Goal: Information Seeking & Learning: Learn about a topic

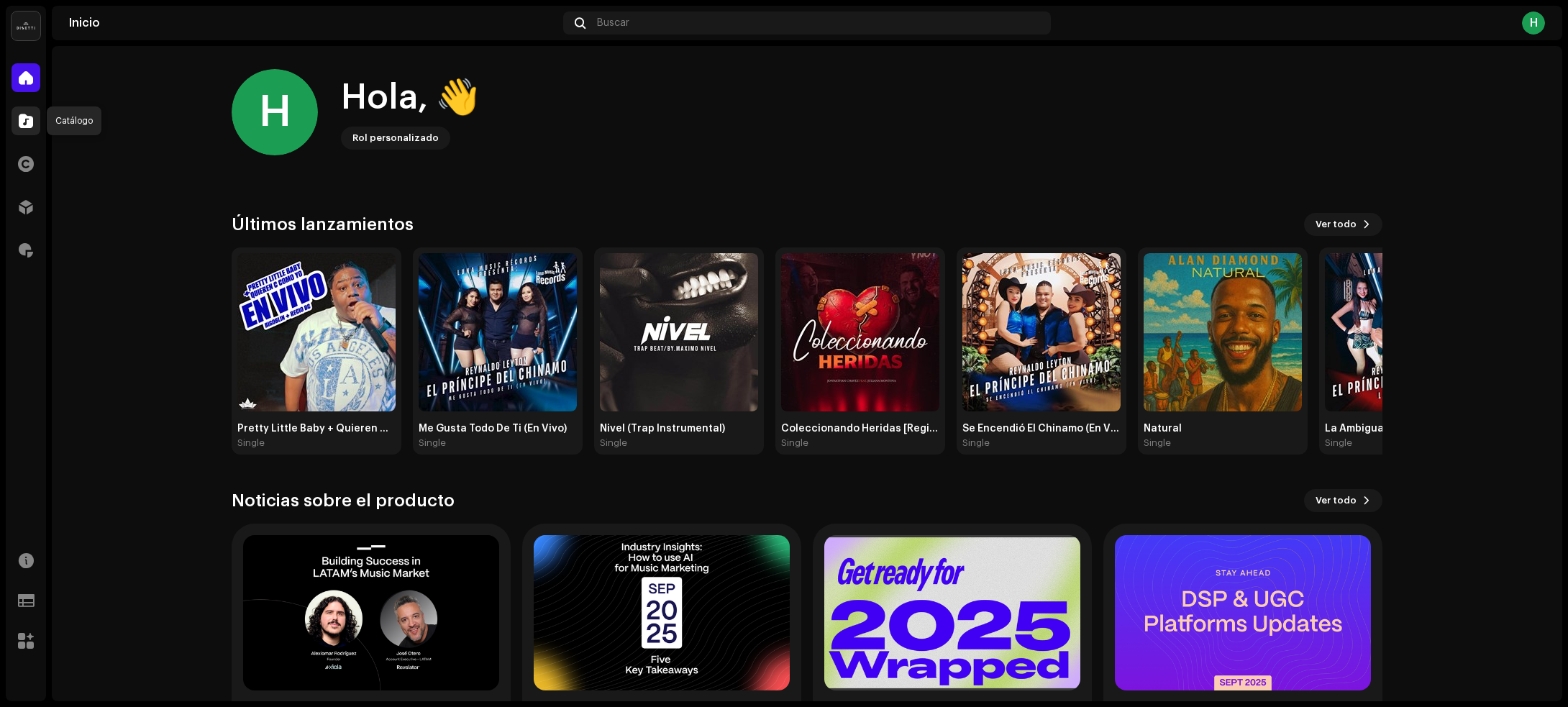
click at [27, 127] on span at bounding box center [26, 120] width 15 height 12
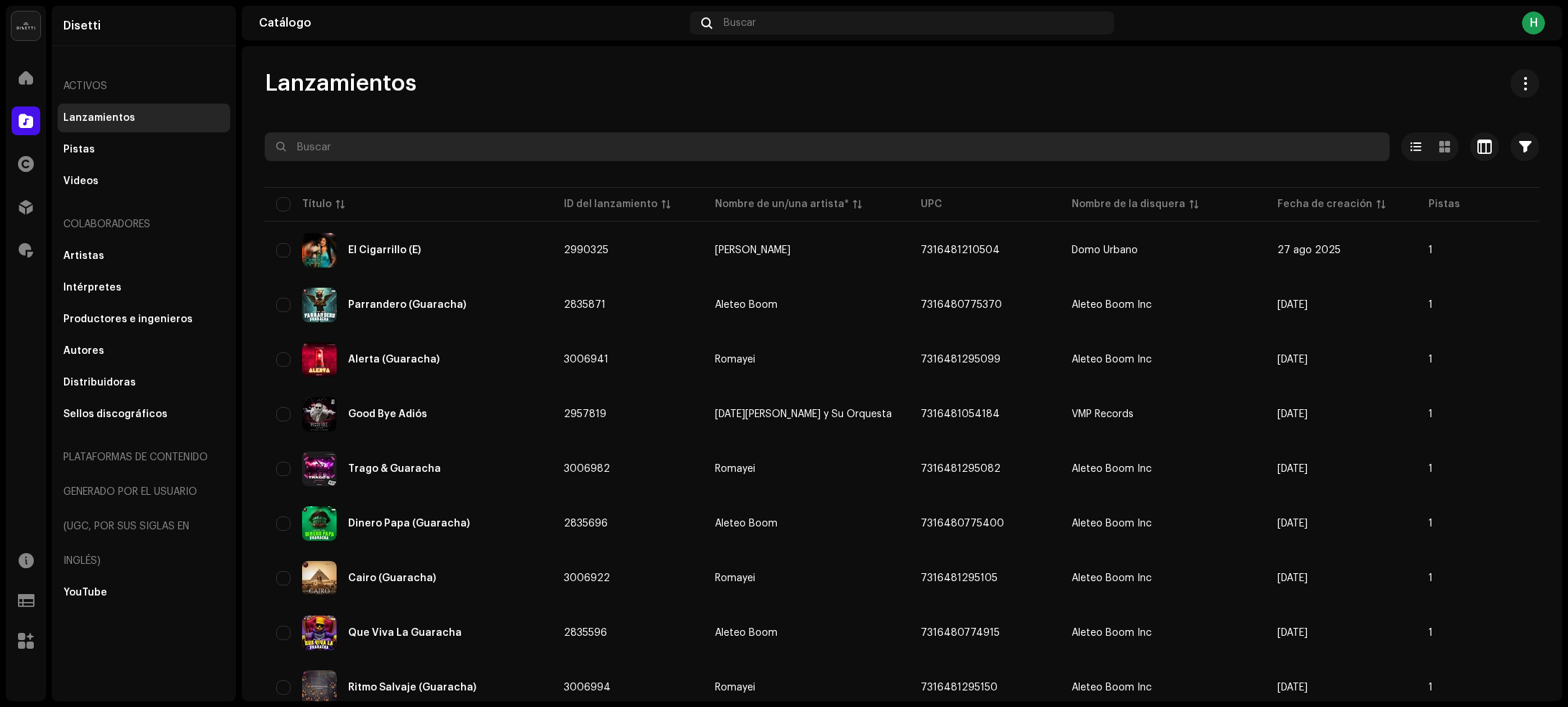
click at [346, 145] on input "text" at bounding box center [826, 146] width 1125 height 28
paste input "7316480889961"
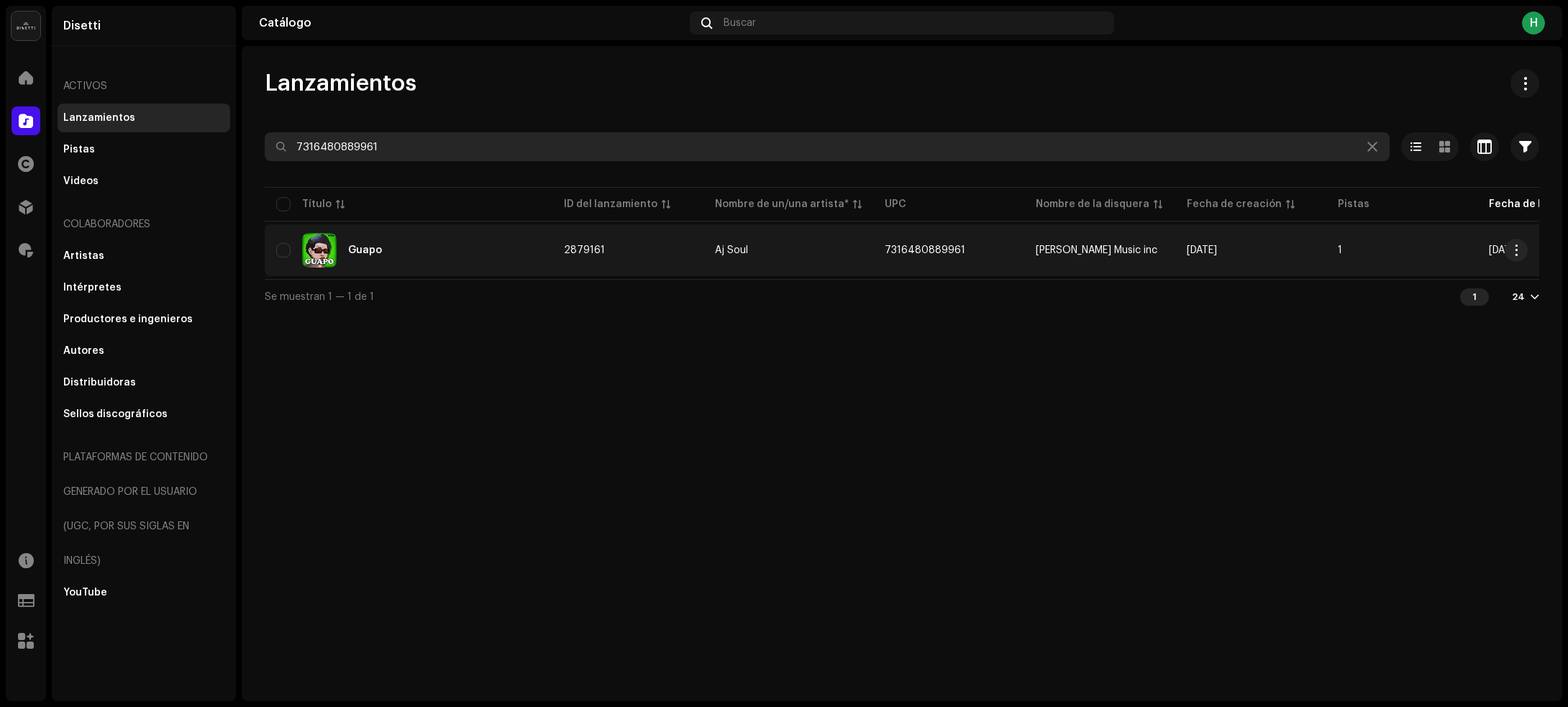
type input "7316480889961"
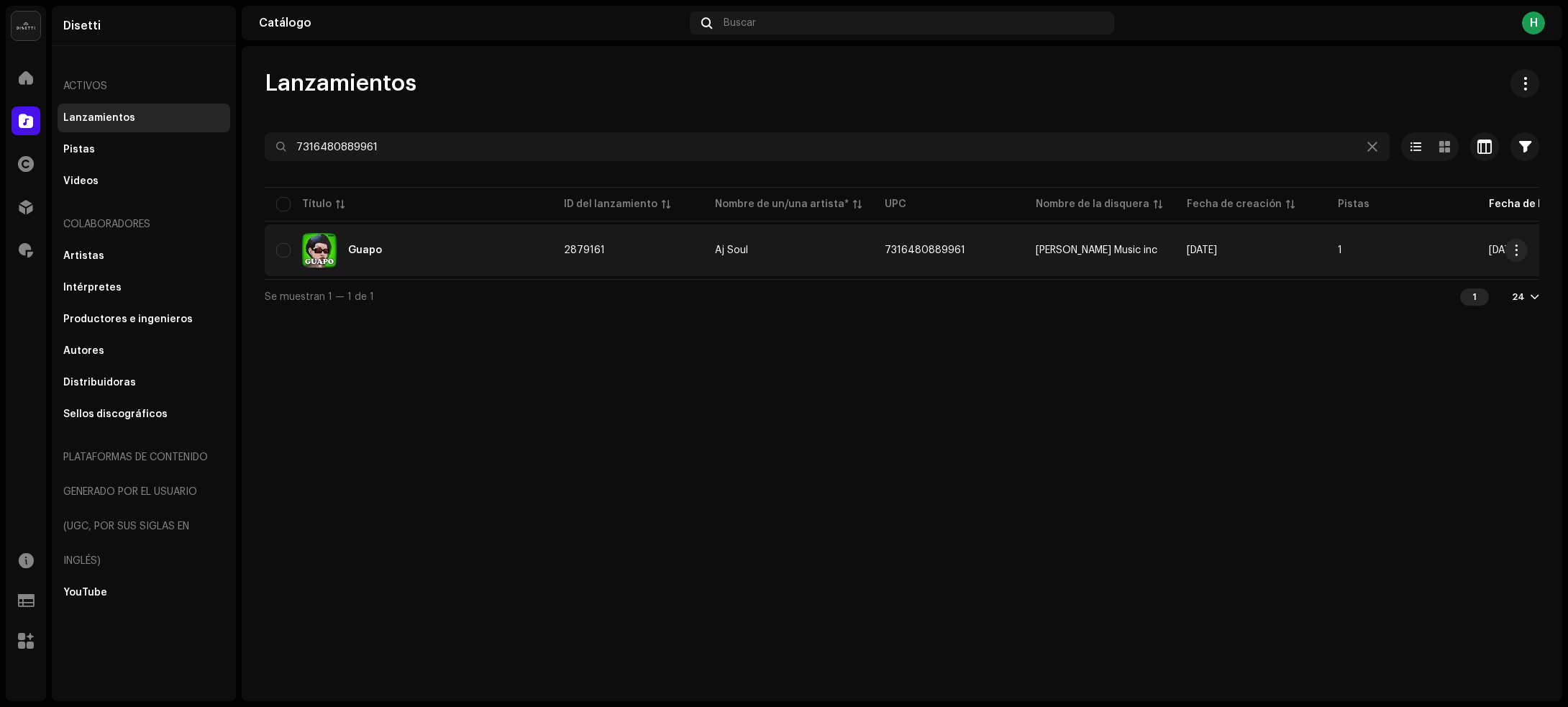
click at [437, 253] on div "Guapo" at bounding box center [409, 251] width 264 height 35
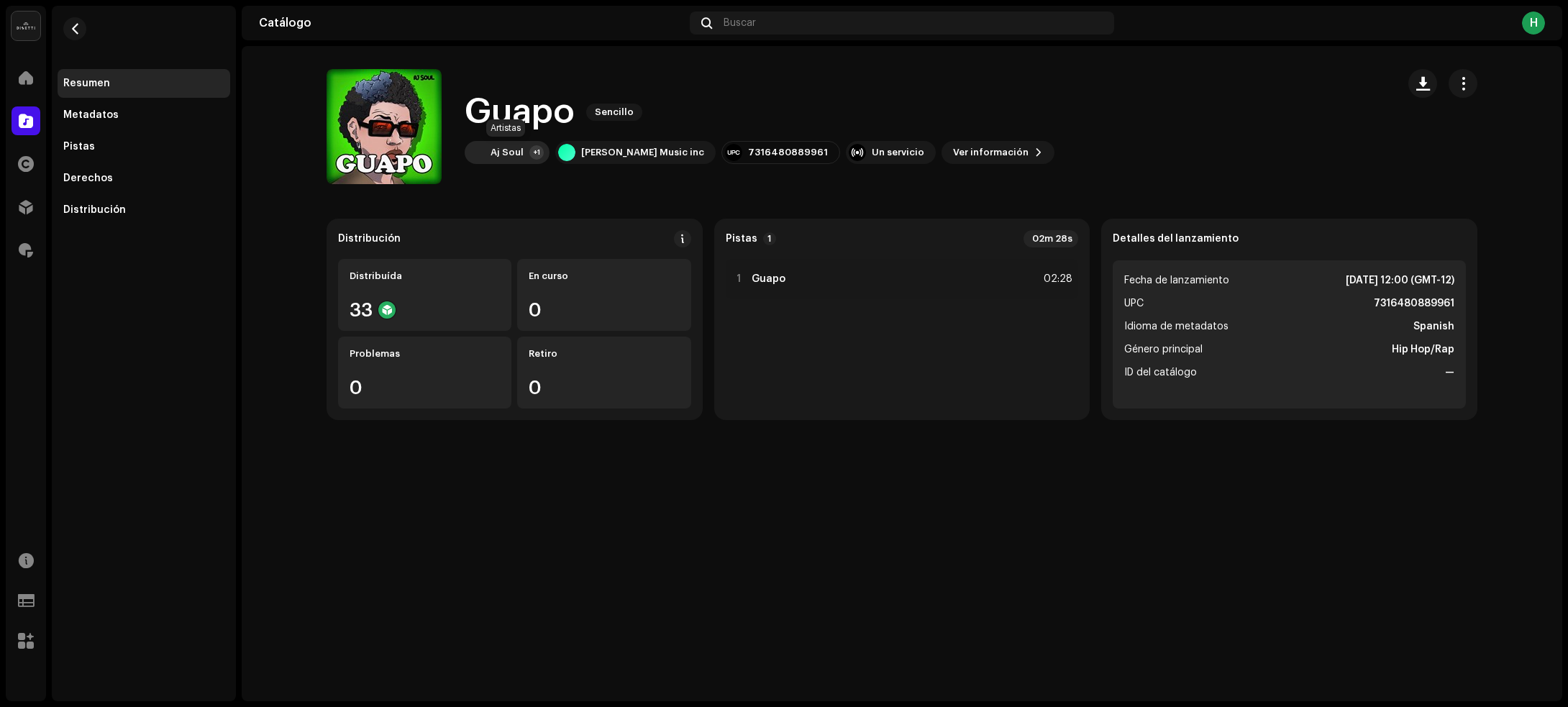
click at [503, 154] on div "Aj Soul" at bounding box center [507, 152] width 33 height 12
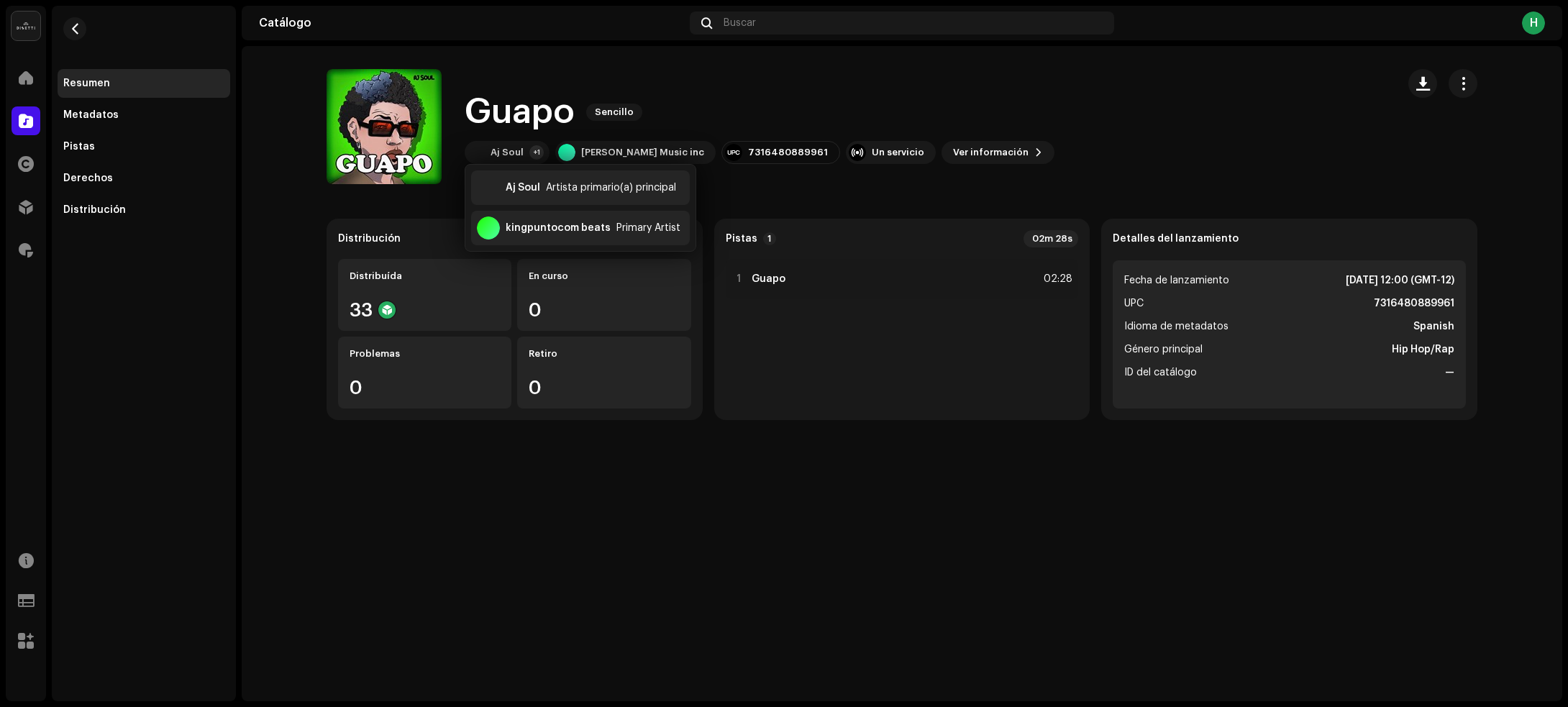
click at [414, 581] on div "Guapo Sencillo Guapo Sencillo Aj Soul +1 [PERSON_NAME] Music inc 7316480889961 …" at bounding box center [902, 374] width 1320 height 656
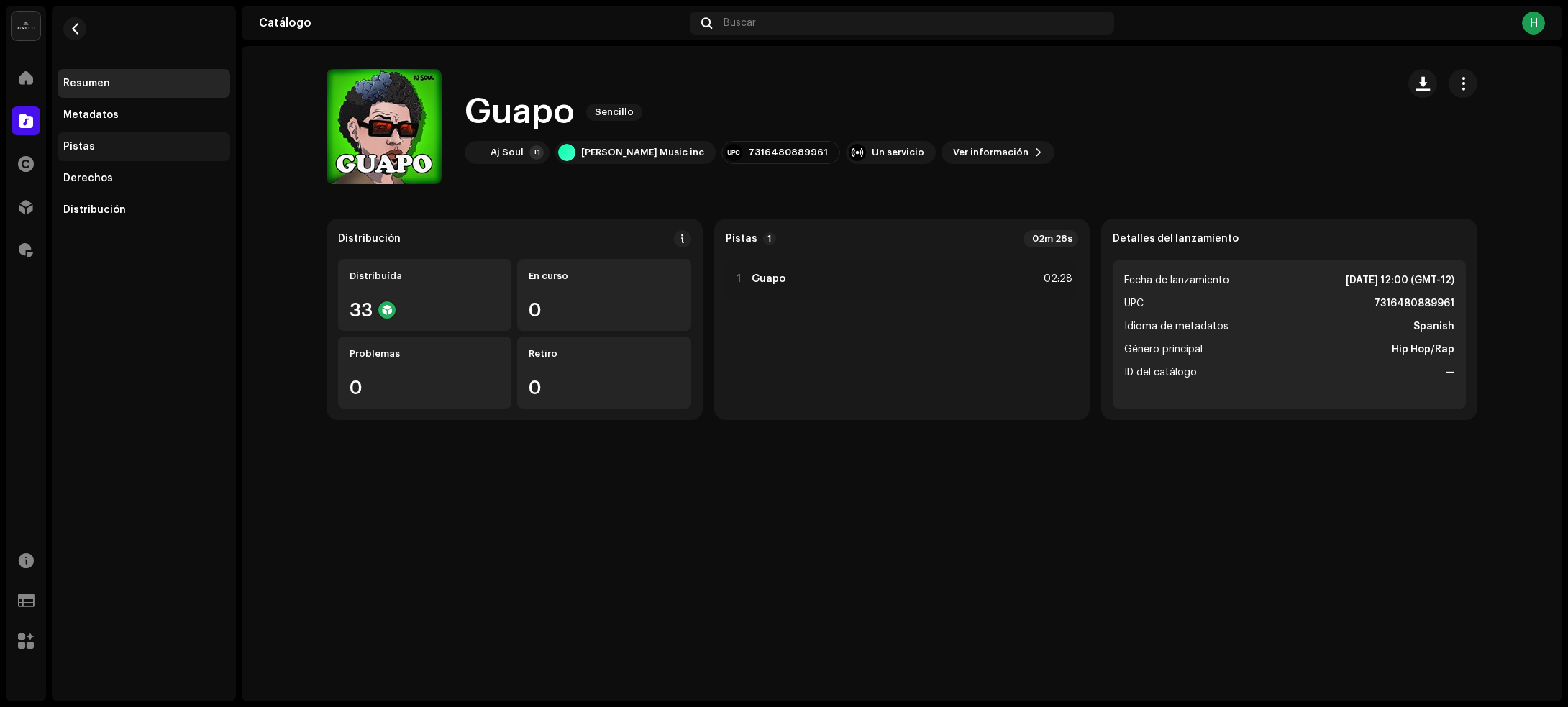
click at [112, 149] on div "Pistas" at bounding box center [143, 147] width 161 height 12
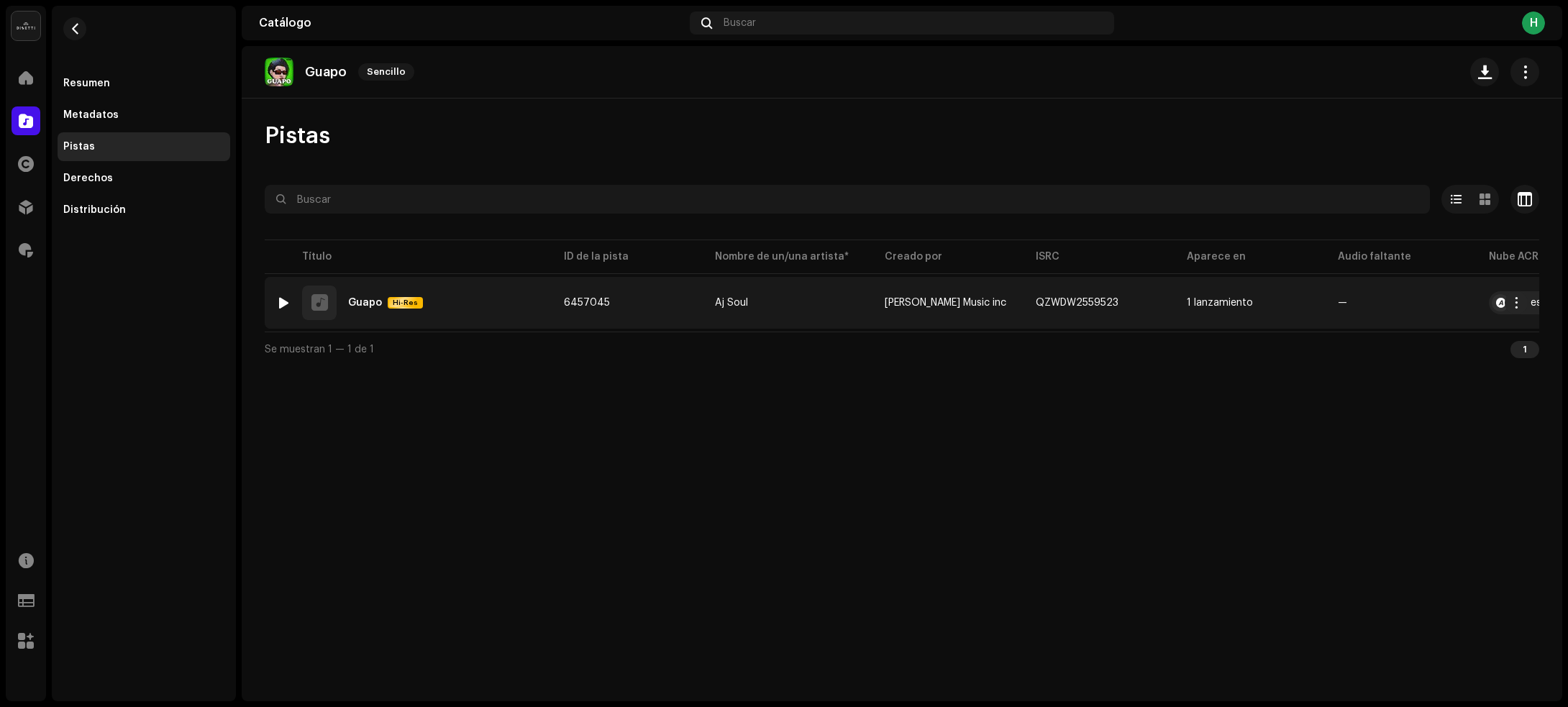
click at [281, 300] on div at bounding box center [284, 303] width 11 height 12
click at [282, 298] on div at bounding box center [284, 303] width 11 height 12
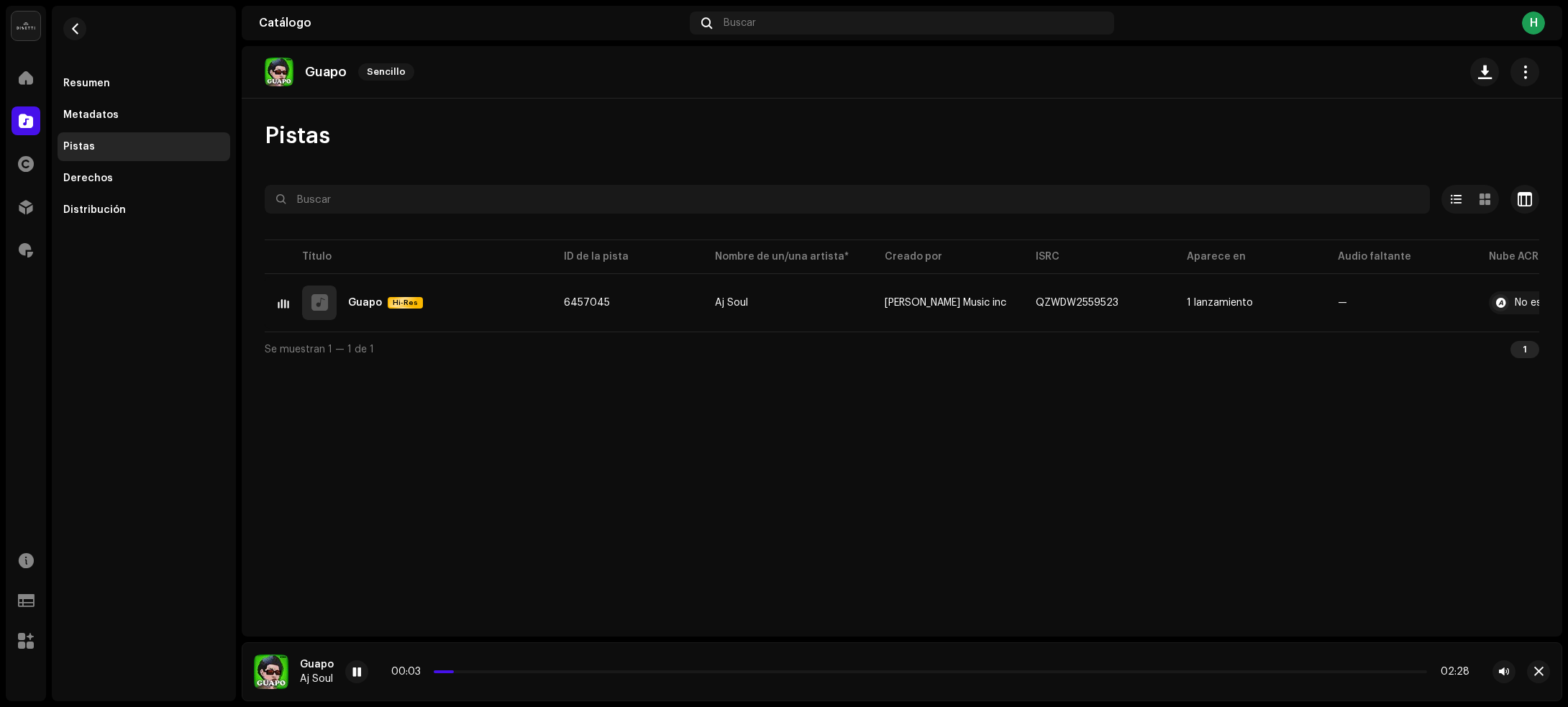
click at [603, 674] on div "00:03 02:28" at bounding box center [930, 671] width 1078 height 12
click at [604, 671] on p-slider at bounding box center [930, 671] width 993 height 3
click at [358, 671] on span at bounding box center [356, 672] width 8 height 12
click at [162, 84] on div "Resumen" at bounding box center [143, 84] width 161 height 12
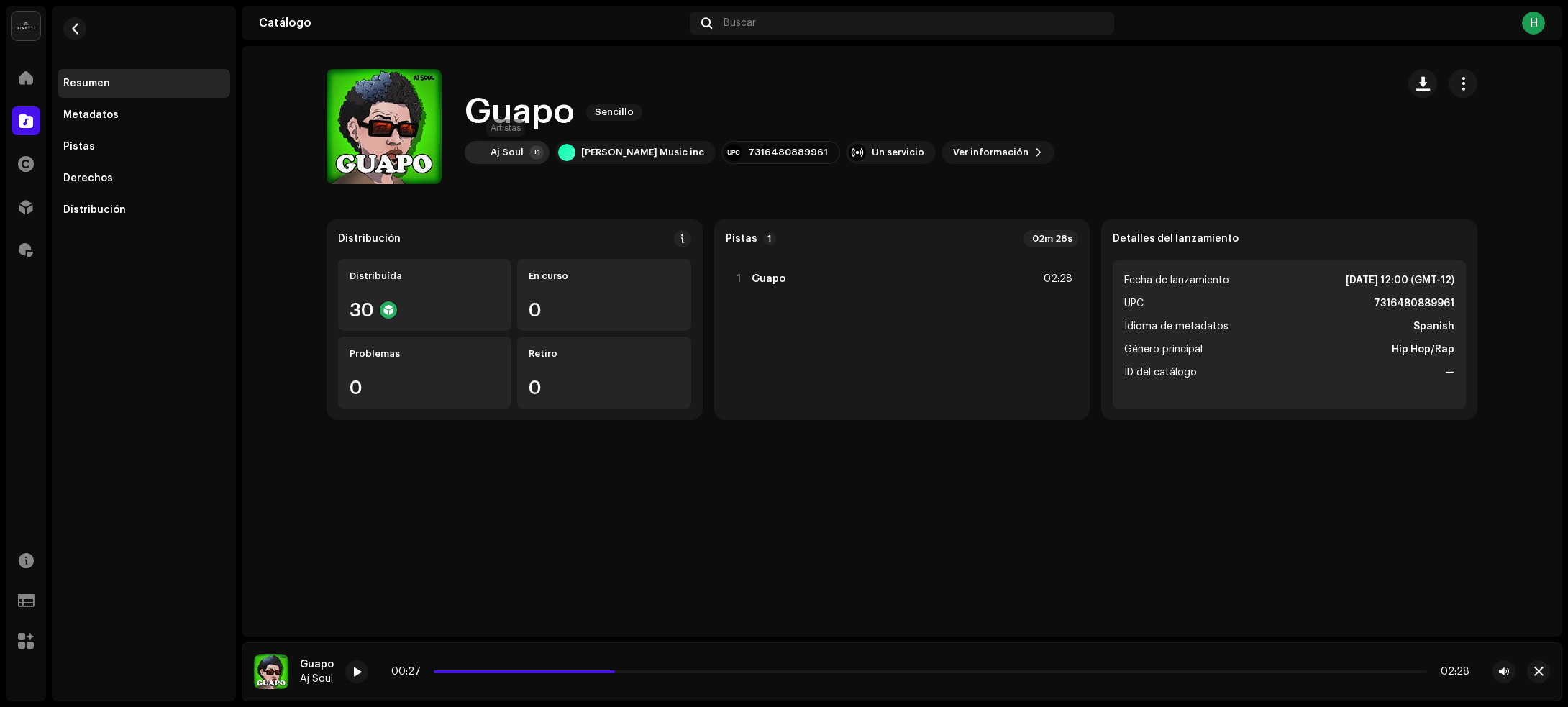
click at [515, 149] on div "Aj Soul" at bounding box center [507, 152] width 33 height 12
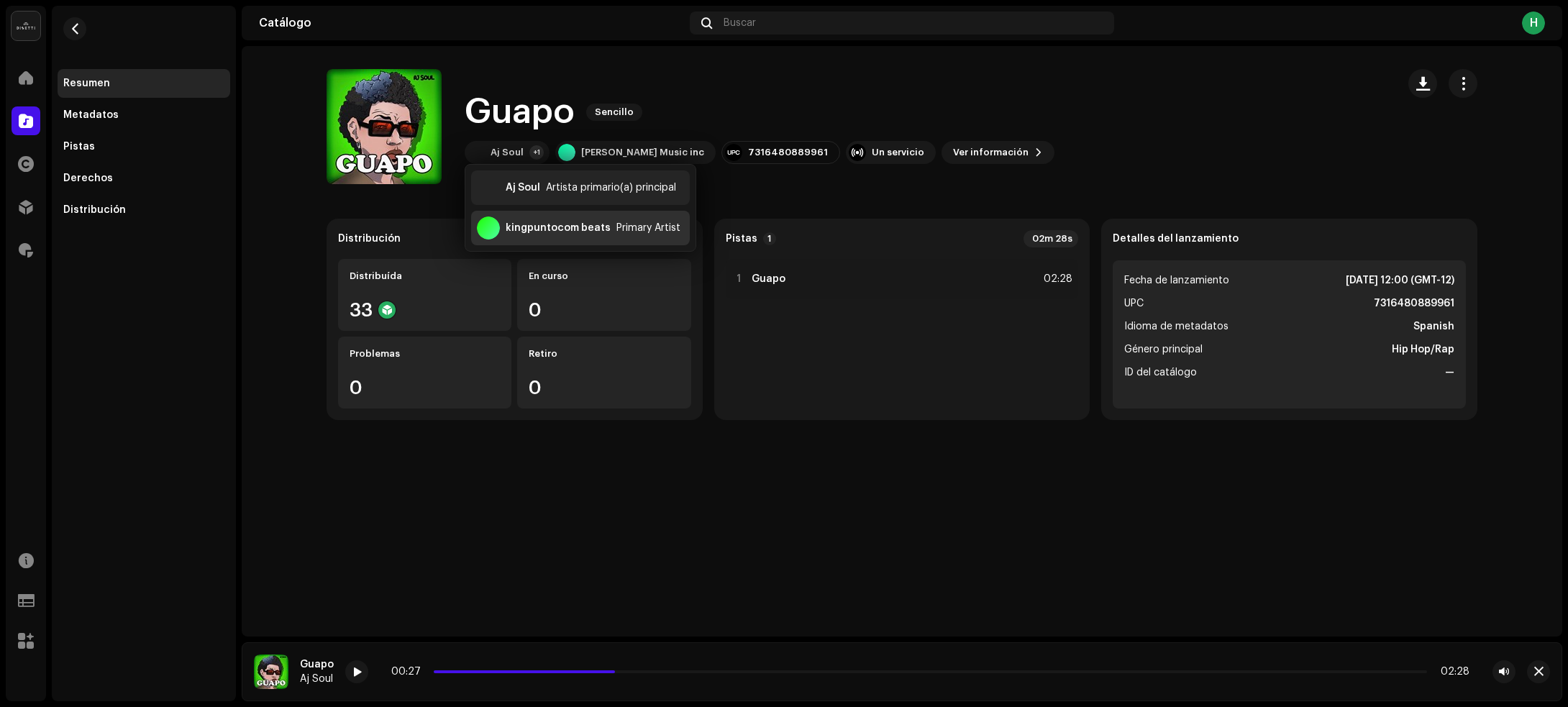
click at [536, 225] on div "kingpuntocom beats" at bounding box center [558, 228] width 105 height 12
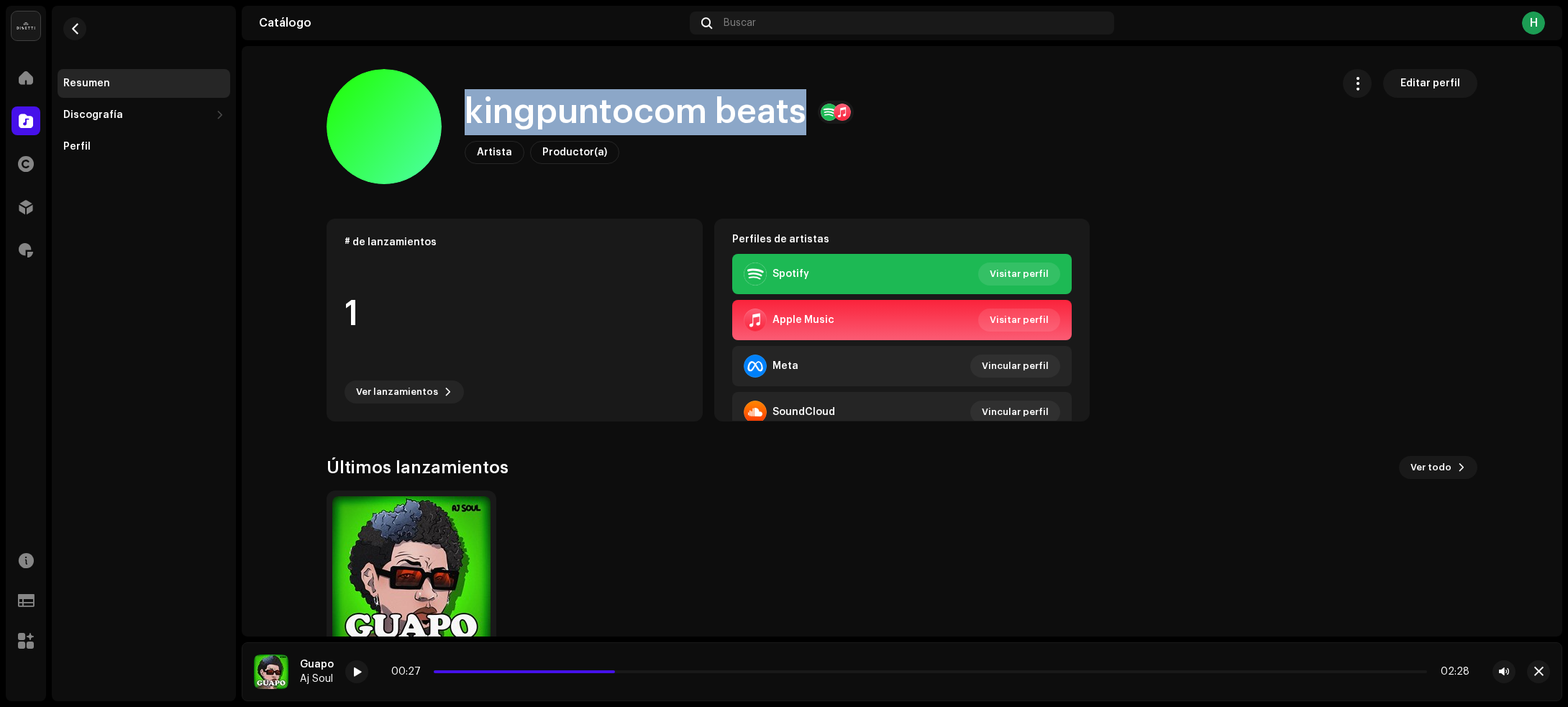
drag, startPoint x: 461, startPoint y: 106, endPoint x: 801, endPoint y: 125, distance: 340.5
click at [801, 125] on div "kingpuntocom beats" at bounding box center [659, 112] width 389 height 46
copy h1 "kingpuntocom beats"
click at [73, 26] on span "button" at bounding box center [75, 28] width 11 height 12
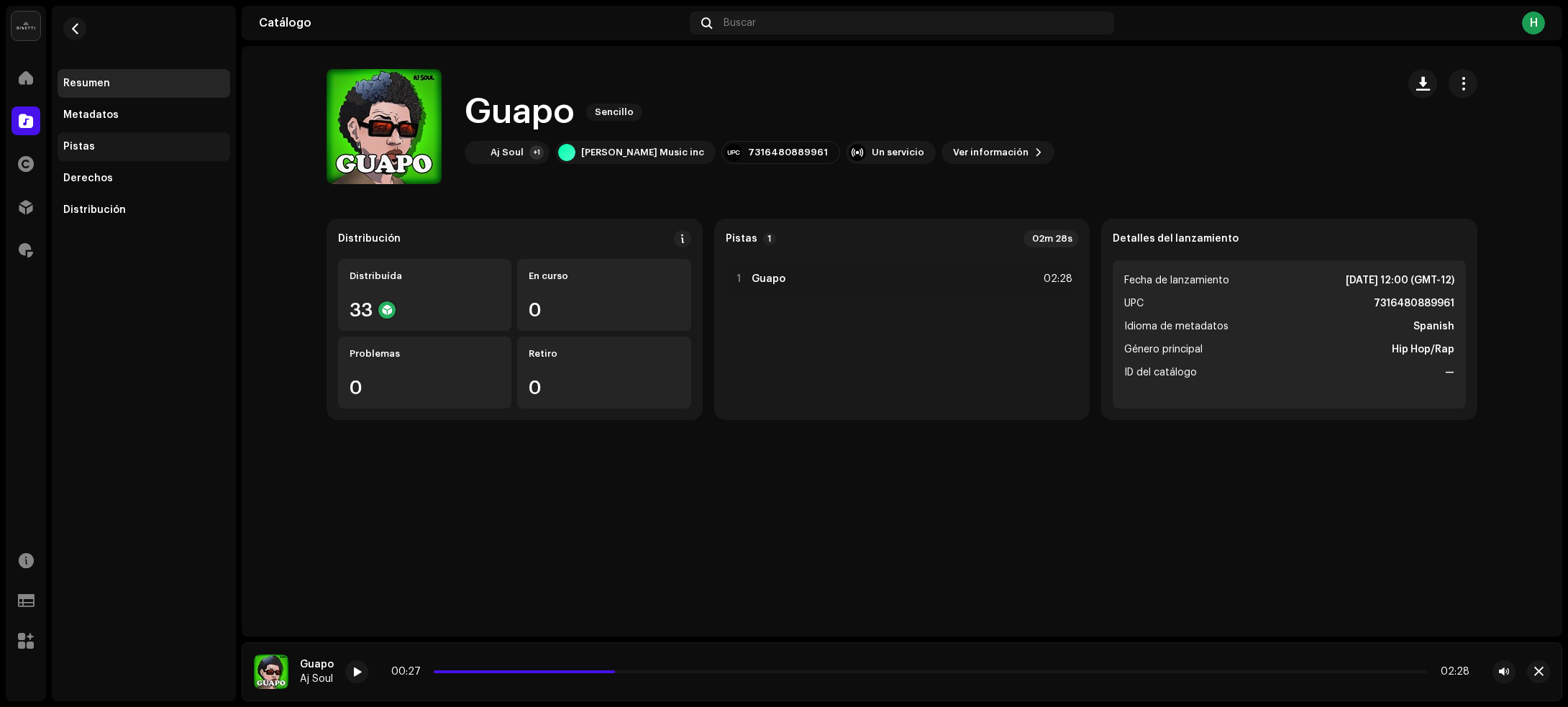
click at [131, 146] on div "Pistas" at bounding box center [143, 147] width 161 height 12
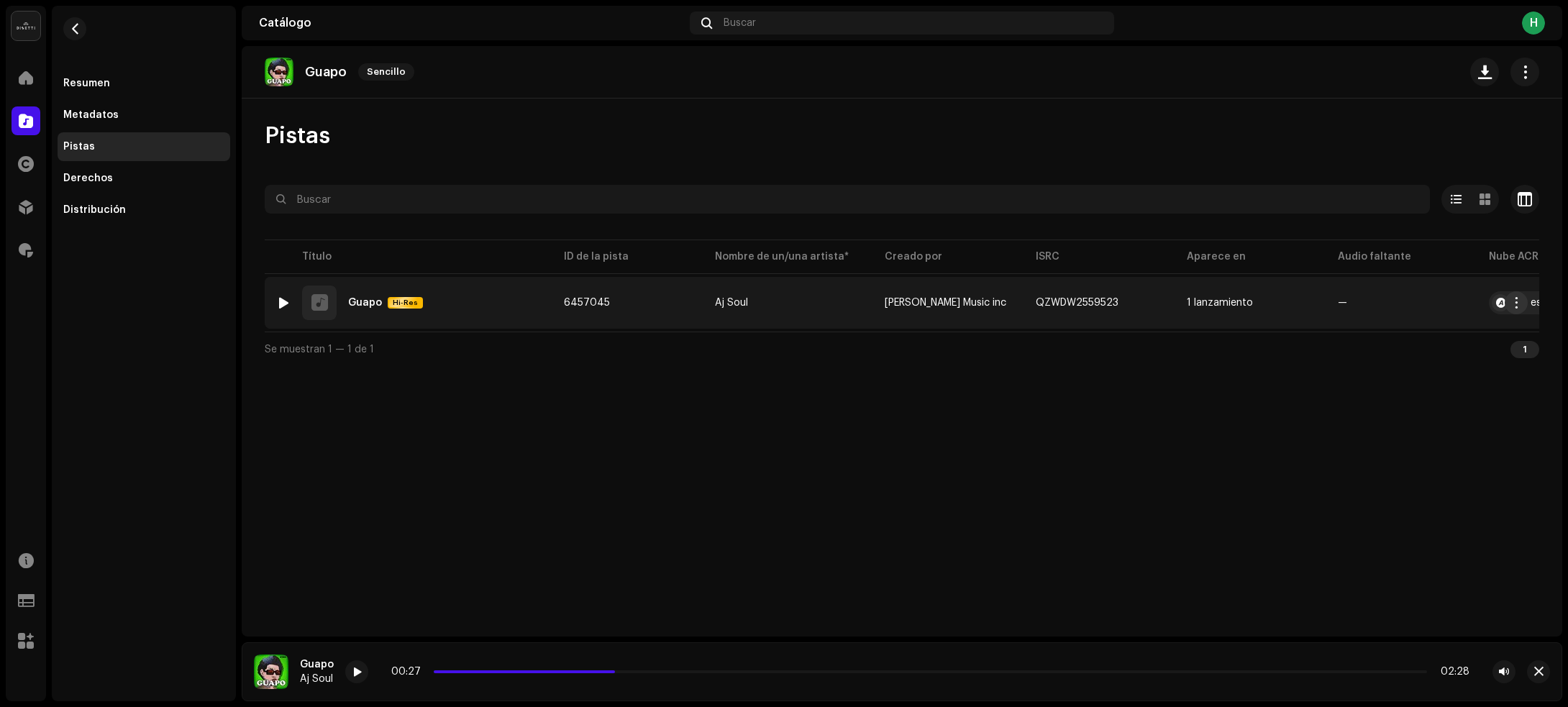
click at [1519, 298] on span "button" at bounding box center [1517, 303] width 11 height 12
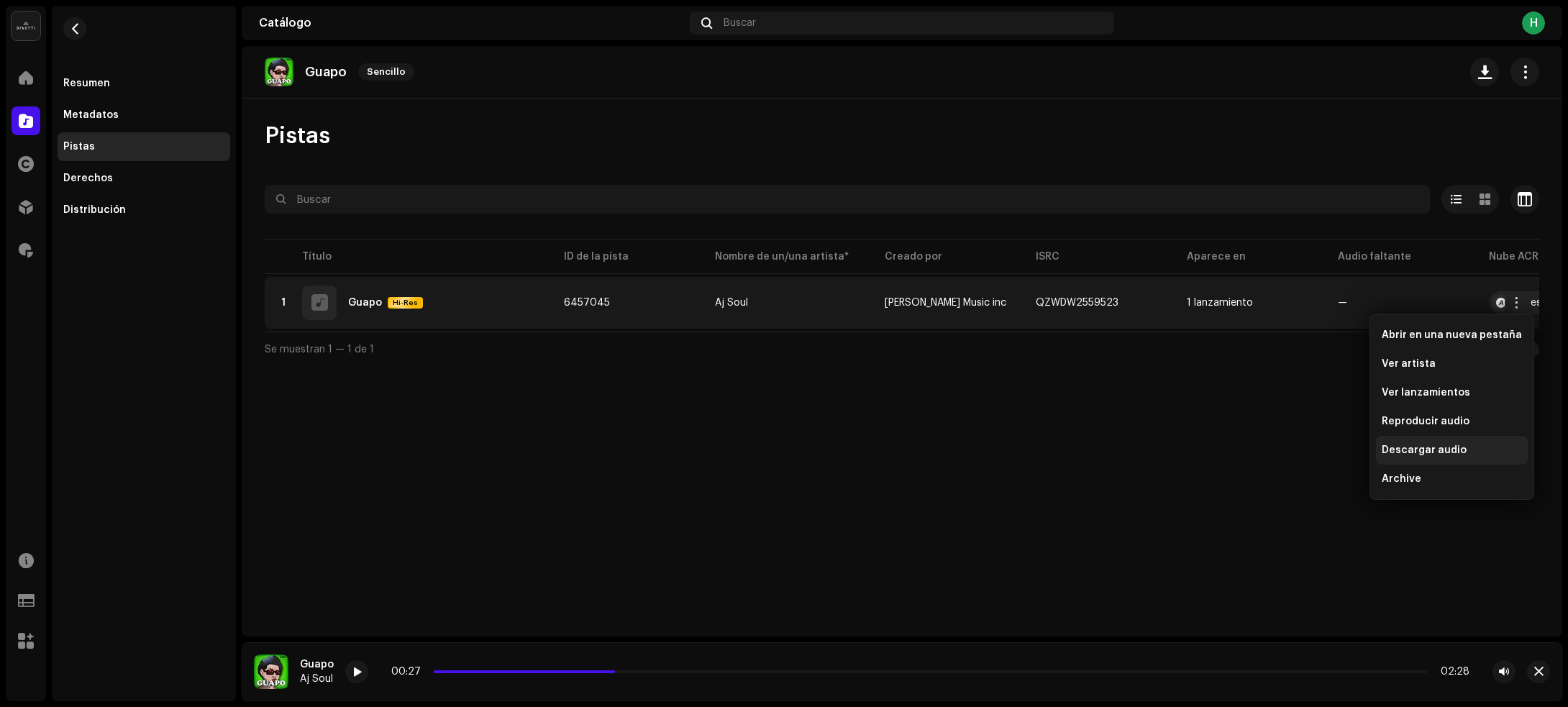
click at [1417, 450] on span "Descargar audio" at bounding box center [1424, 450] width 84 height 12
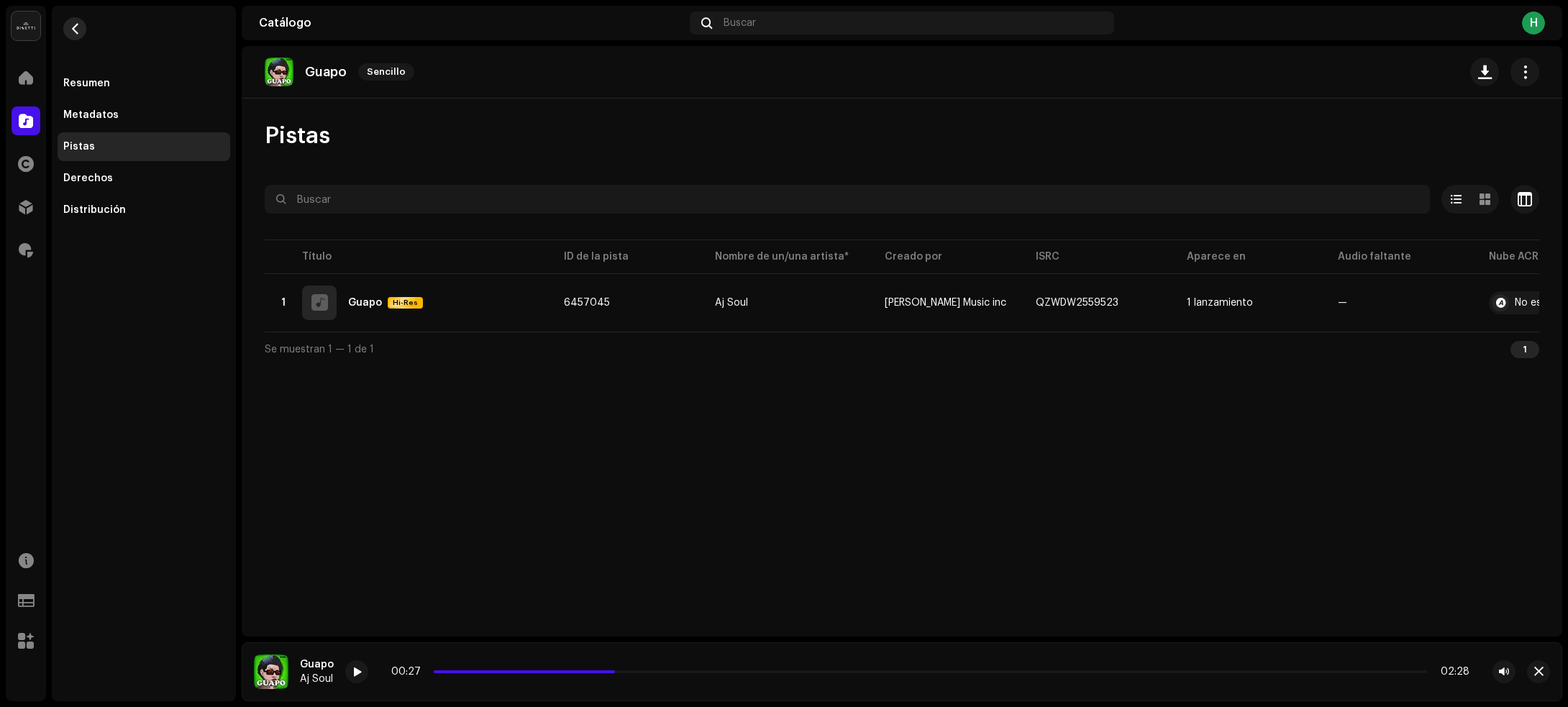
click at [76, 30] on span "button" at bounding box center [75, 28] width 11 height 12
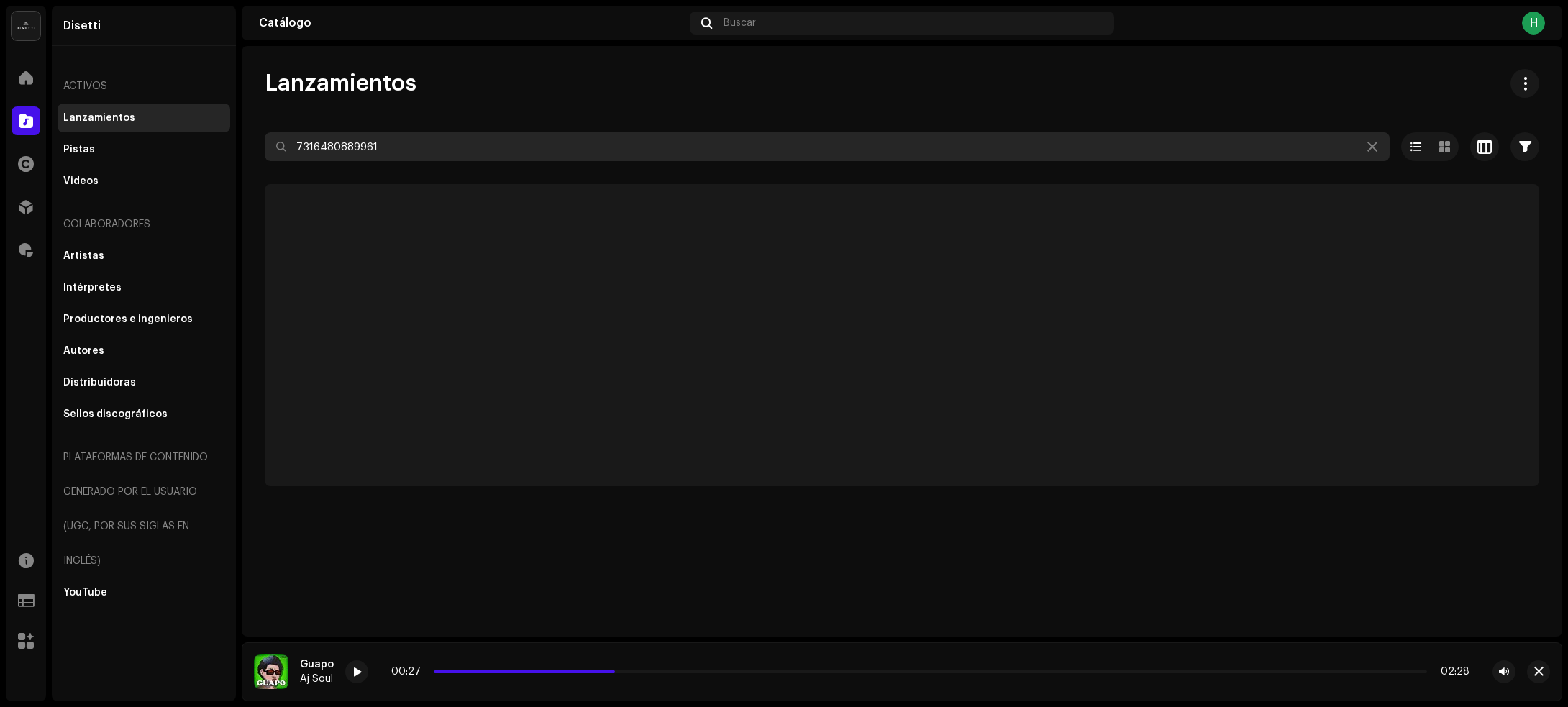
drag, startPoint x: 401, startPoint y: 141, endPoint x: 288, endPoint y: 152, distance: 113.5
click at [288, 152] on input "7316480889961" at bounding box center [826, 146] width 1125 height 28
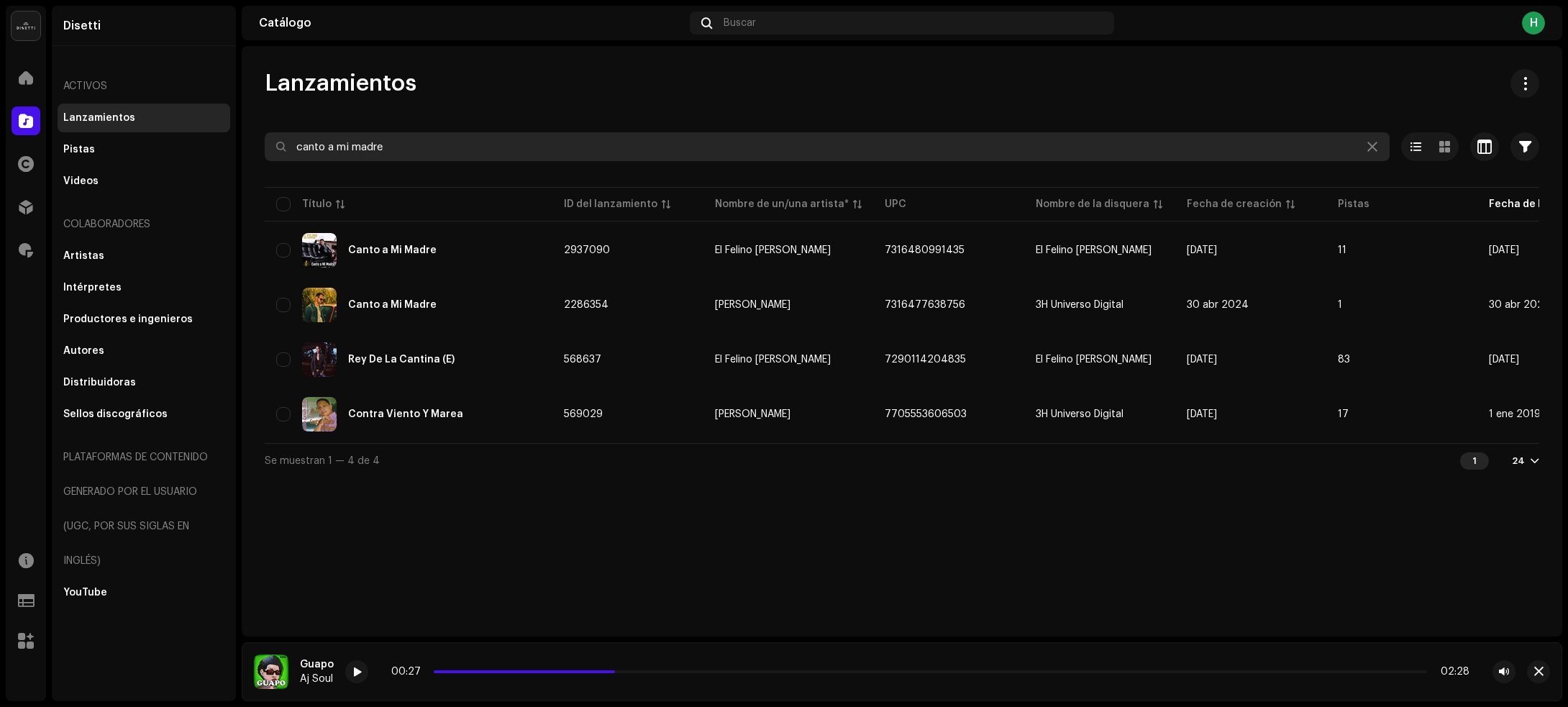
type input "canto a mi madre"
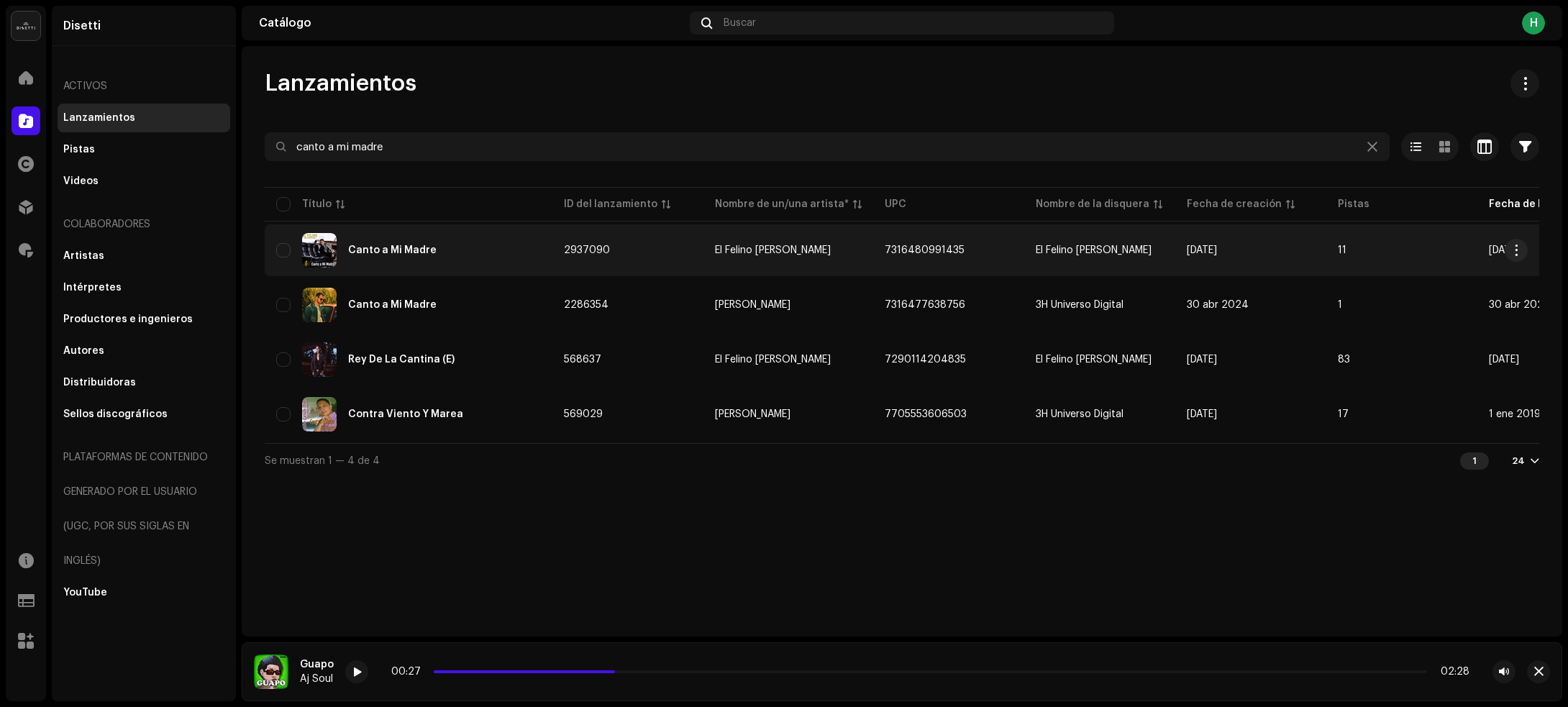
click at [491, 253] on div "Canto a Mi Madre" at bounding box center [409, 251] width 264 height 35
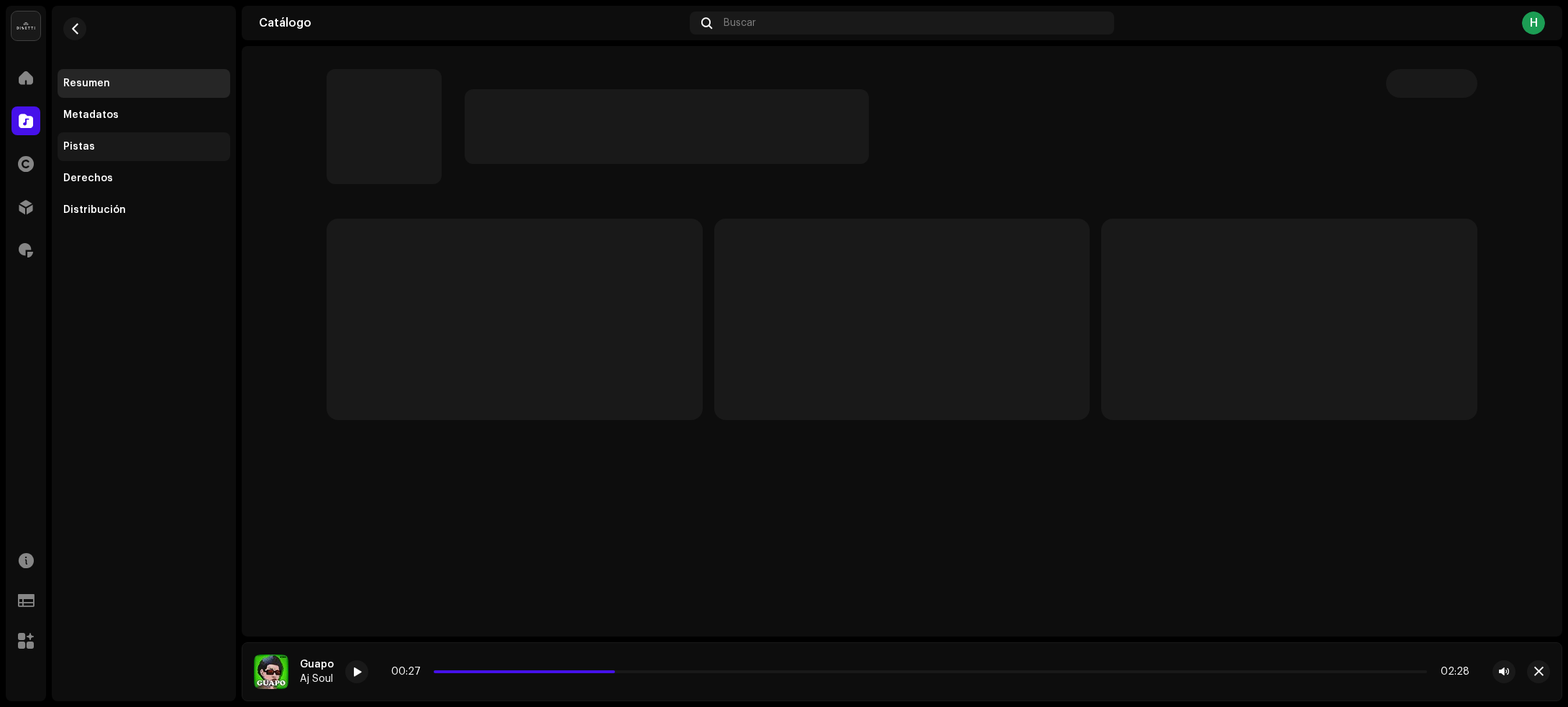
click at [83, 149] on div "Pistas" at bounding box center [79, 147] width 31 height 12
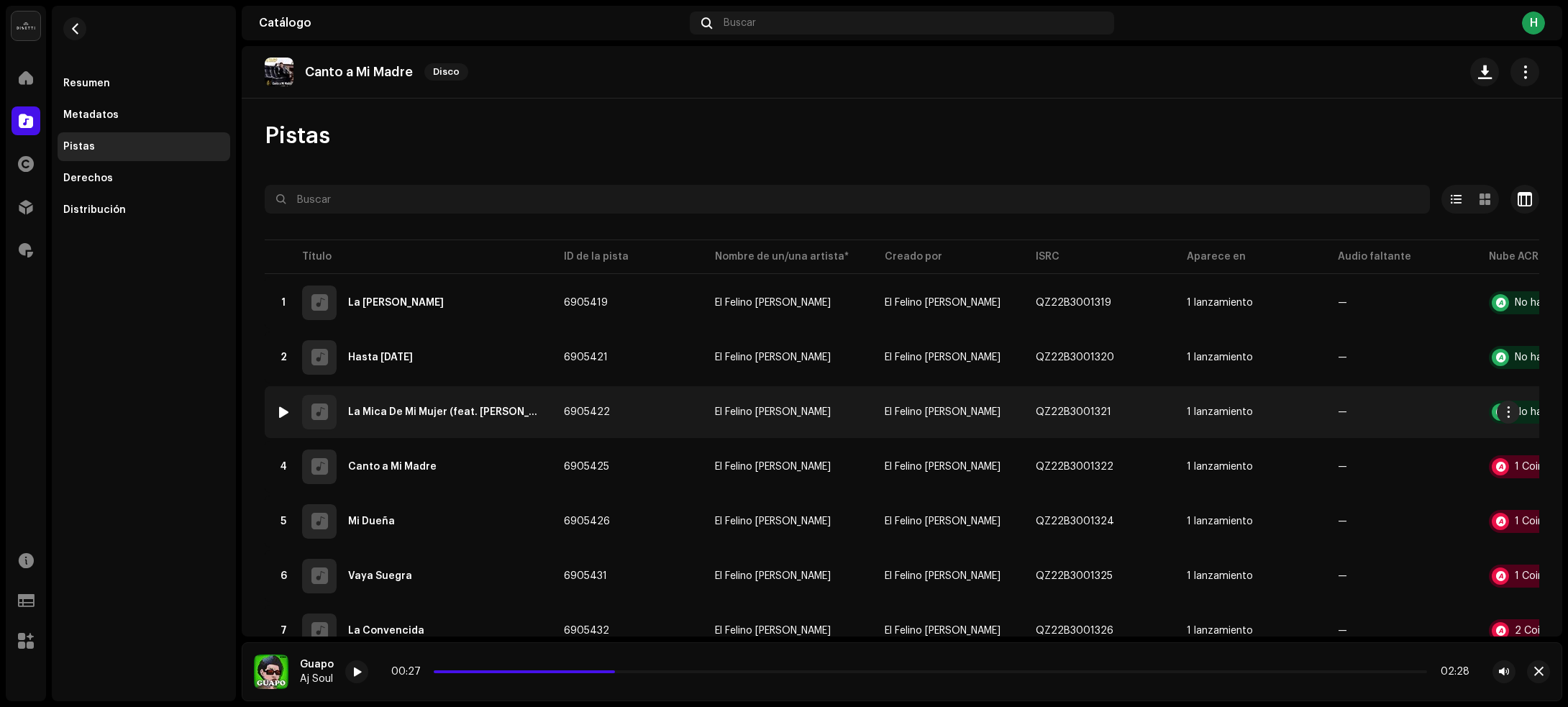
click at [640, 407] on td "6905422" at bounding box center [628, 412] width 151 height 51
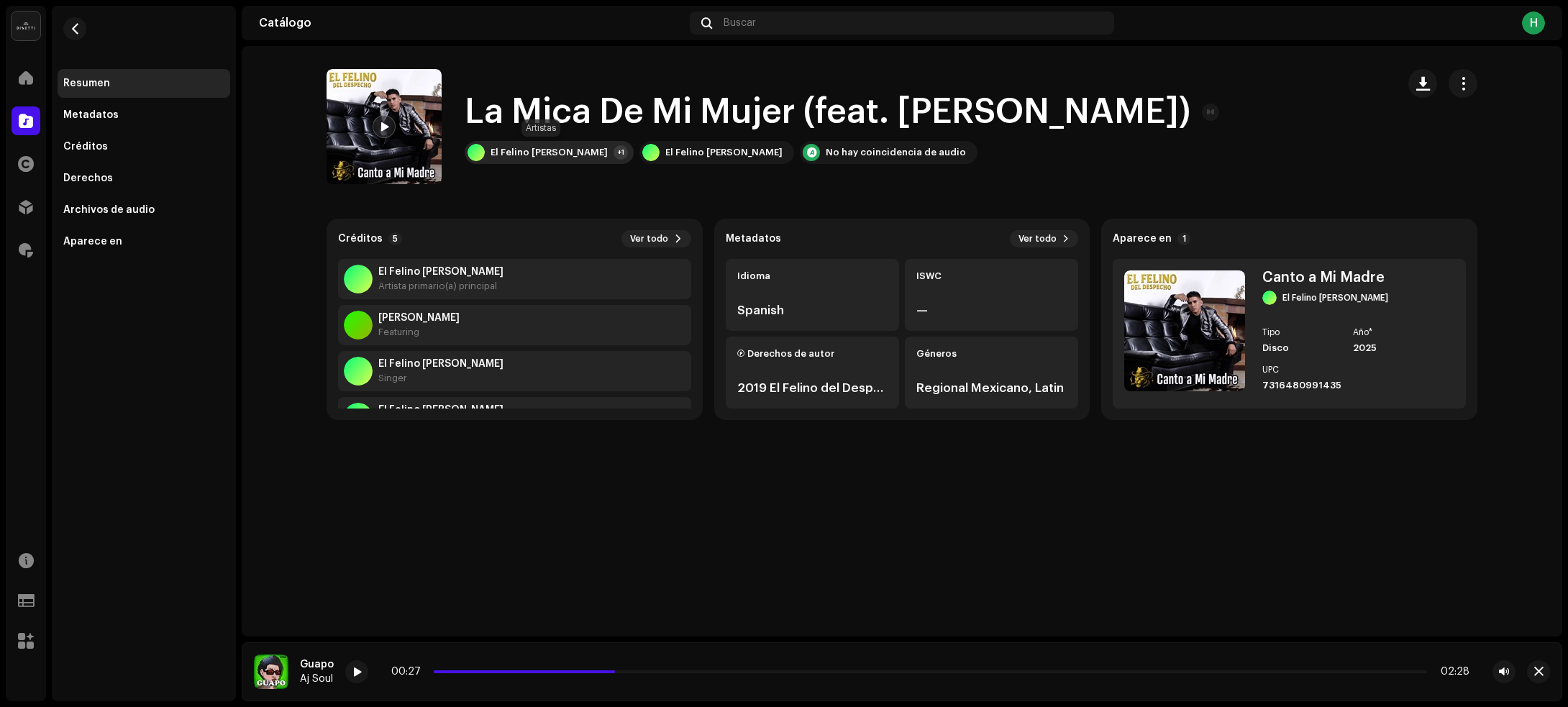
click at [573, 147] on div "El Felino [PERSON_NAME]" at bounding box center [549, 152] width 118 height 12
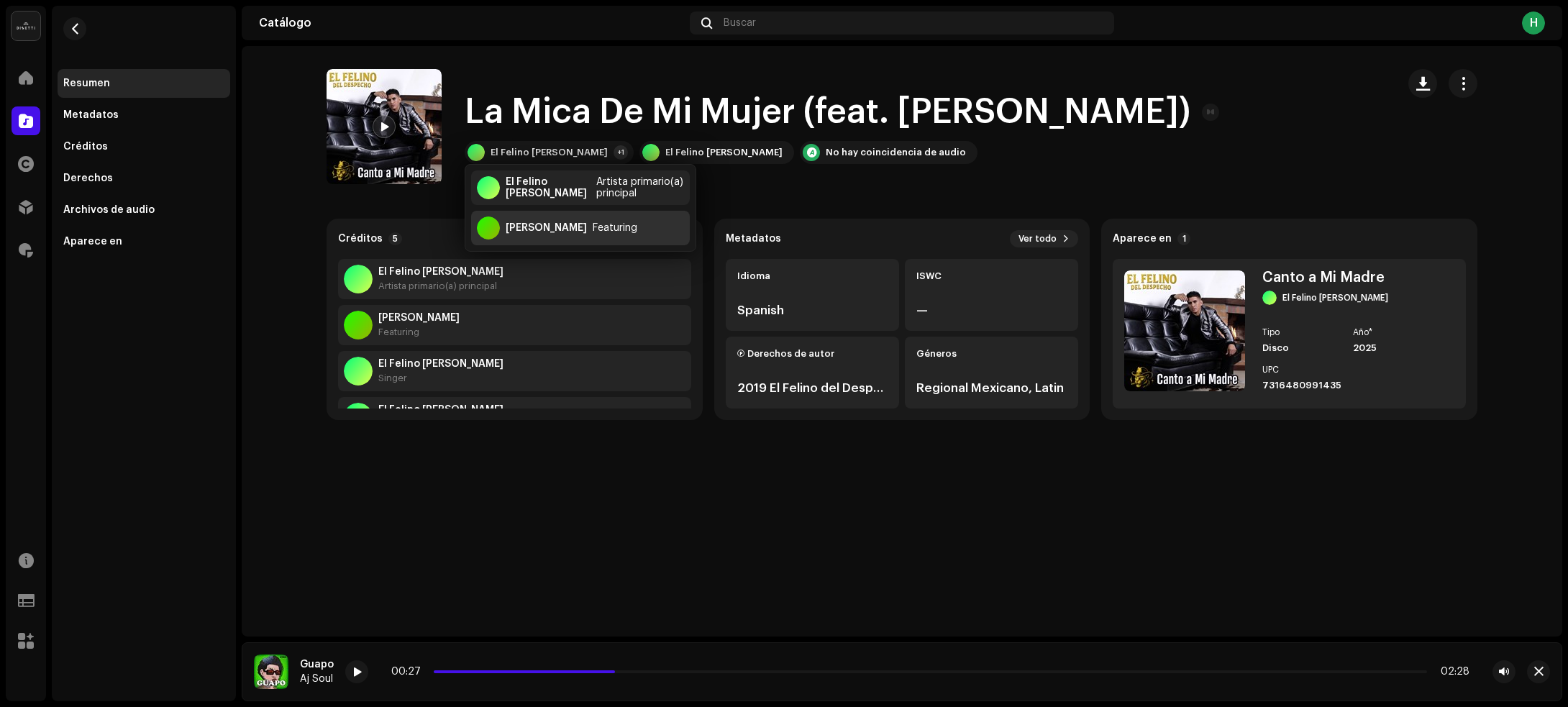
click at [552, 234] on div "[PERSON_NAME] Featuring" at bounding box center [580, 229] width 218 height 35
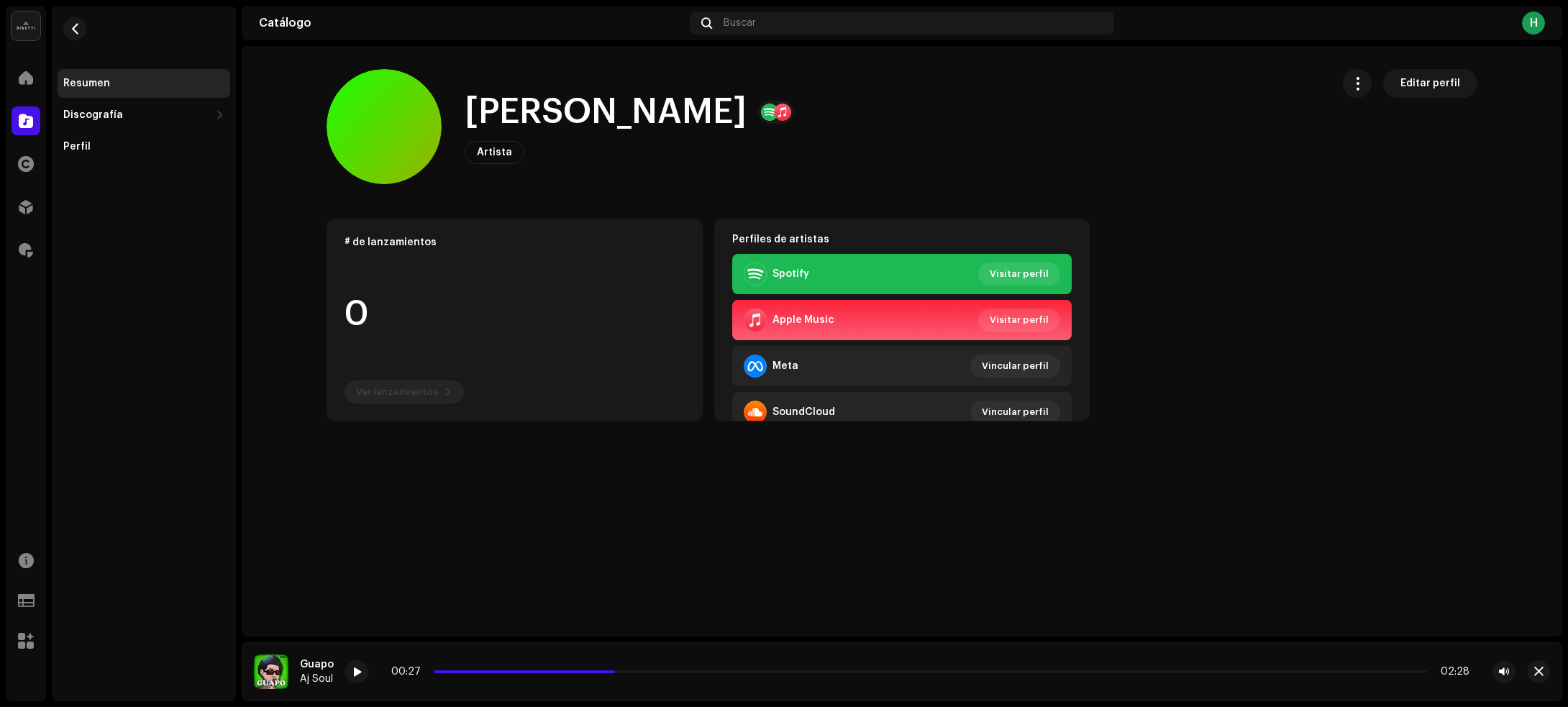
drag, startPoint x: 469, startPoint y: 122, endPoint x: 865, endPoint y: 119, distance: 396.0
click at [865, 119] on div "[PERSON_NAME] Artista Editar perfil" at bounding box center [823, 126] width 993 height 115
copy h1 "[PERSON_NAME]"
click at [68, 29] on button "button" at bounding box center [74, 28] width 23 height 23
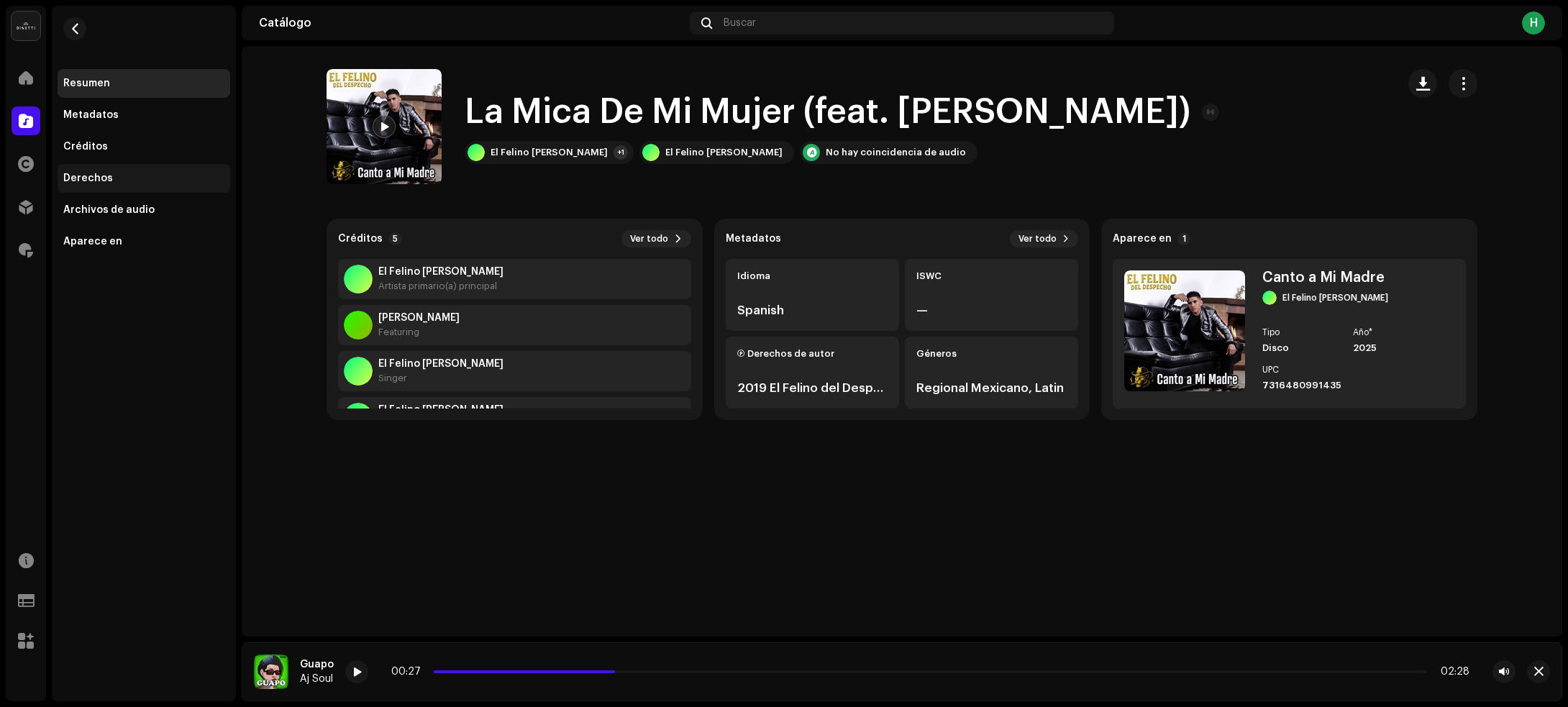
click at [118, 173] on div "Derechos" at bounding box center [143, 178] width 161 height 12
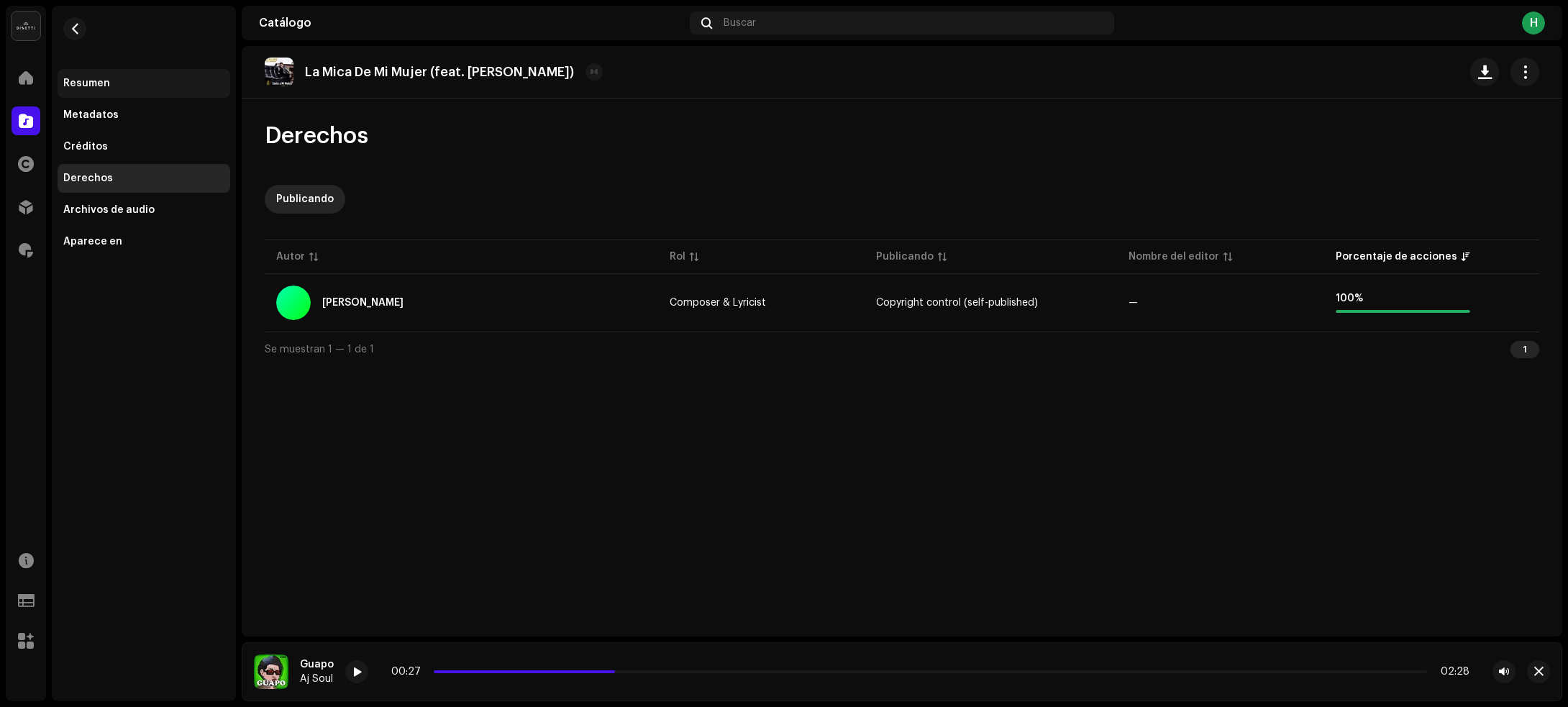
click at [150, 90] on div "Resumen" at bounding box center [144, 83] width 173 height 28
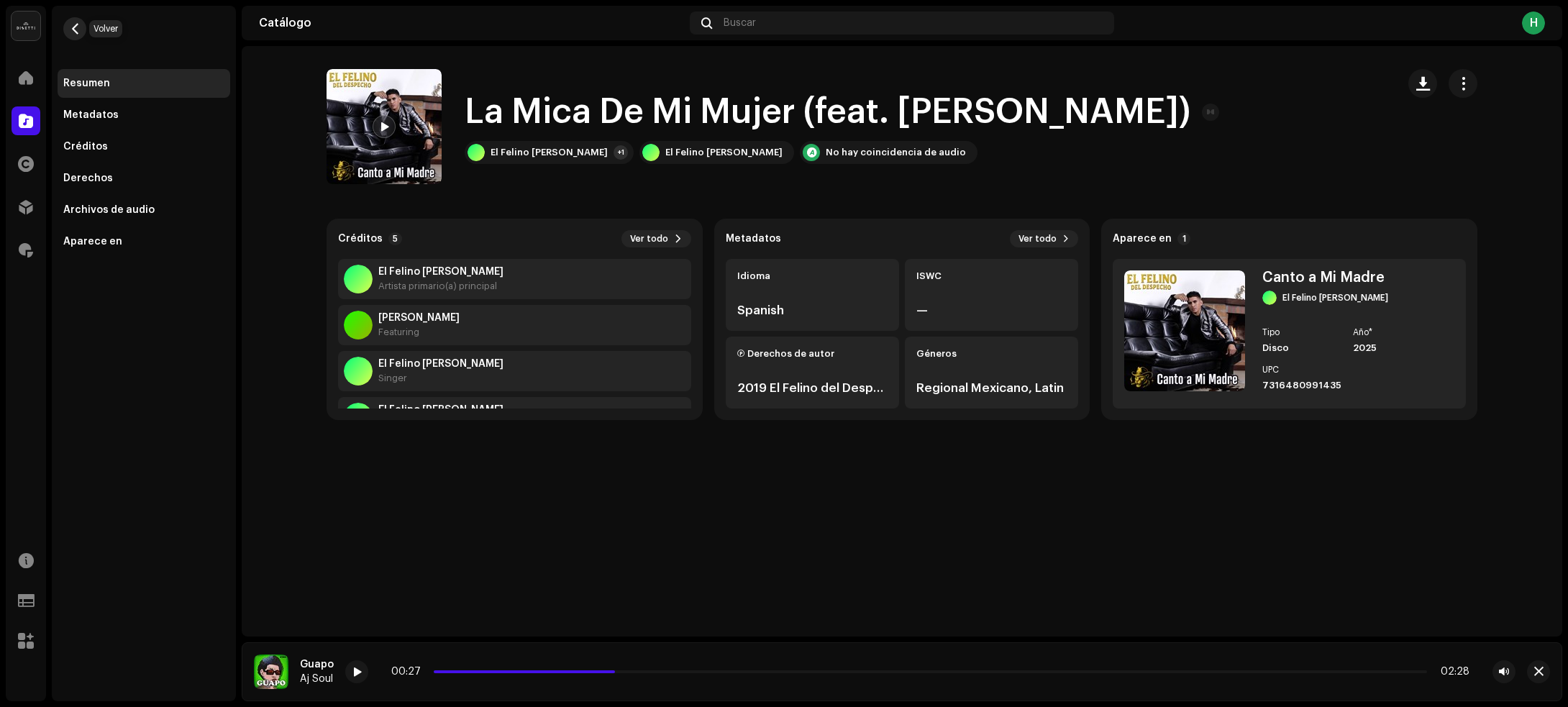
click at [80, 33] on span "button" at bounding box center [75, 28] width 11 height 12
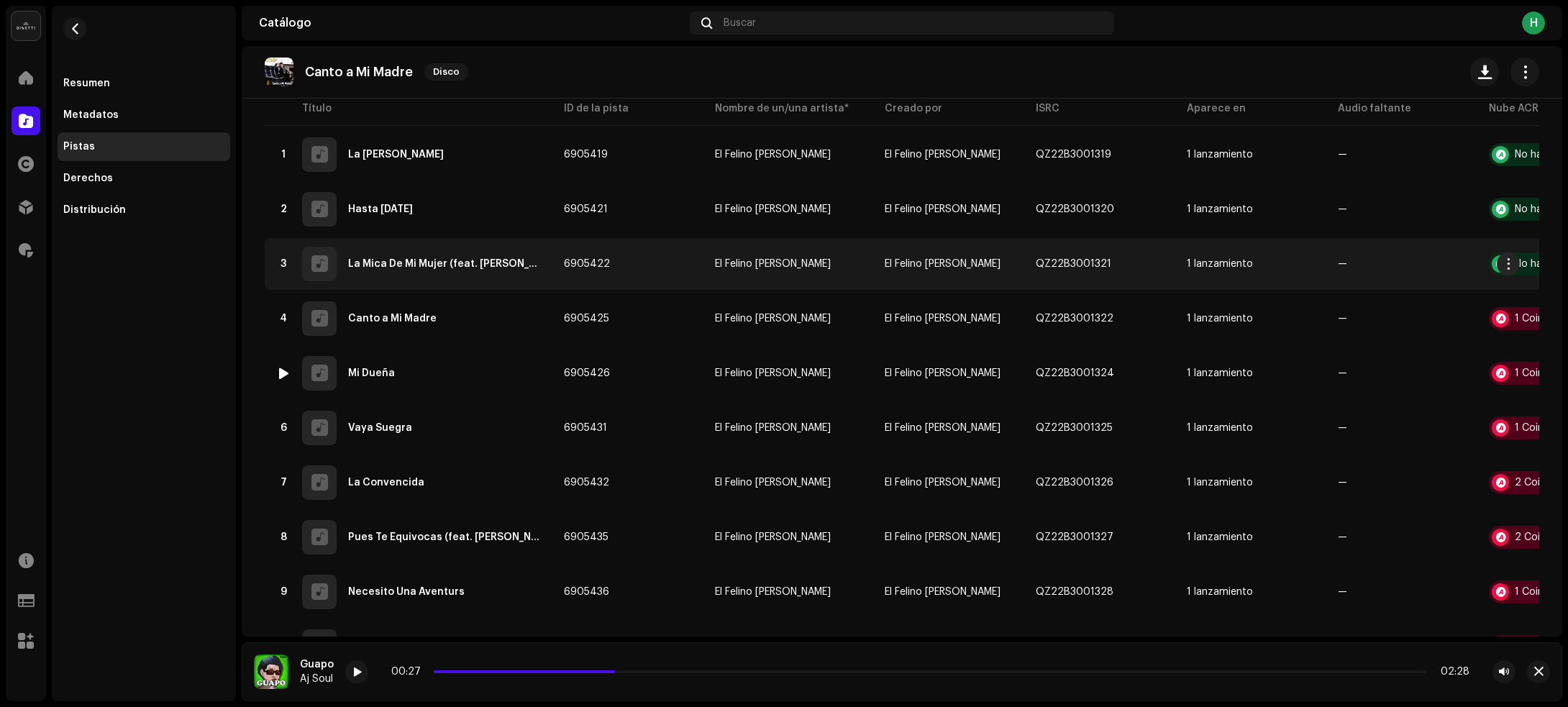
scroll to position [180, 0]
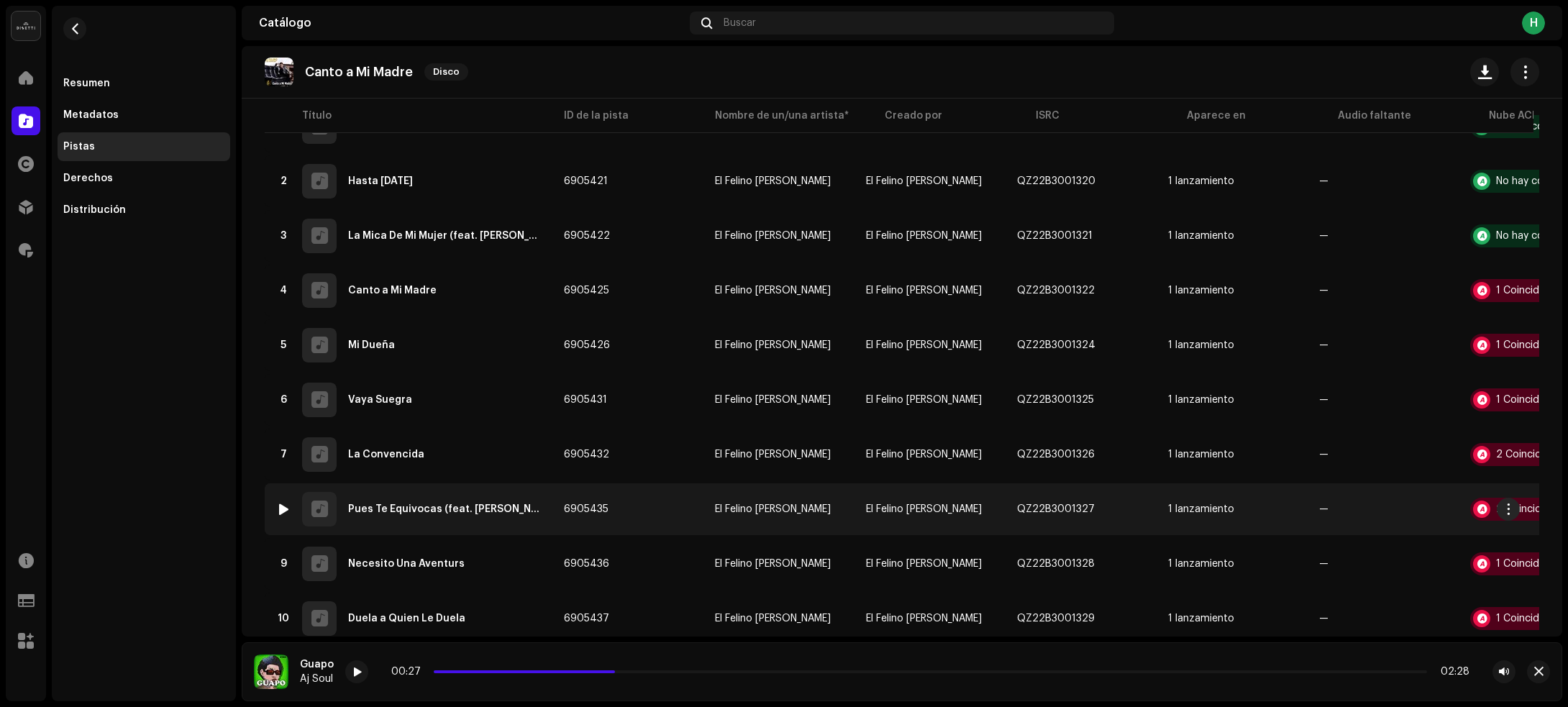
click at [662, 505] on td "6905435" at bounding box center [628, 509] width 151 height 51
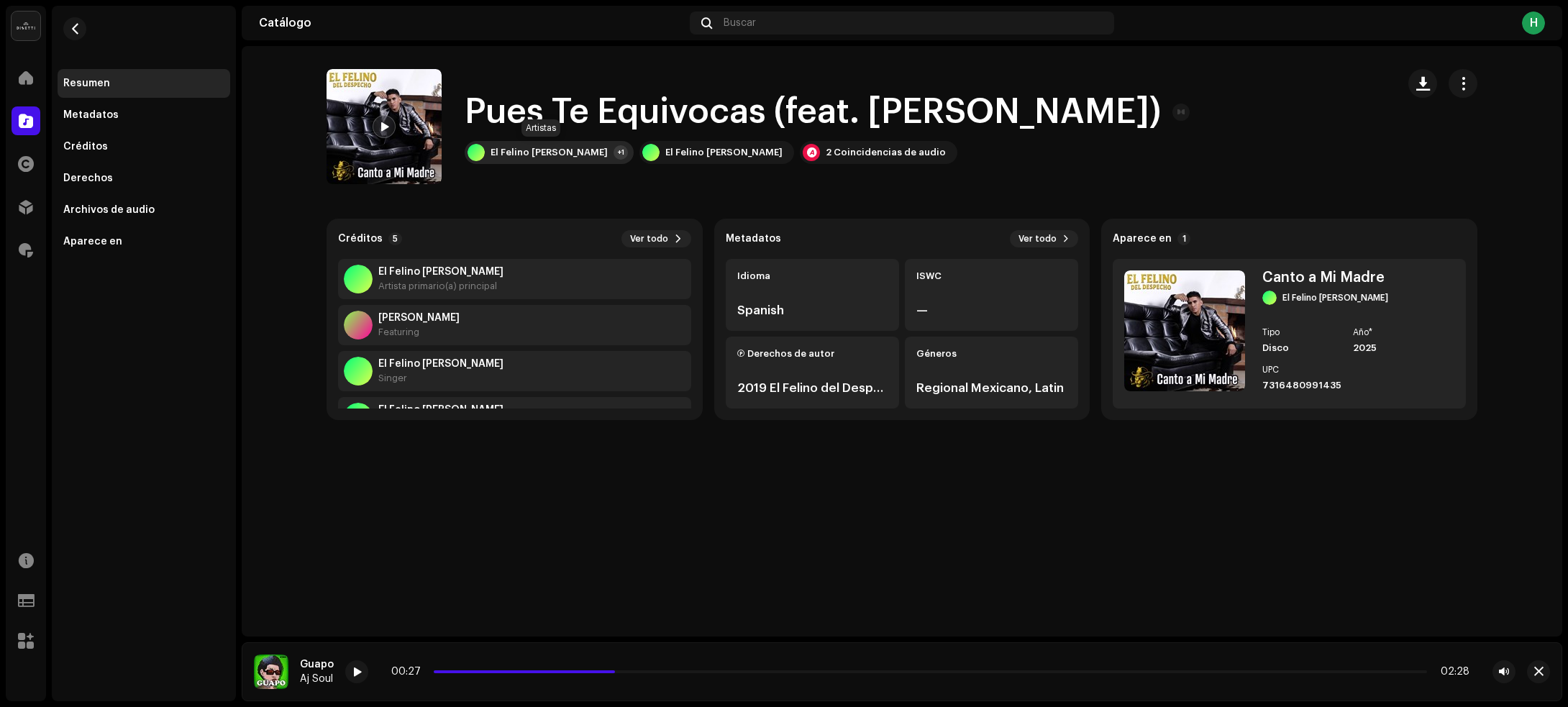
click at [572, 159] on div "El Felino Del Despecho +1" at bounding box center [549, 152] width 169 height 23
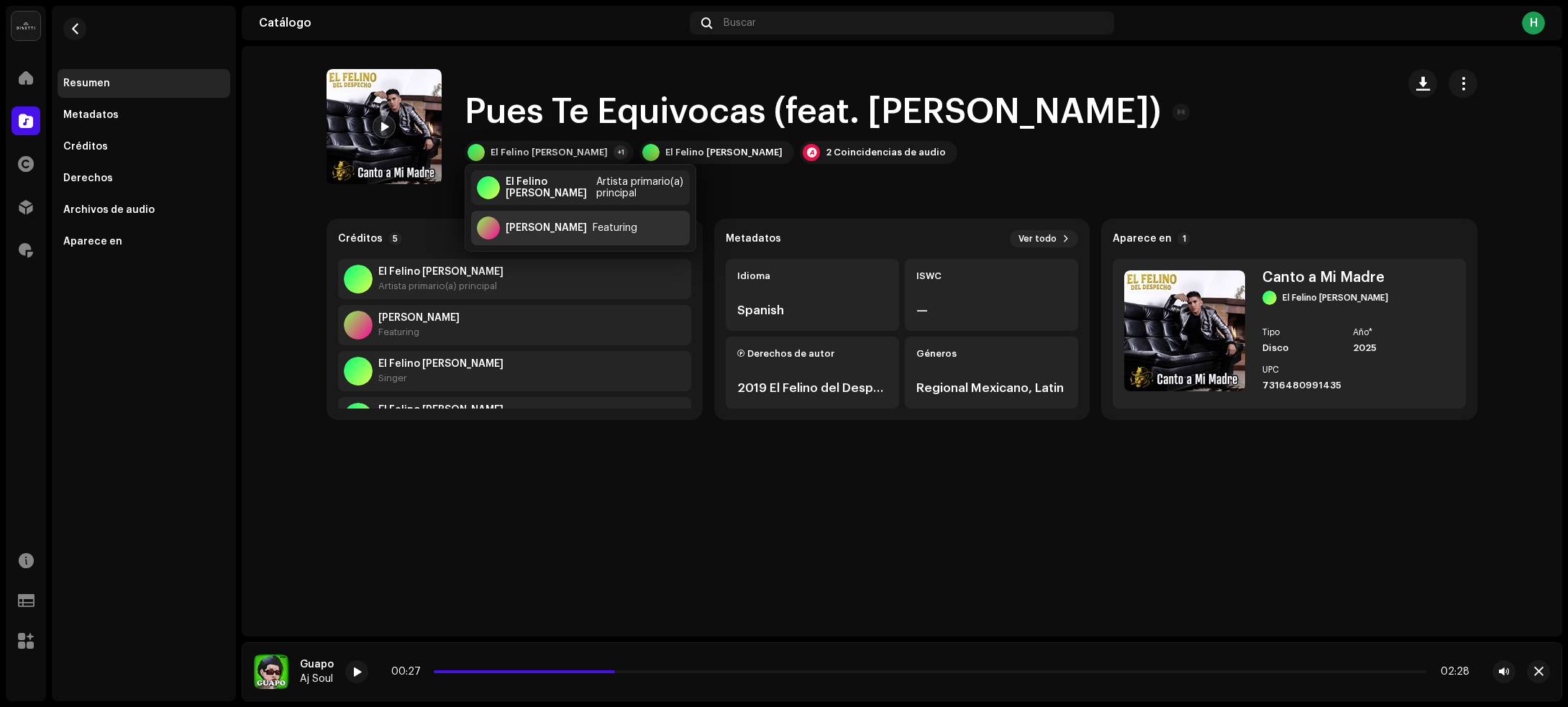
click at [552, 223] on div "[PERSON_NAME]" at bounding box center [546, 228] width 82 height 12
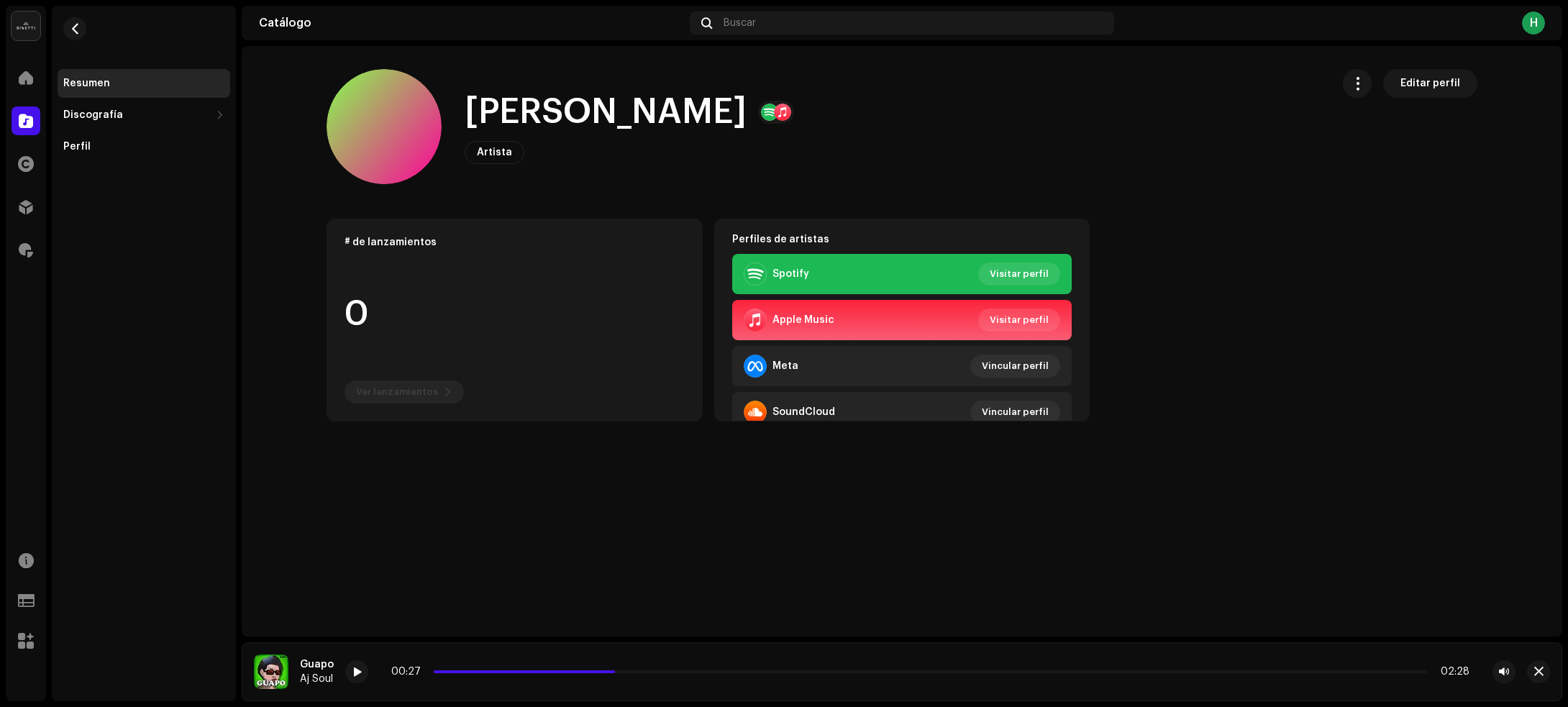
drag, startPoint x: 466, startPoint y: 114, endPoint x: 761, endPoint y: 119, distance: 295.0
click at [761, 119] on div "[PERSON_NAME]" at bounding box center [629, 112] width 330 height 46
copy h1 "[PERSON_NAME]"
click at [79, 26] on span "button" at bounding box center [75, 28] width 11 height 12
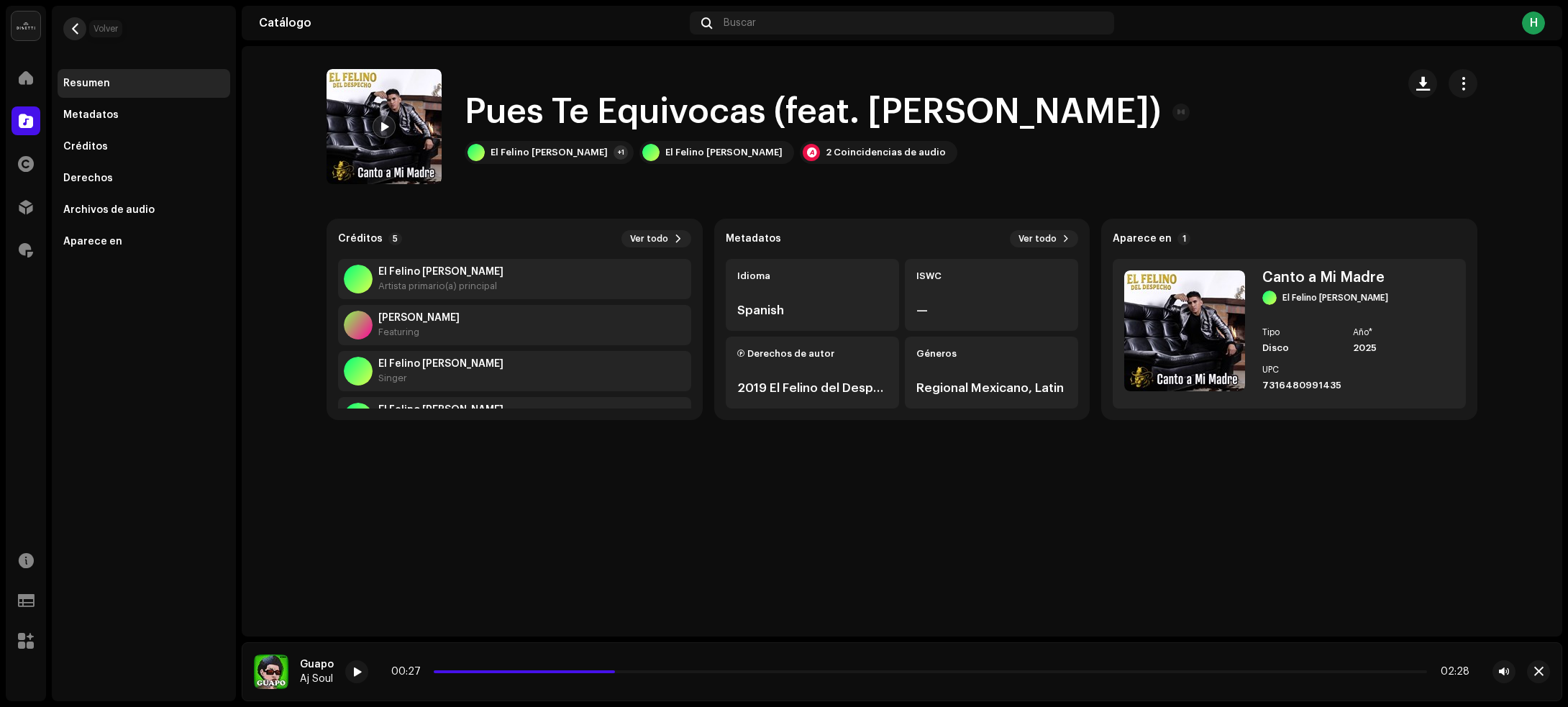
click at [79, 27] on span "button" at bounding box center [75, 28] width 11 height 12
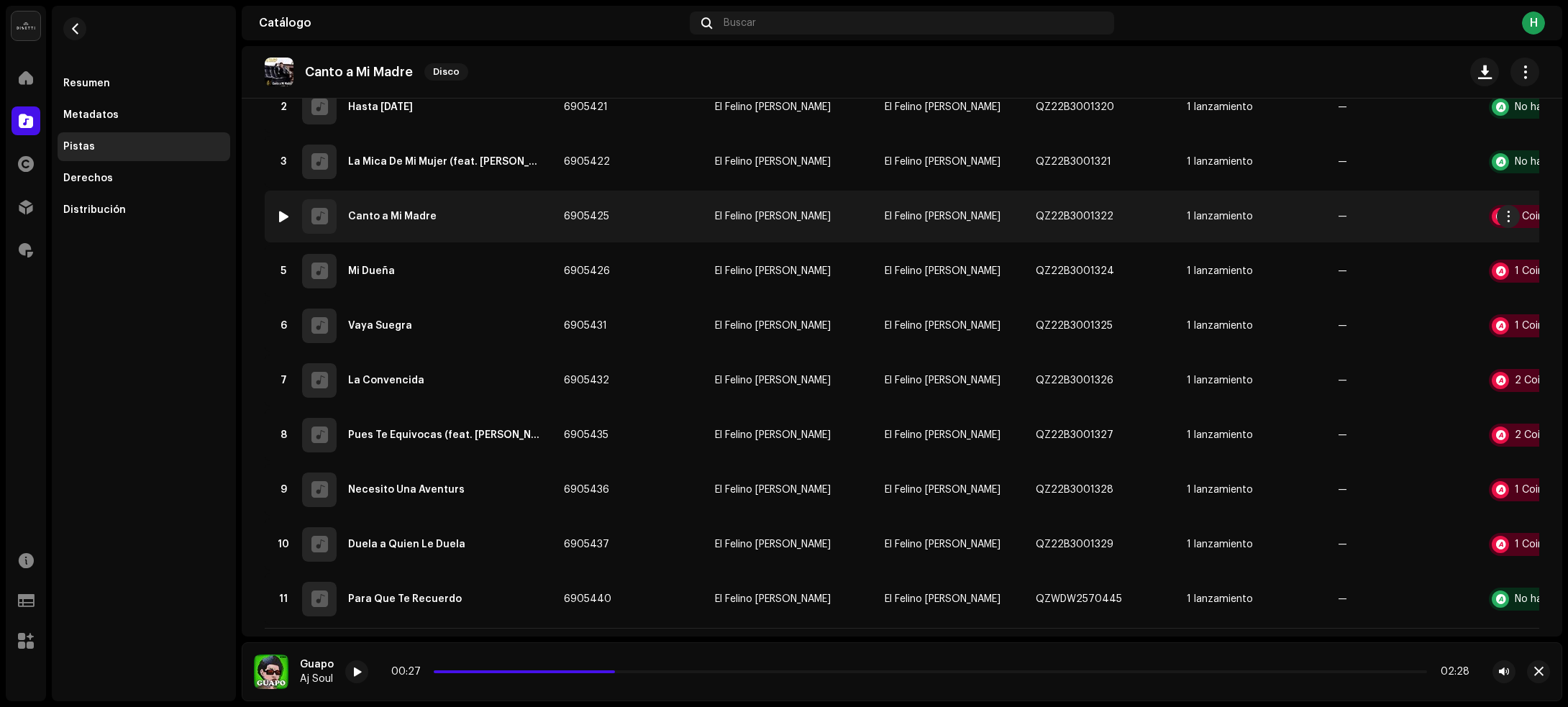
scroll to position [270, 0]
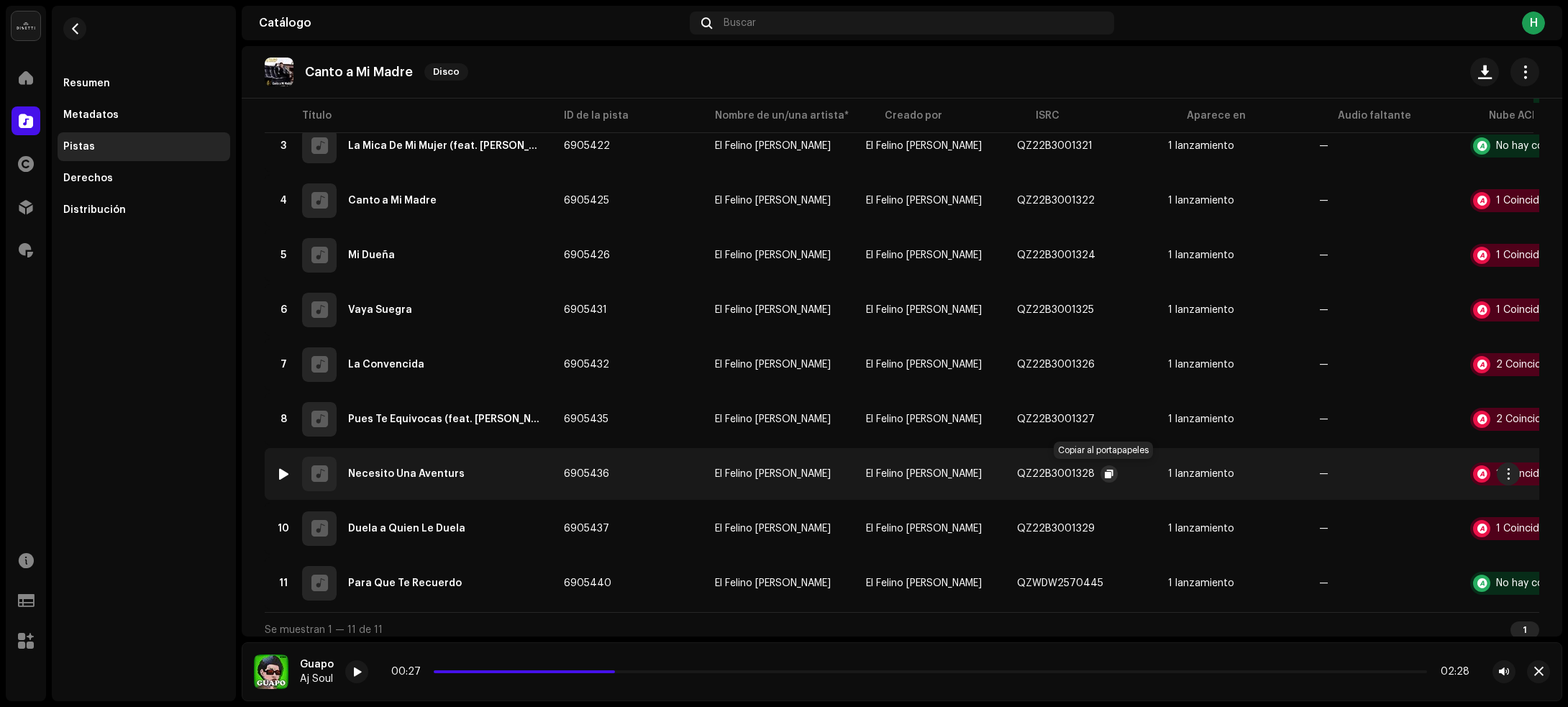
click at [1104, 472] on span "button" at bounding box center [1108, 474] width 8 height 12
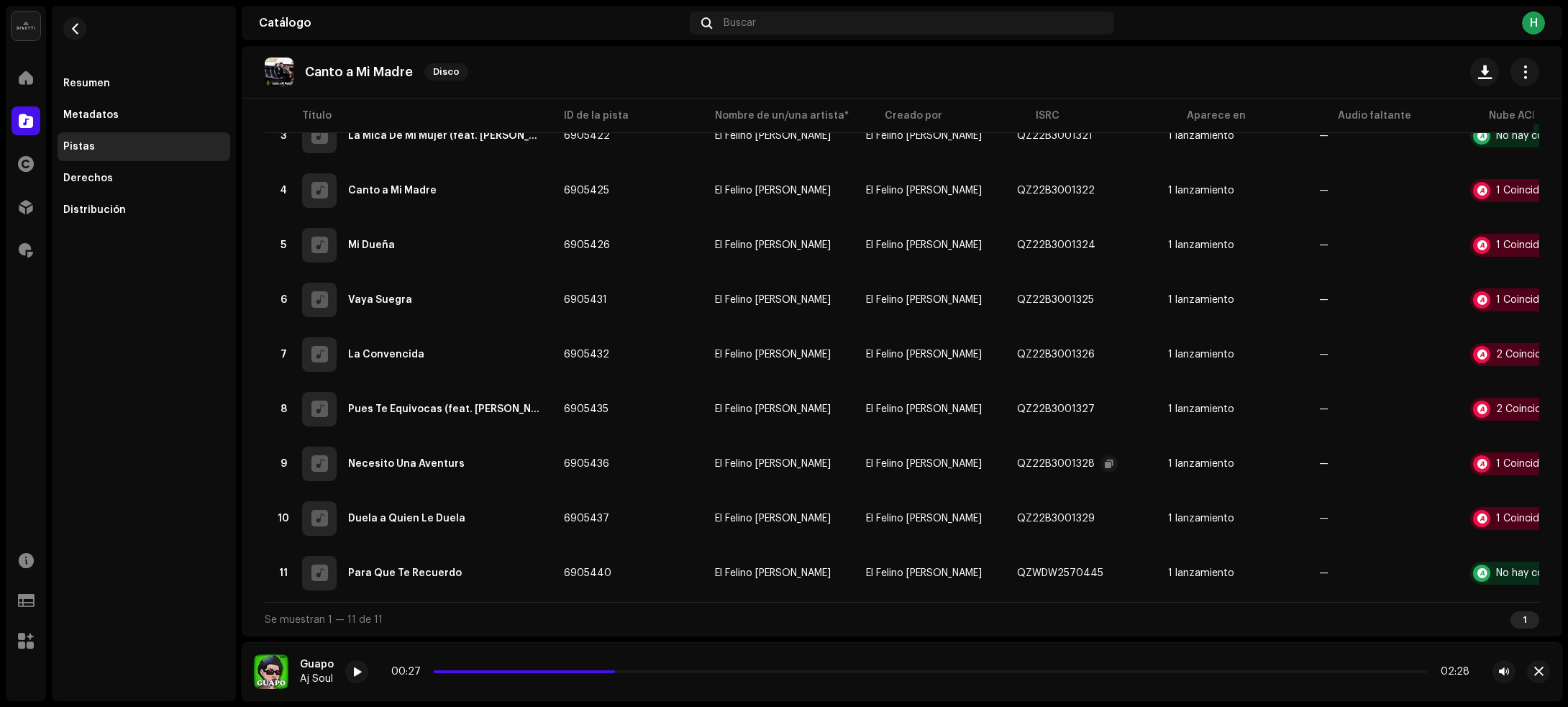
click at [141, 401] on div "Resumen Metadatos Pistas Derechos Distribución" at bounding box center [143, 354] width 185 height 696
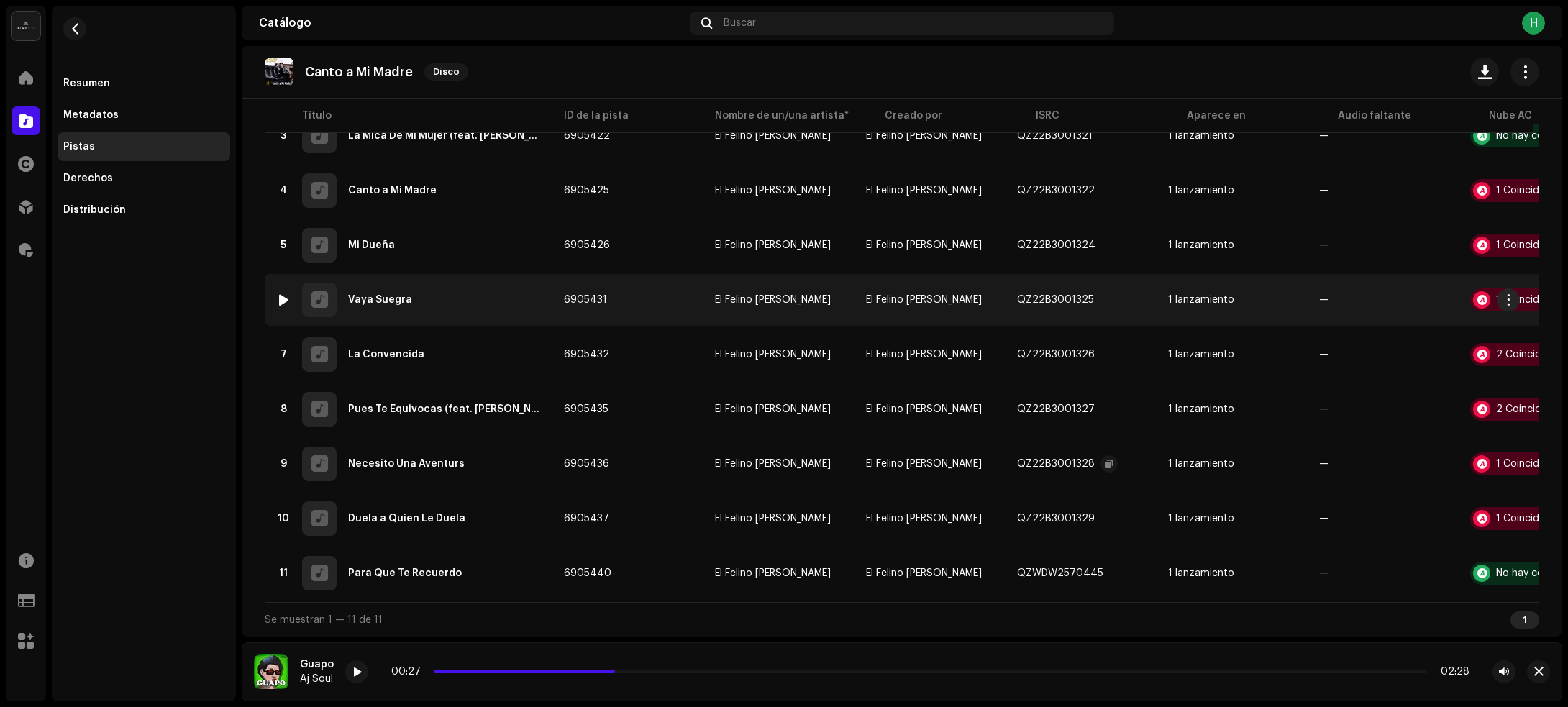
scroll to position [0, 0]
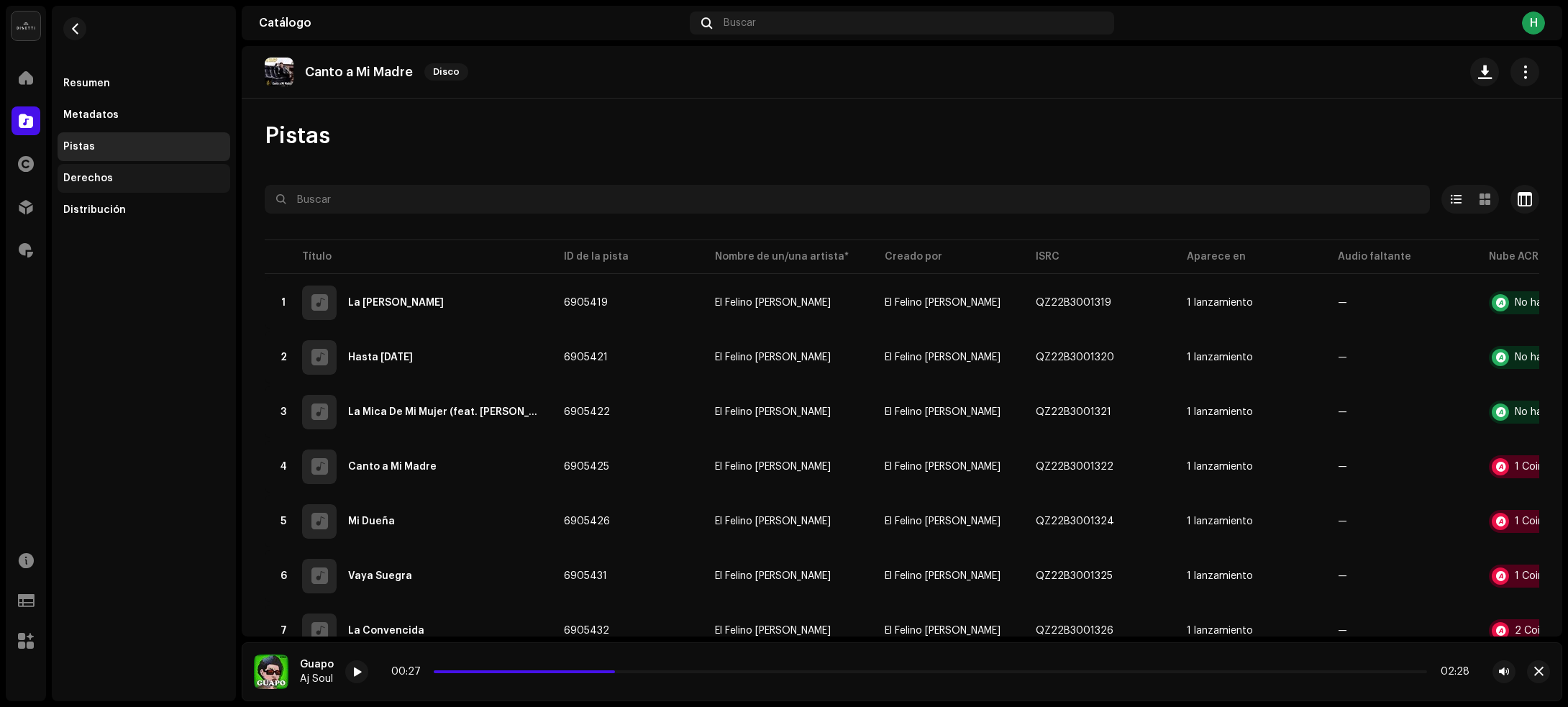
click at [106, 181] on div "Derechos" at bounding box center [88, 178] width 50 height 12
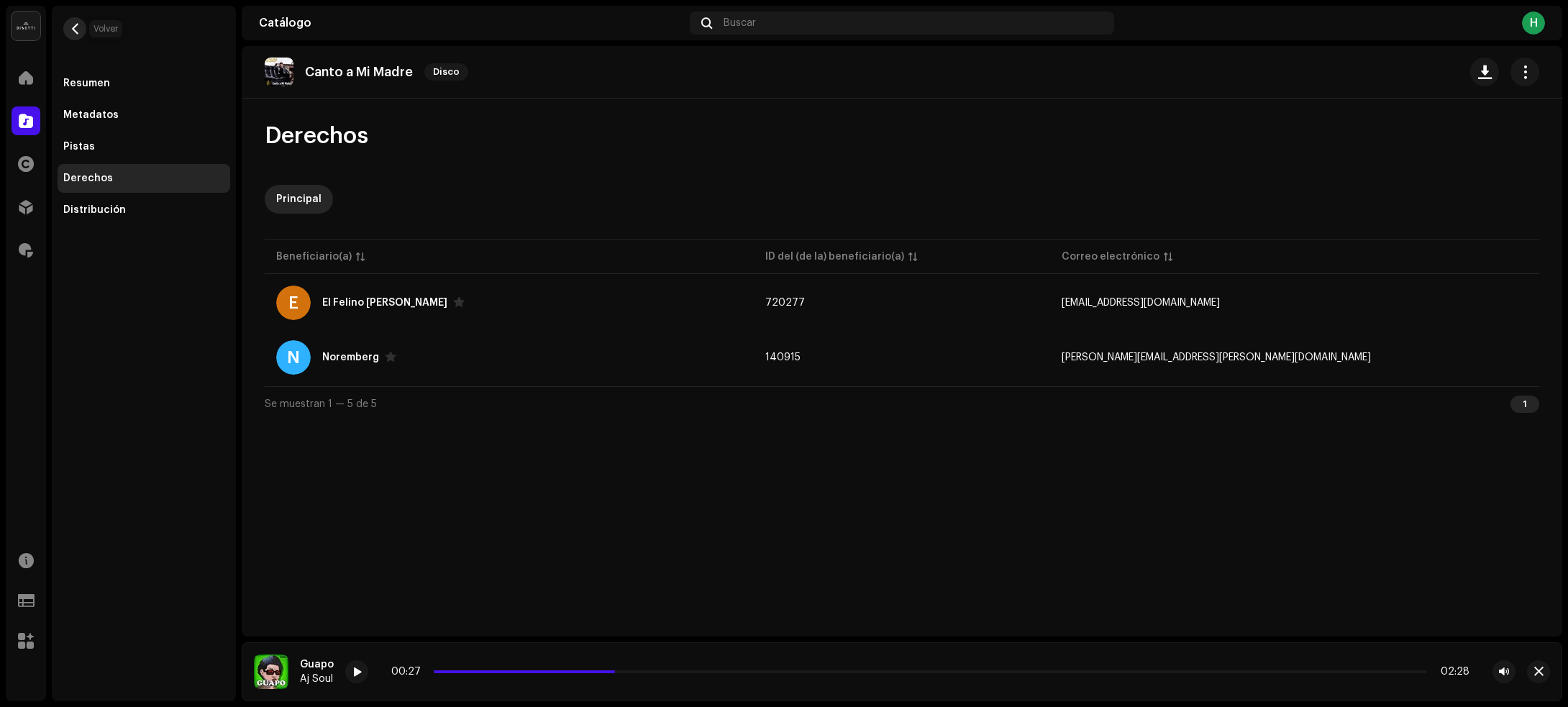
click at [73, 26] on span "button" at bounding box center [75, 28] width 11 height 12
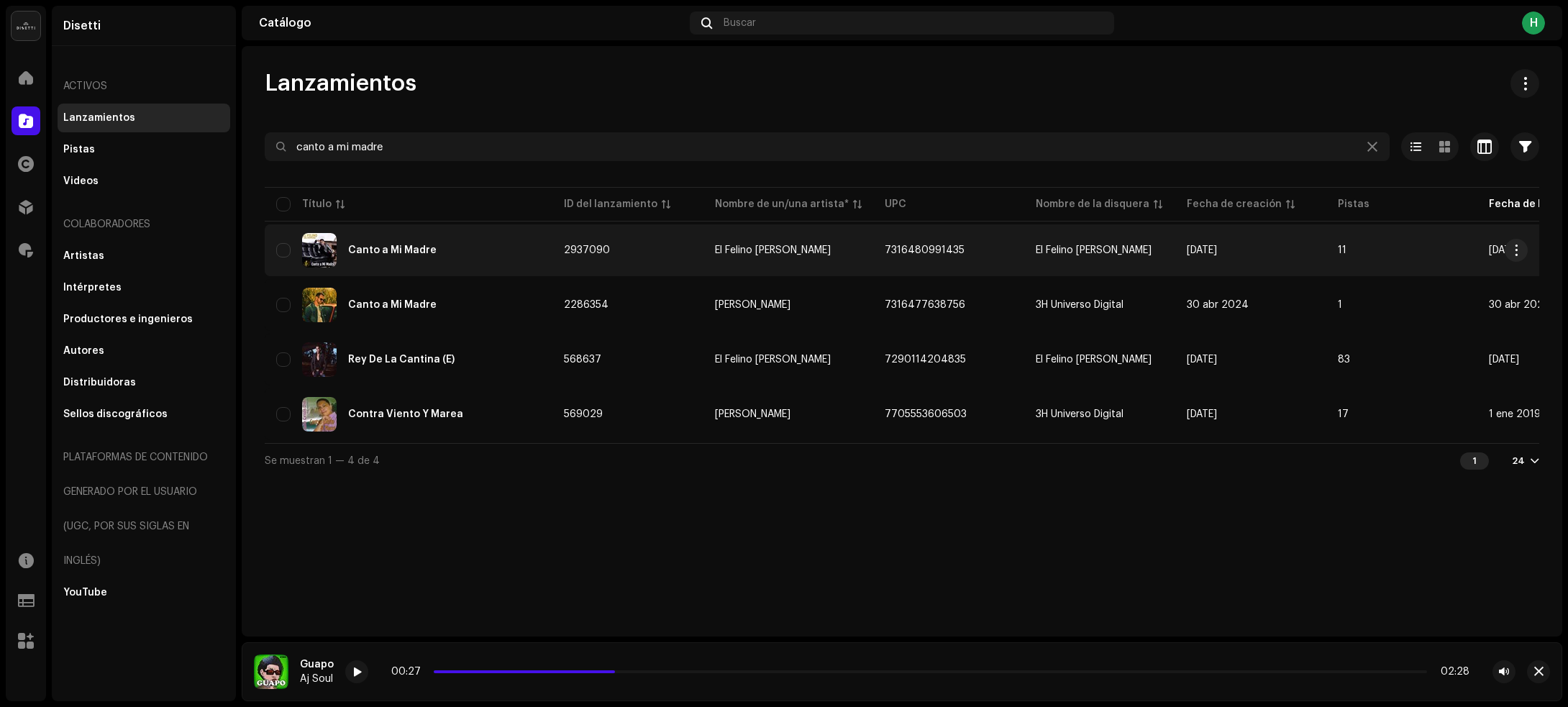
click at [497, 244] on div "Canto a Mi Madre" at bounding box center [409, 251] width 264 height 35
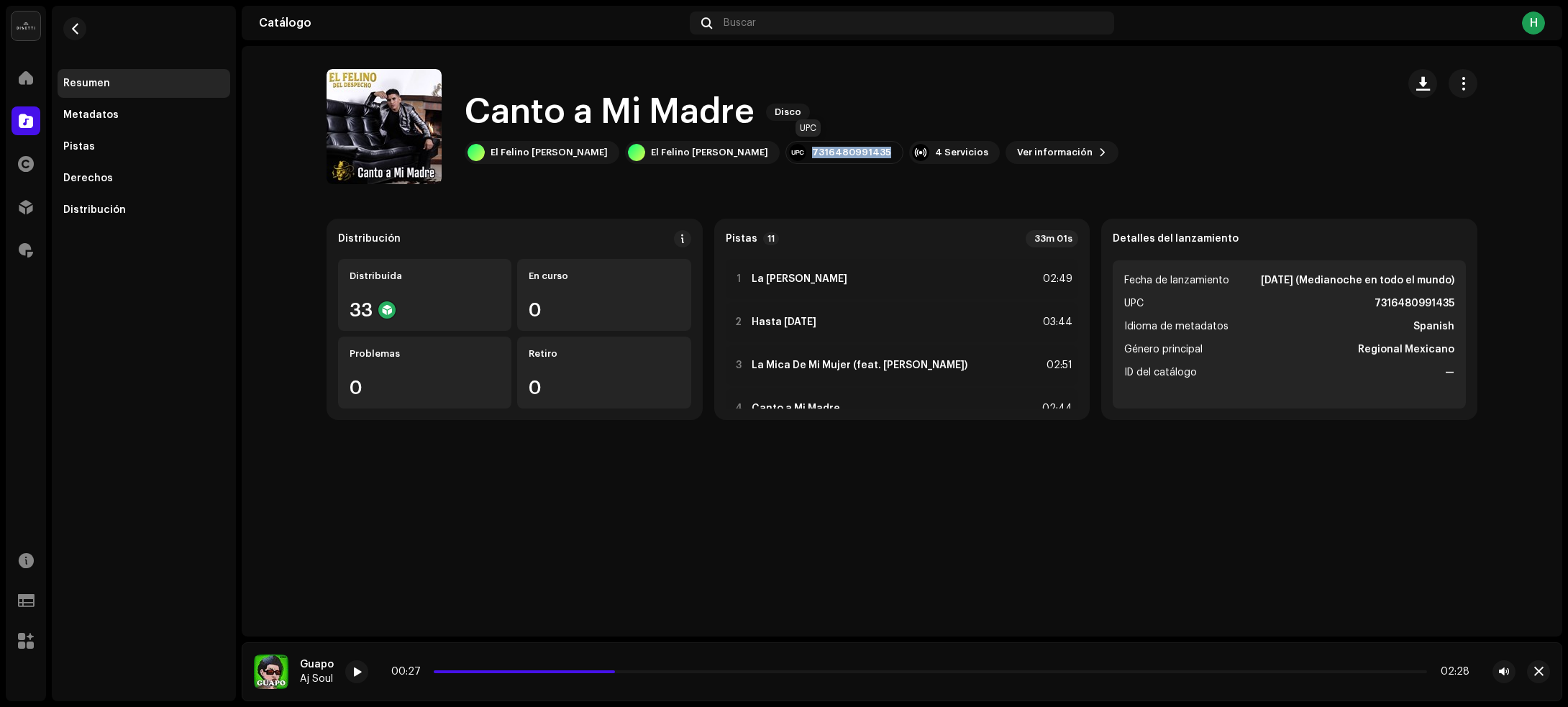
drag, startPoint x: 855, startPoint y: 150, endPoint x: 781, endPoint y: 157, distance: 74.3
click at [786, 157] on div "7316480991435" at bounding box center [845, 152] width 118 height 23
copy div "7316480991435"
click at [1260, 87] on div "Canto a Mi Madre Disco El Felino Del Despecho El Felino Del Despecho 7316480991…" at bounding box center [856, 126] width 1058 height 115
click at [113, 141] on div "Pistas" at bounding box center [143, 147] width 161 height 12
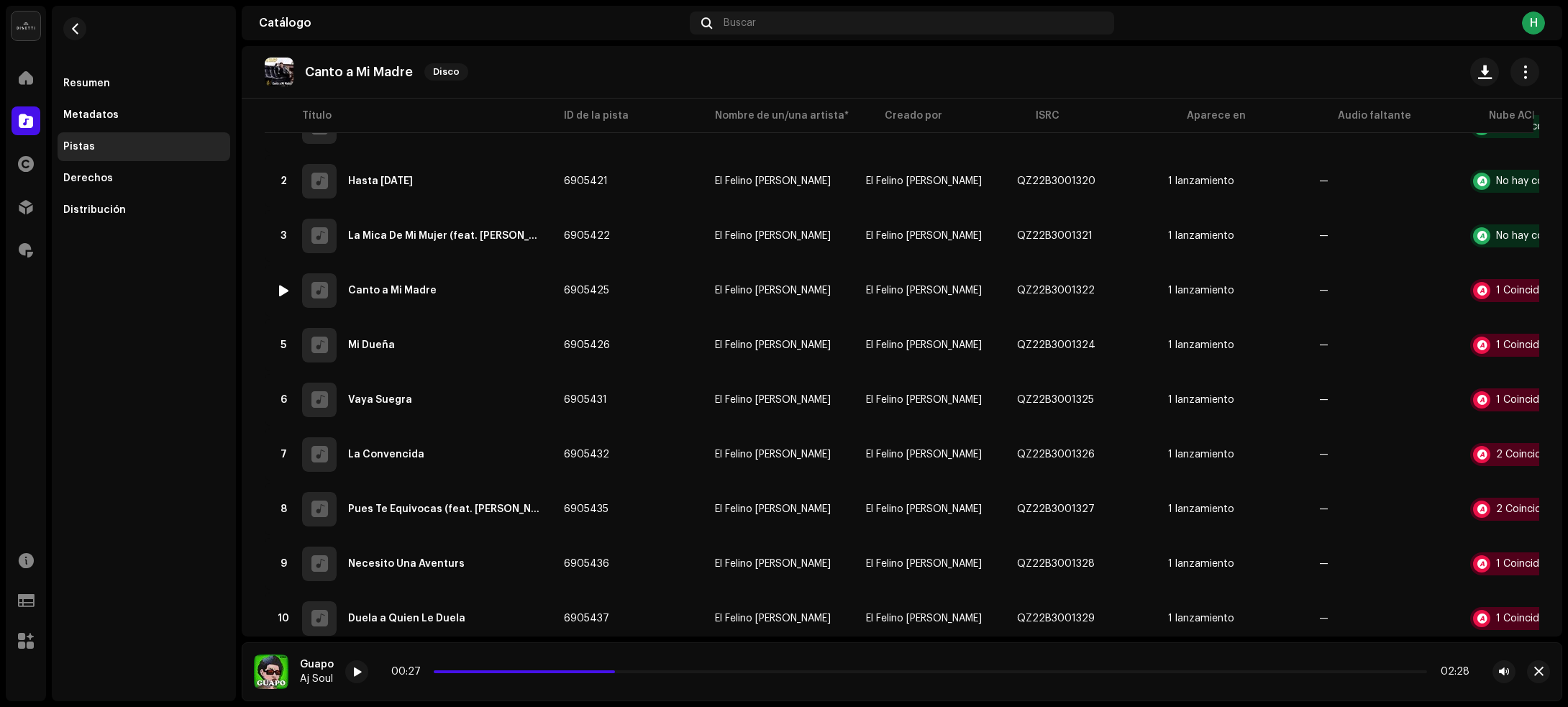
scroll to position [270, 0]
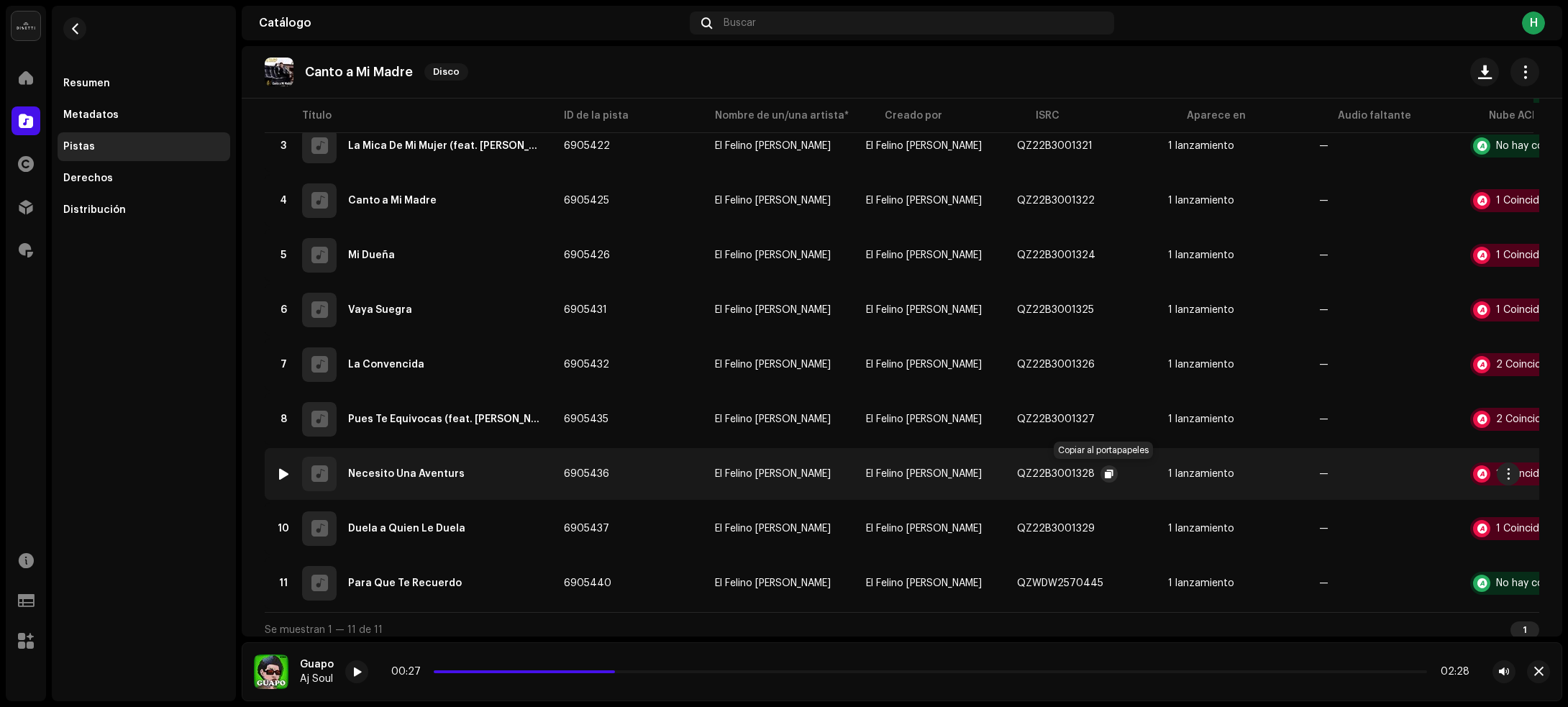
click at [1104, 473] on span "button" at bounding box center [1108, 474] width 8 height 12
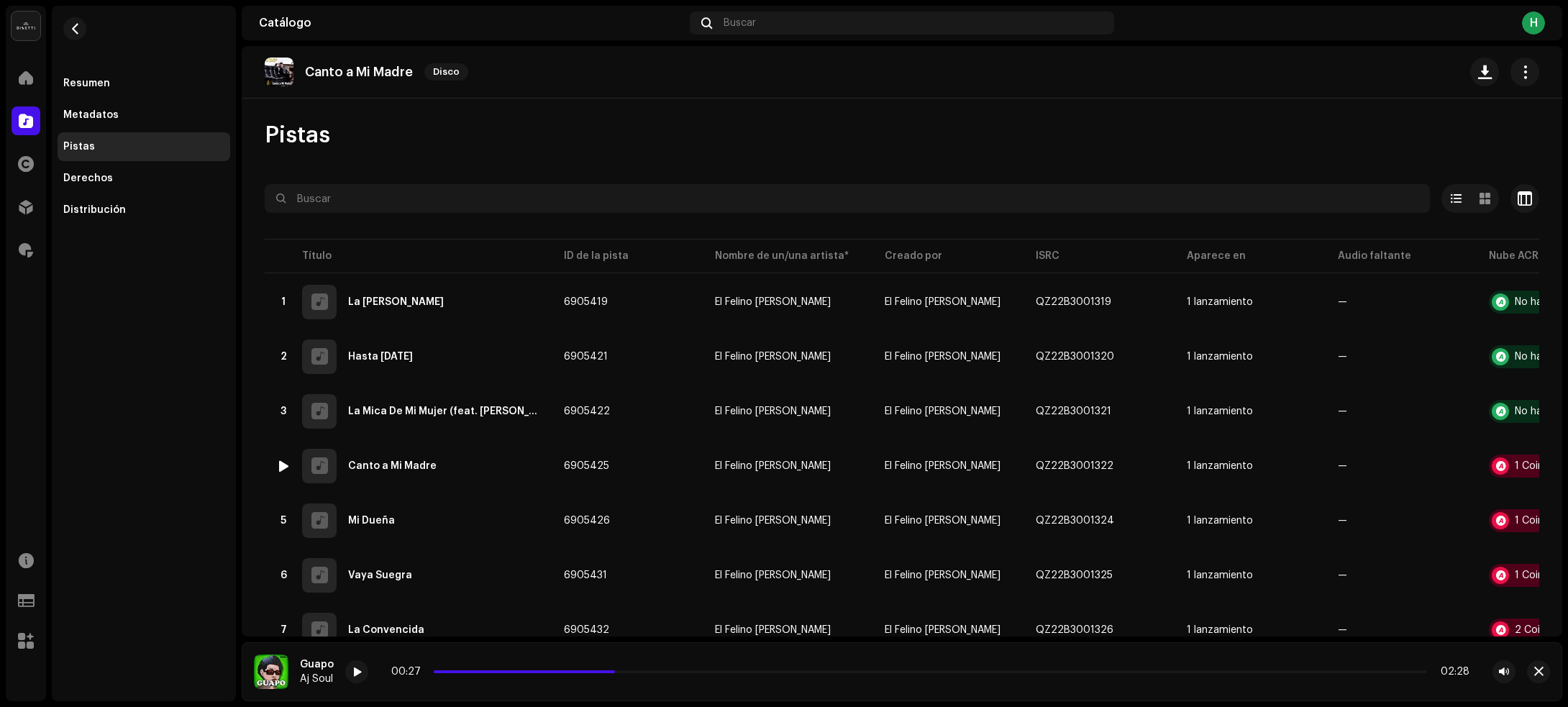
scroll to position [0, 0]
click at [83, 29] on button "button" at bounding box center [74, 28] width 23 height 23
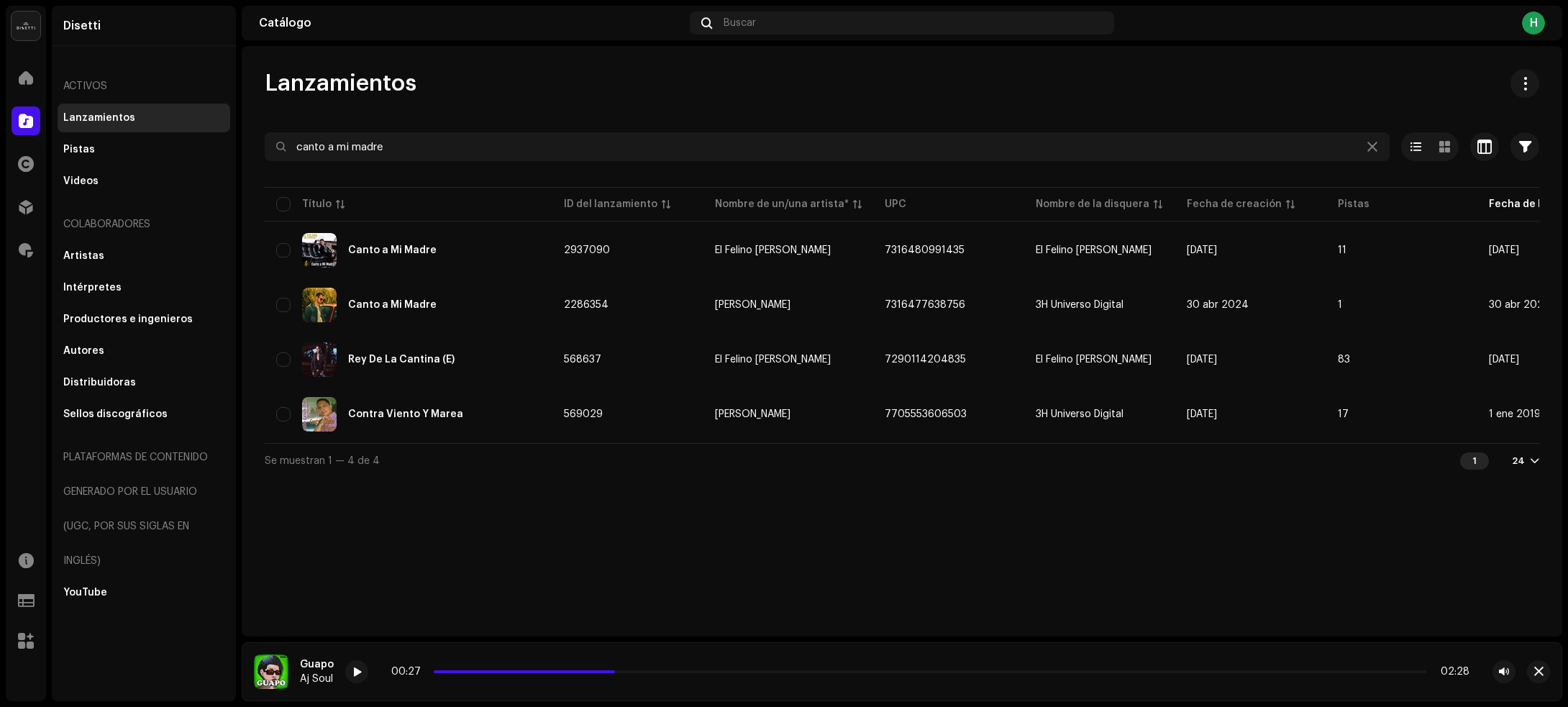
click at [616, 560] on div "Lanzamientos canto a mi madre Seleccionado 0 Opciones Filtros Estado de distrib…" at bounding box center [902, 341] width 1320 height 590
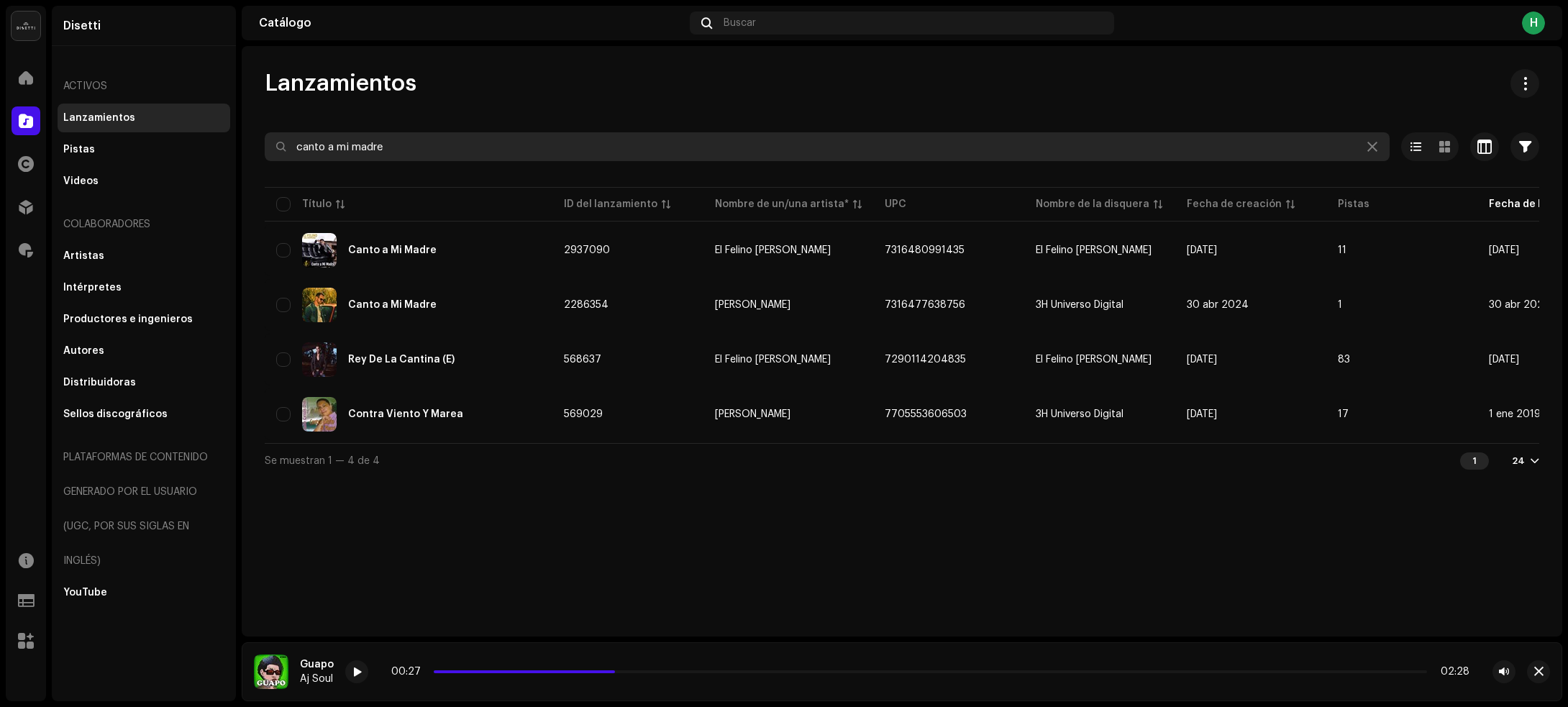
drag, startPoint x: 446, startPoint y: 148, endPoint x: 266, endPoint y: 159, distance: 180.3
click at [266, 159] on input "canto a mi madre" at bounding box center [826, 146] width 1125 height 28
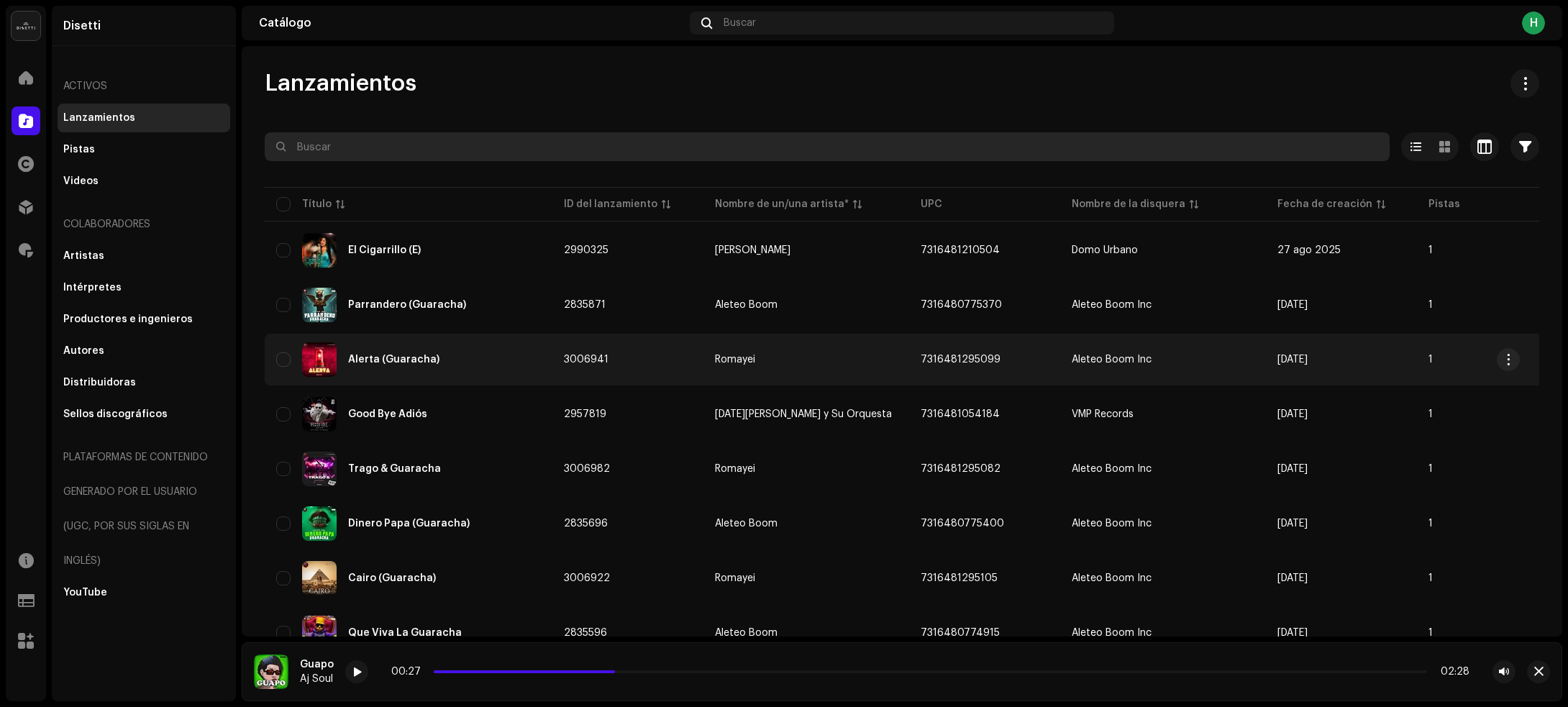
scroll to position [90, 0]
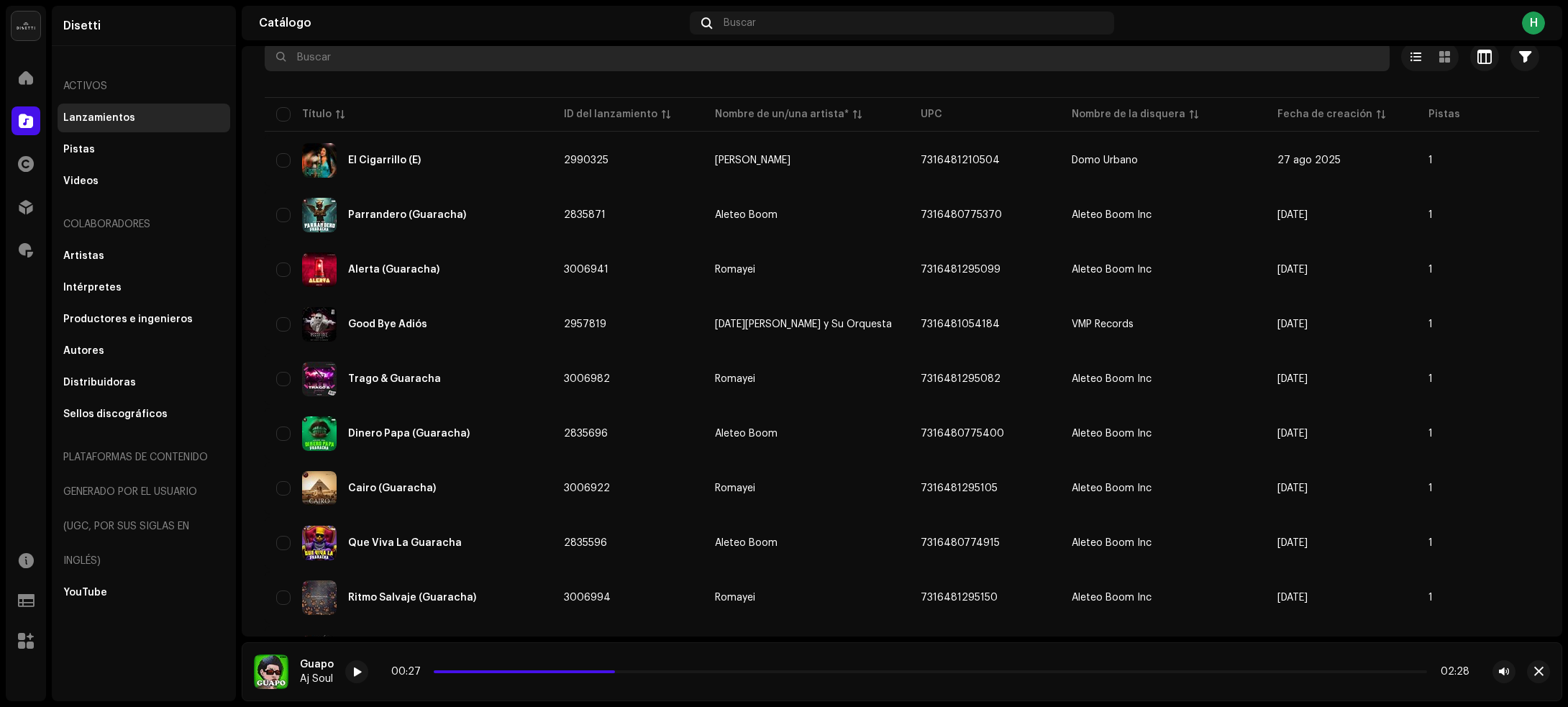
click at [322, 62] on input "text" at bounding box center [826, 56] width 1125 height 28
paste input "7316480994313"
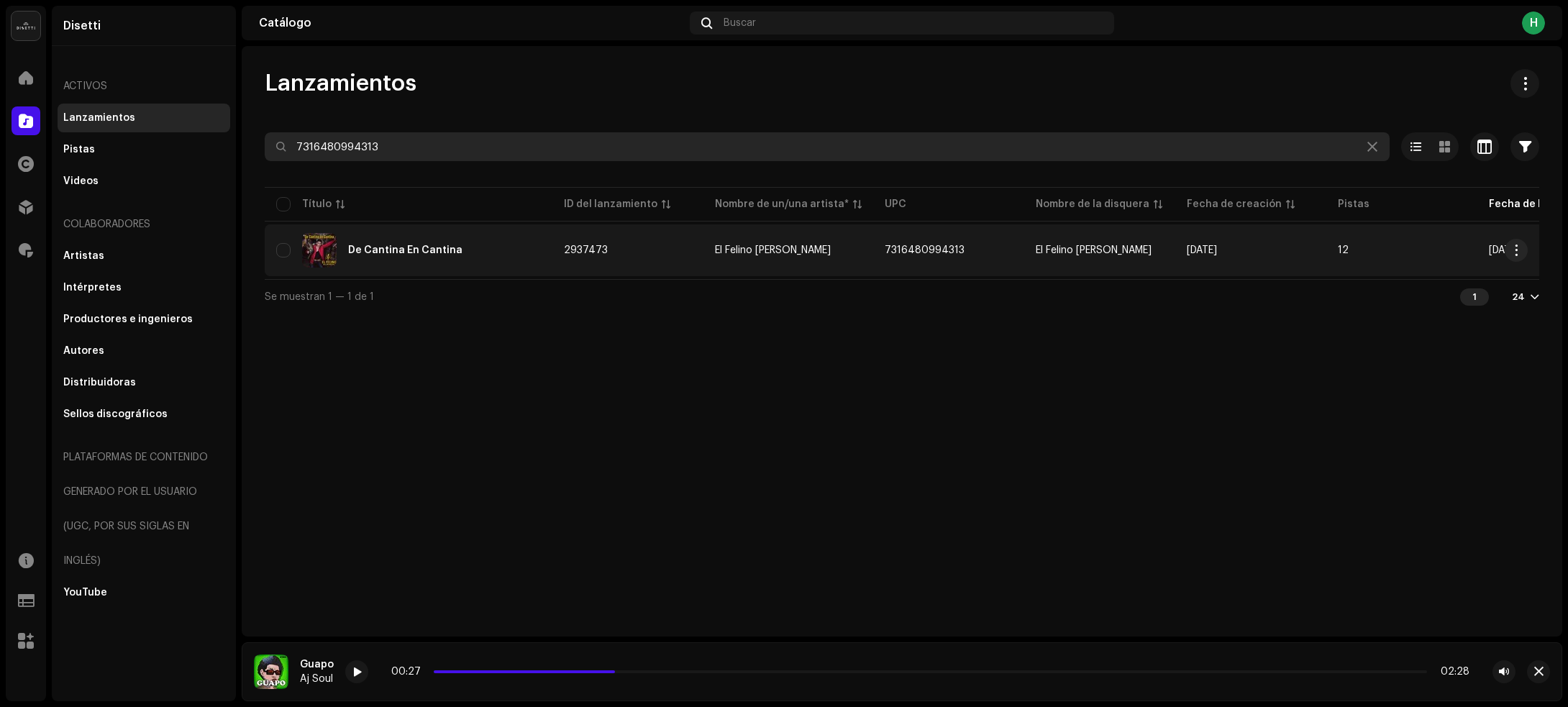
type input "7316480994313"
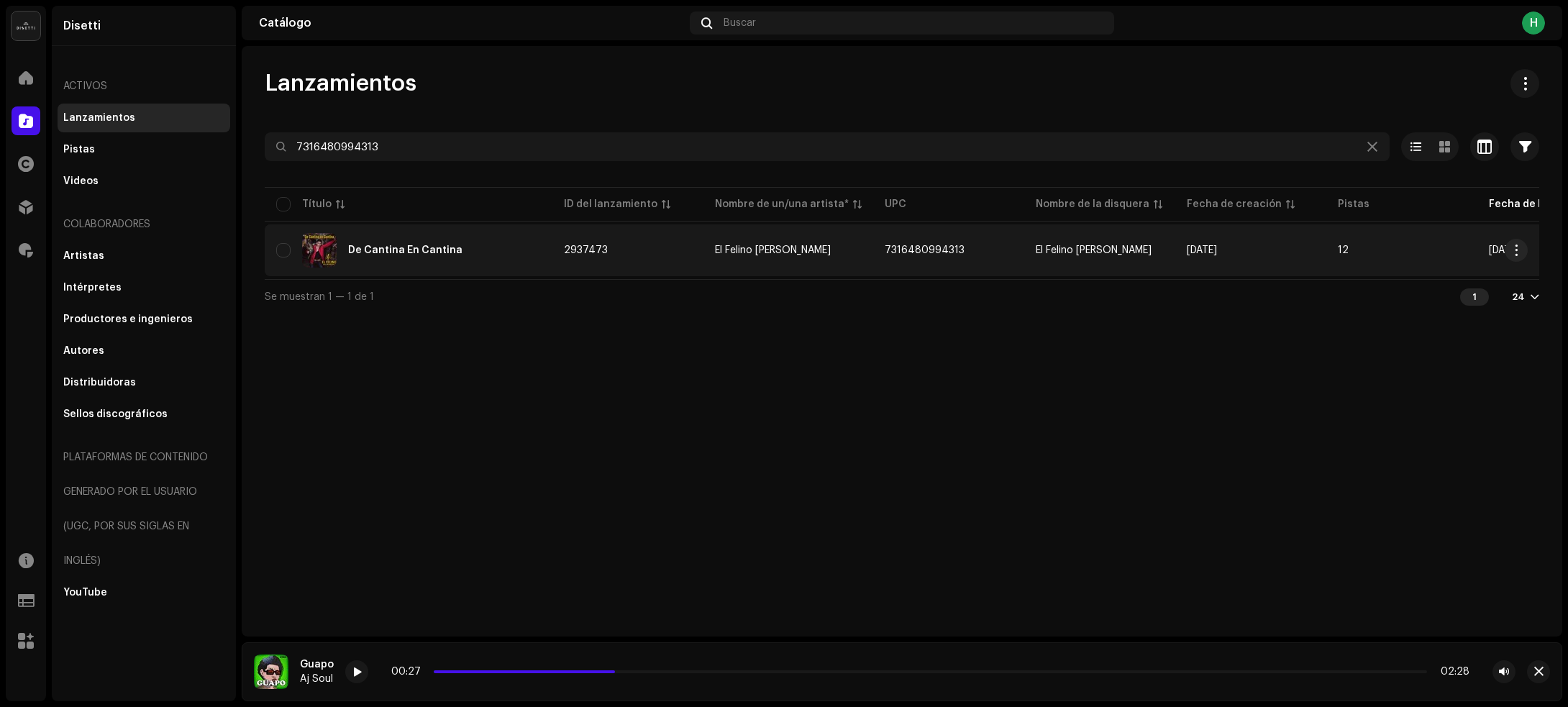
click at [523, 244] on div "De Cantina En Cantina" at bounding box center [409, 251] width 264 height 35
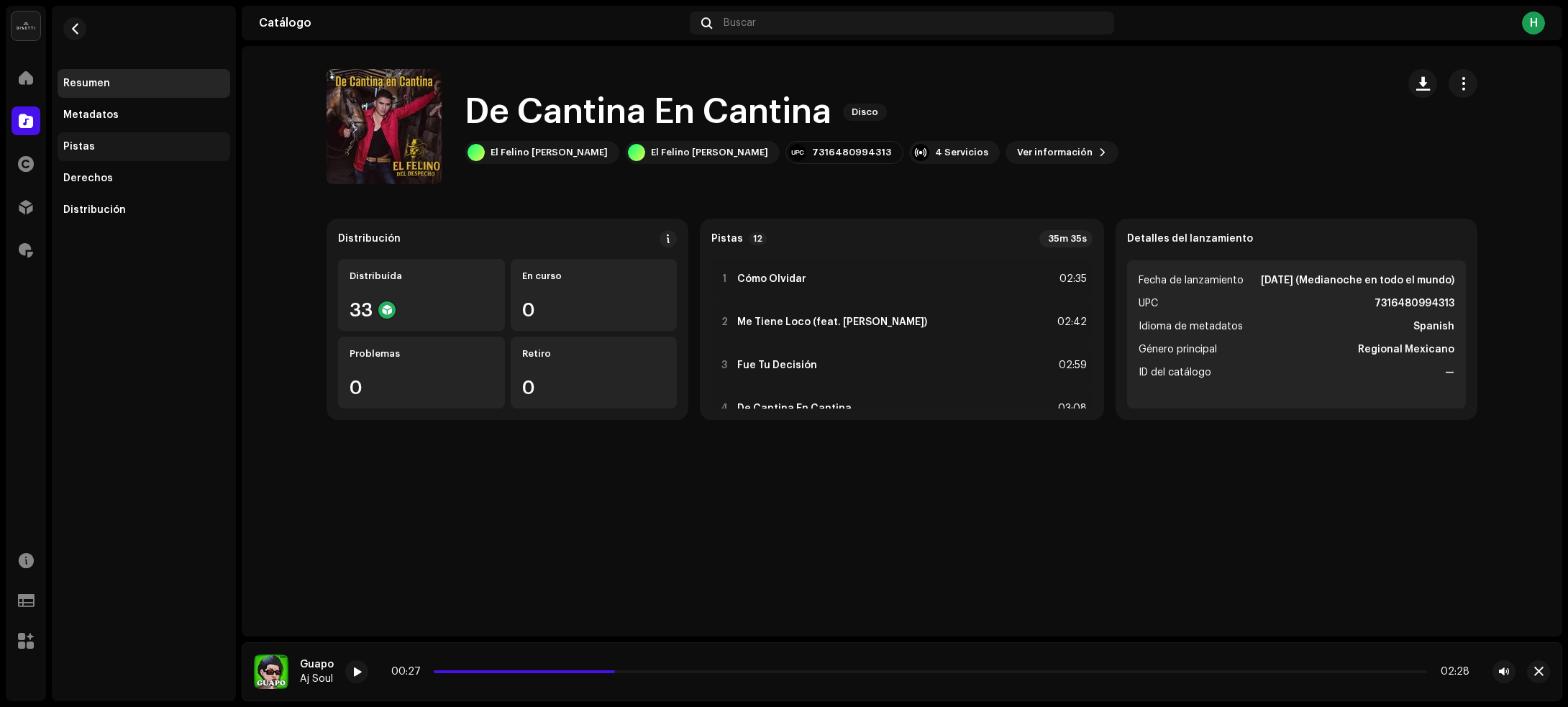
click at [124, 153] on div "Pistas" at bounding box center [144, 146] width 173 height 28
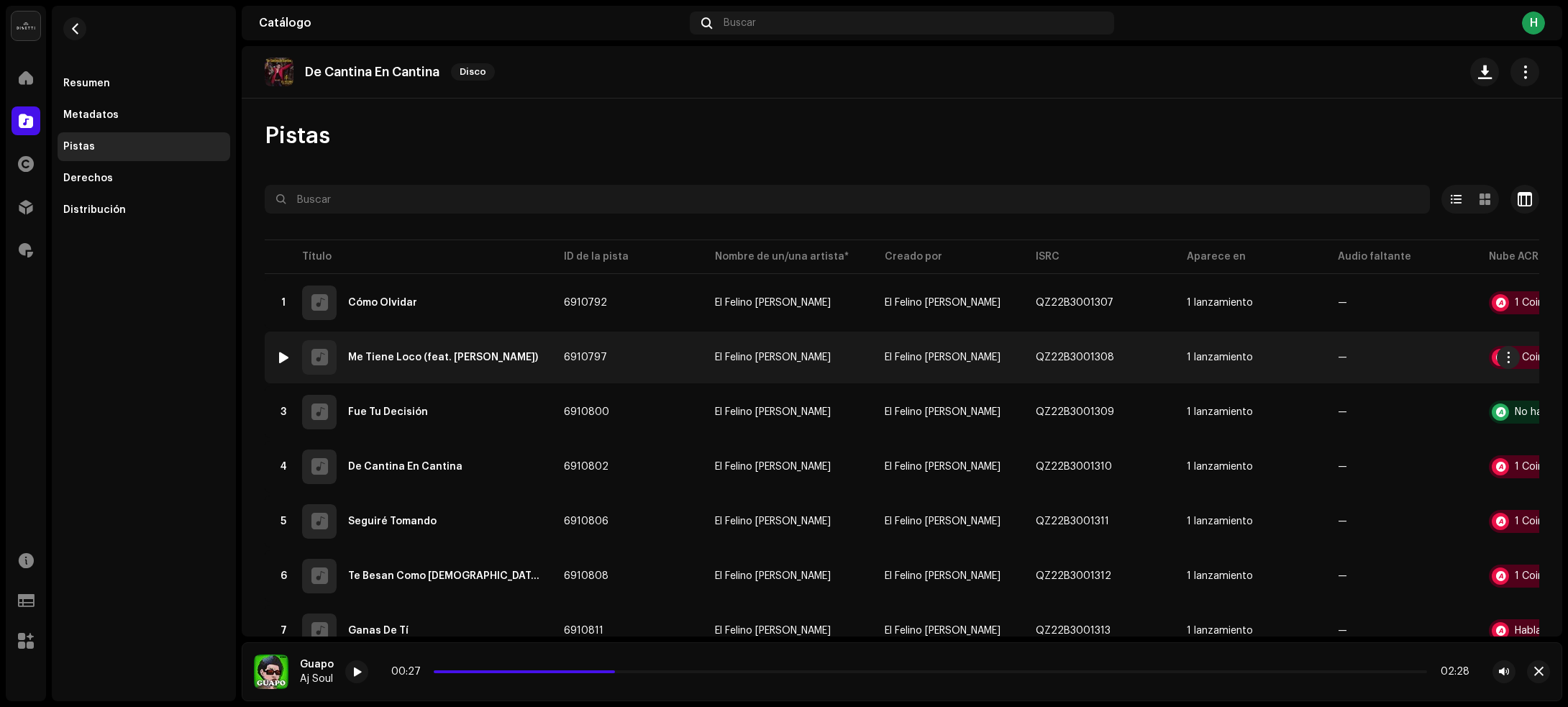
click at [644, 347] on td "6910797" at bounding box center [628, 357] width 151 height 51
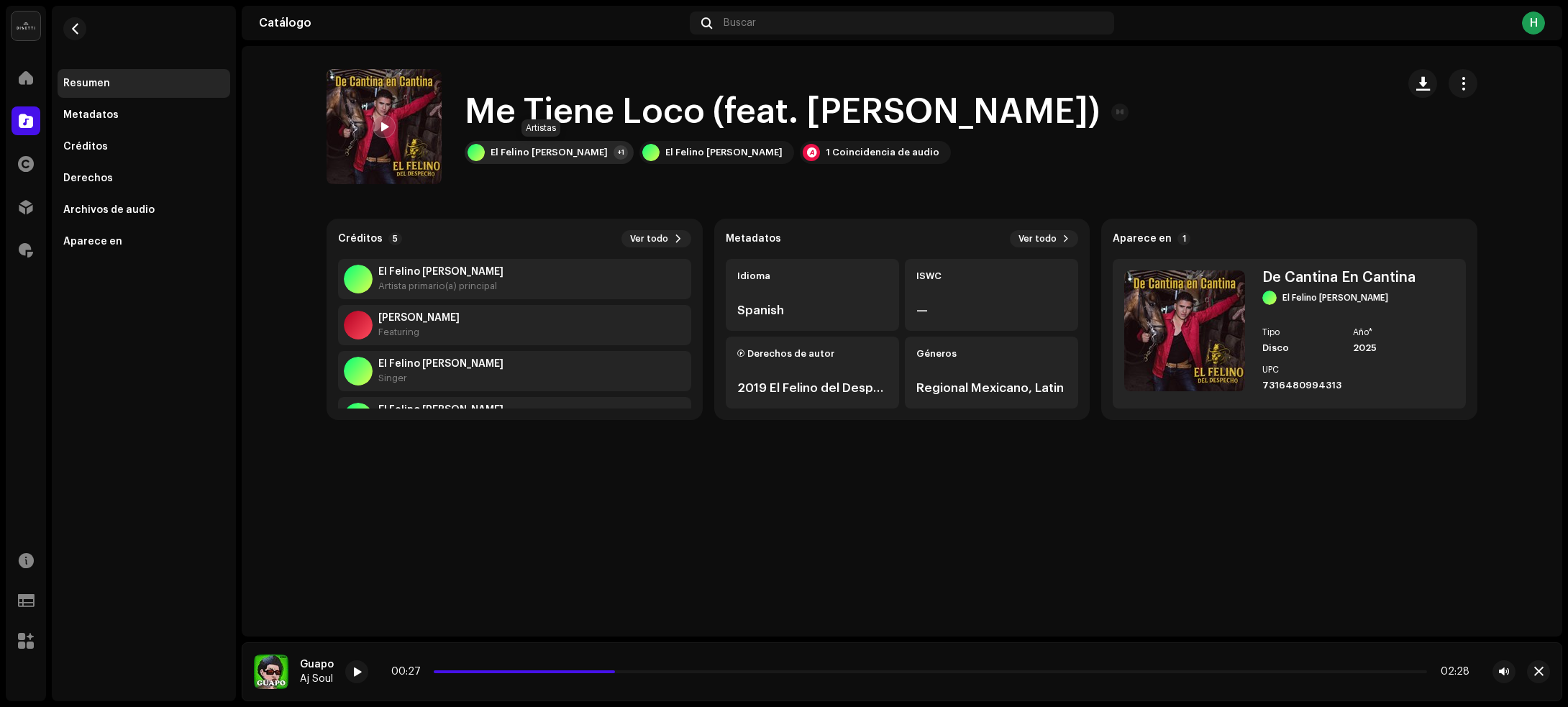
click at [520, 155] on div "El Felino [PERSON_NAME]" at bounding box center [549, 152] width 118 height 12
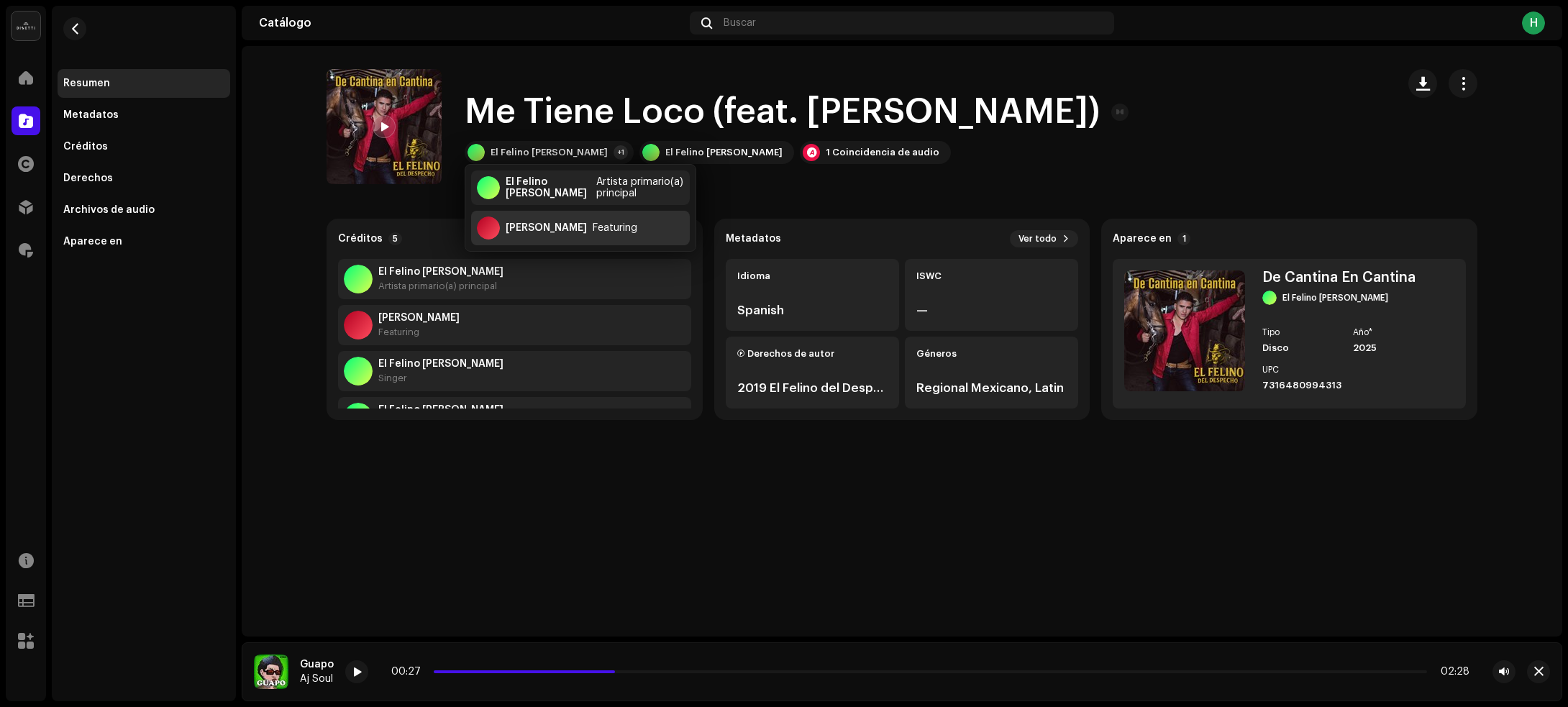
click at [541, 230] on div "[PERSON_NAME]" at bounding box center [546, 228] width 82 height 12
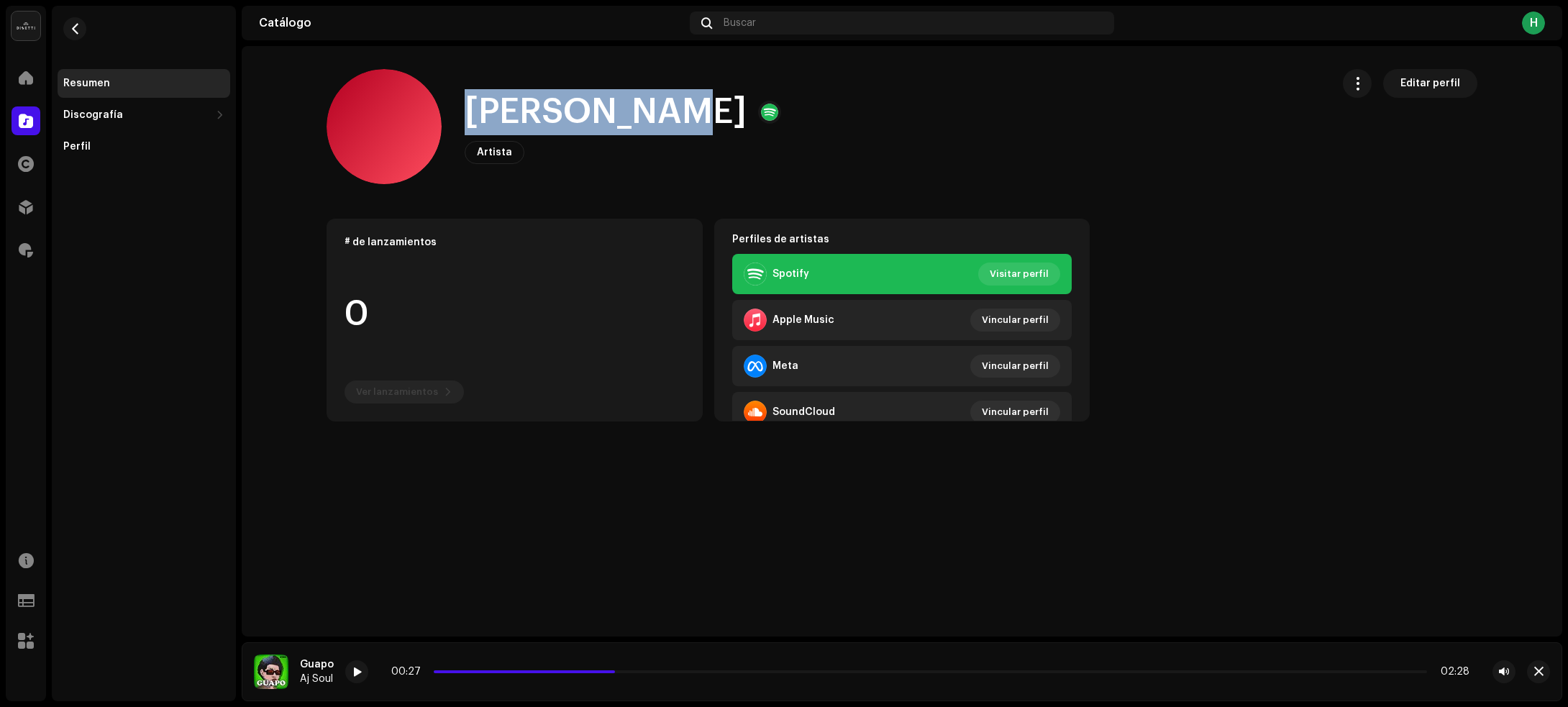
drag, startPoint x: 466, startPoint y: 114, endPoint x: 653, endPoint y: 117, distance: 187.0
click at [653, 117] on h1 "[PERSON_NAME]" at bounding box center [605, 112] width 282 height 46
copy h1 "[PERSON_NAME]"
click at [79, 26] on span "button" at bounding box center [75, 28] width 11 height 12
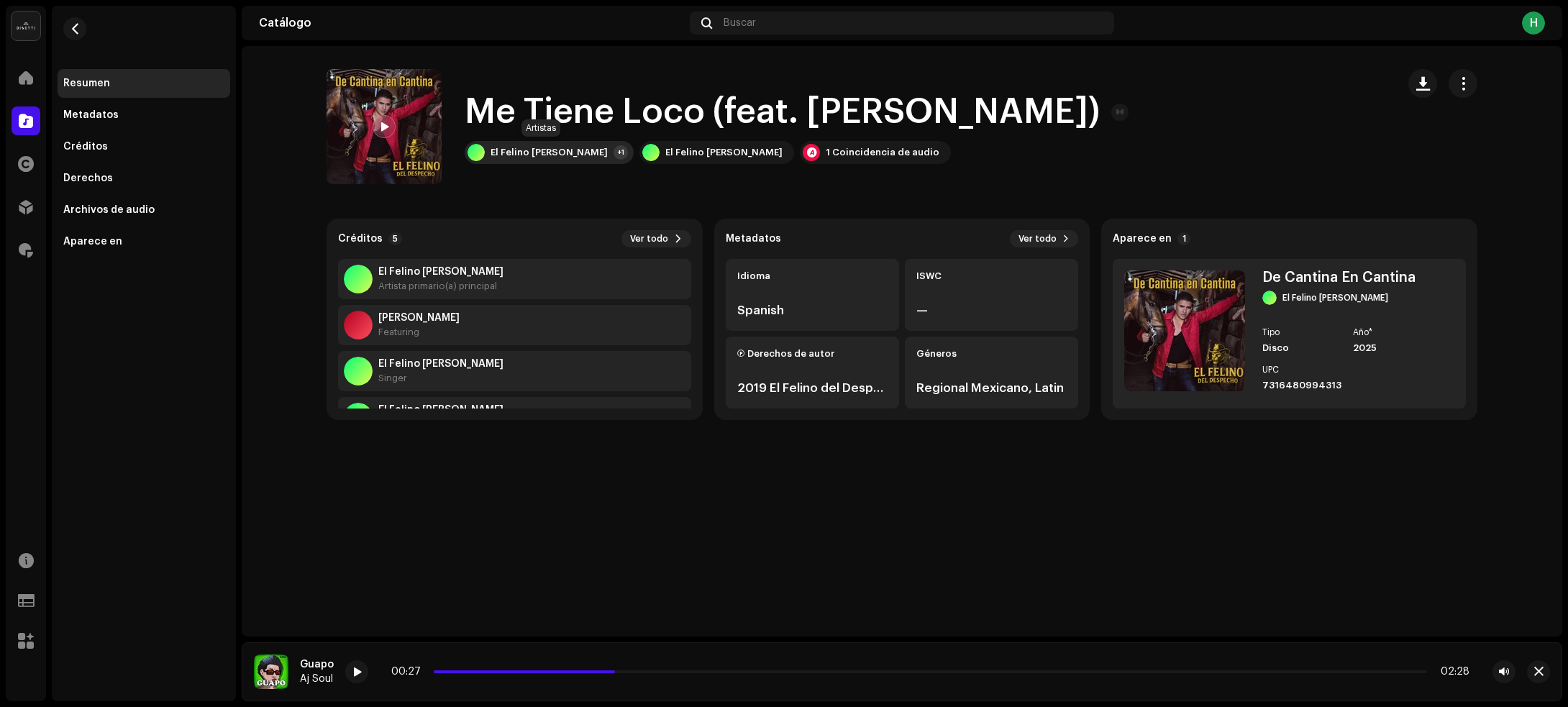
click at [569, 152] on div "El Felino [PERSON_NAME]" at bounding box center [549, 152] width 118 height 12
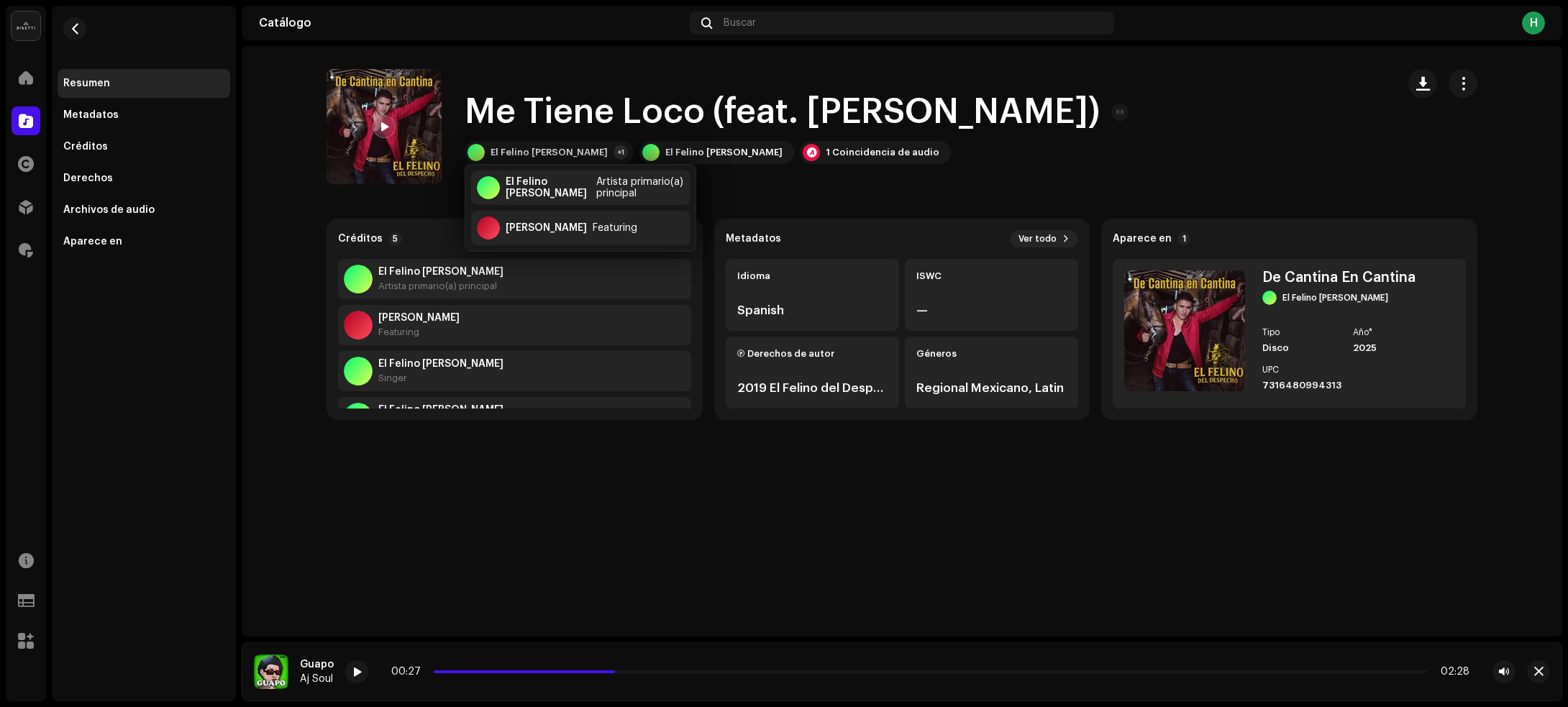
click at [1144, 111] on div "Me Tiene Loco (feat. [PERSON_NAME]) El Felino Del Despecho +1 El Felino Del Des…" at bounding box center [856, 126] width 1058 height 115
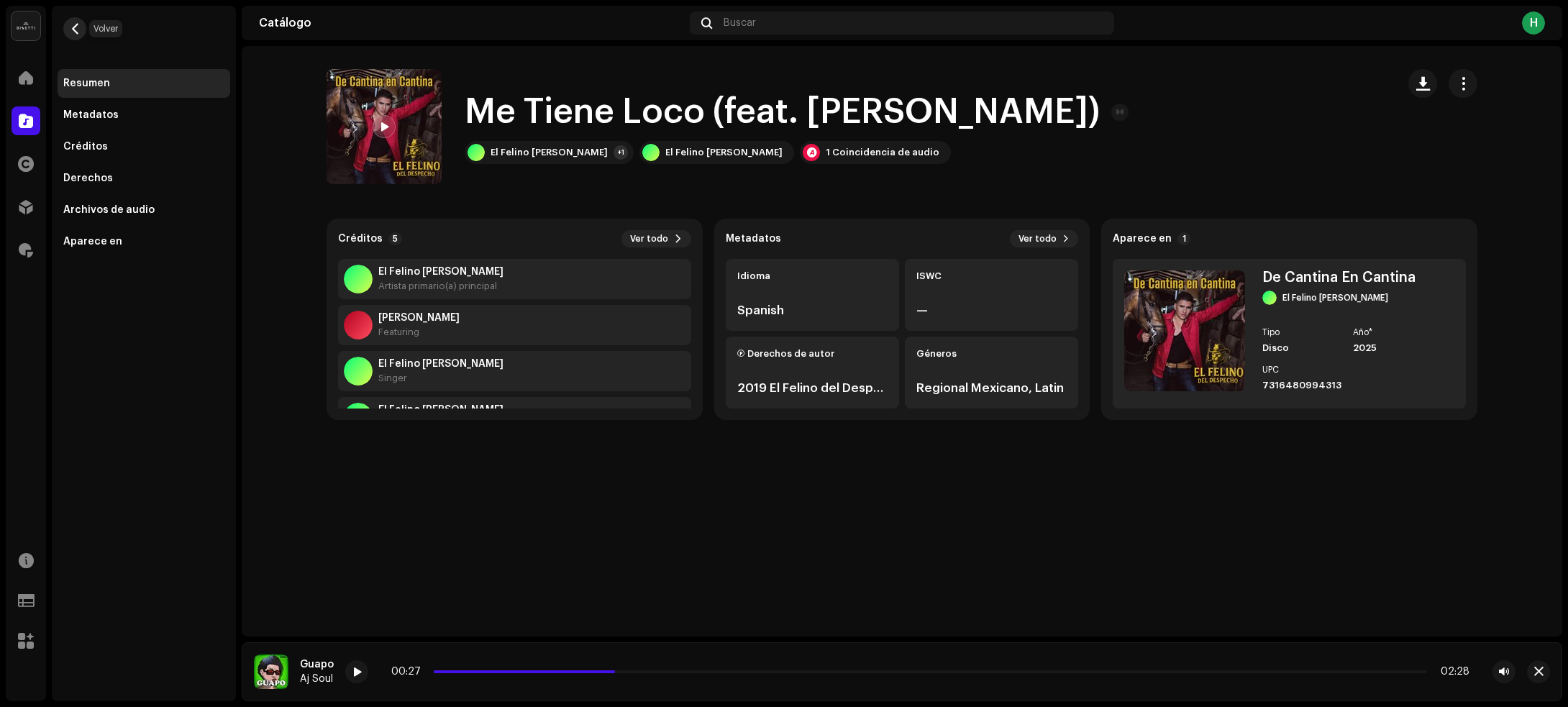
click at [71, 32] on span "button" at bounding box center [75, 28] width 11 height 12
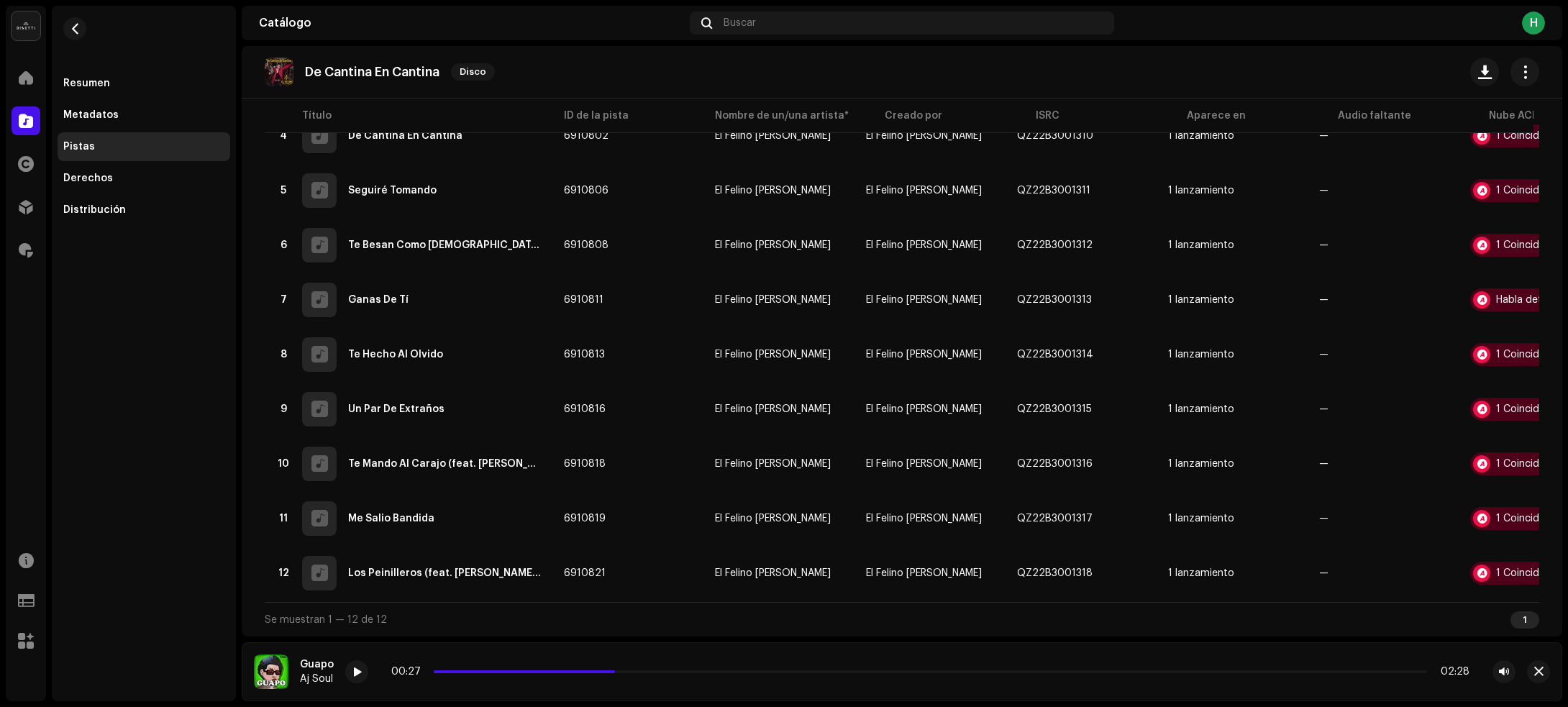
scroll to position [337, 0]
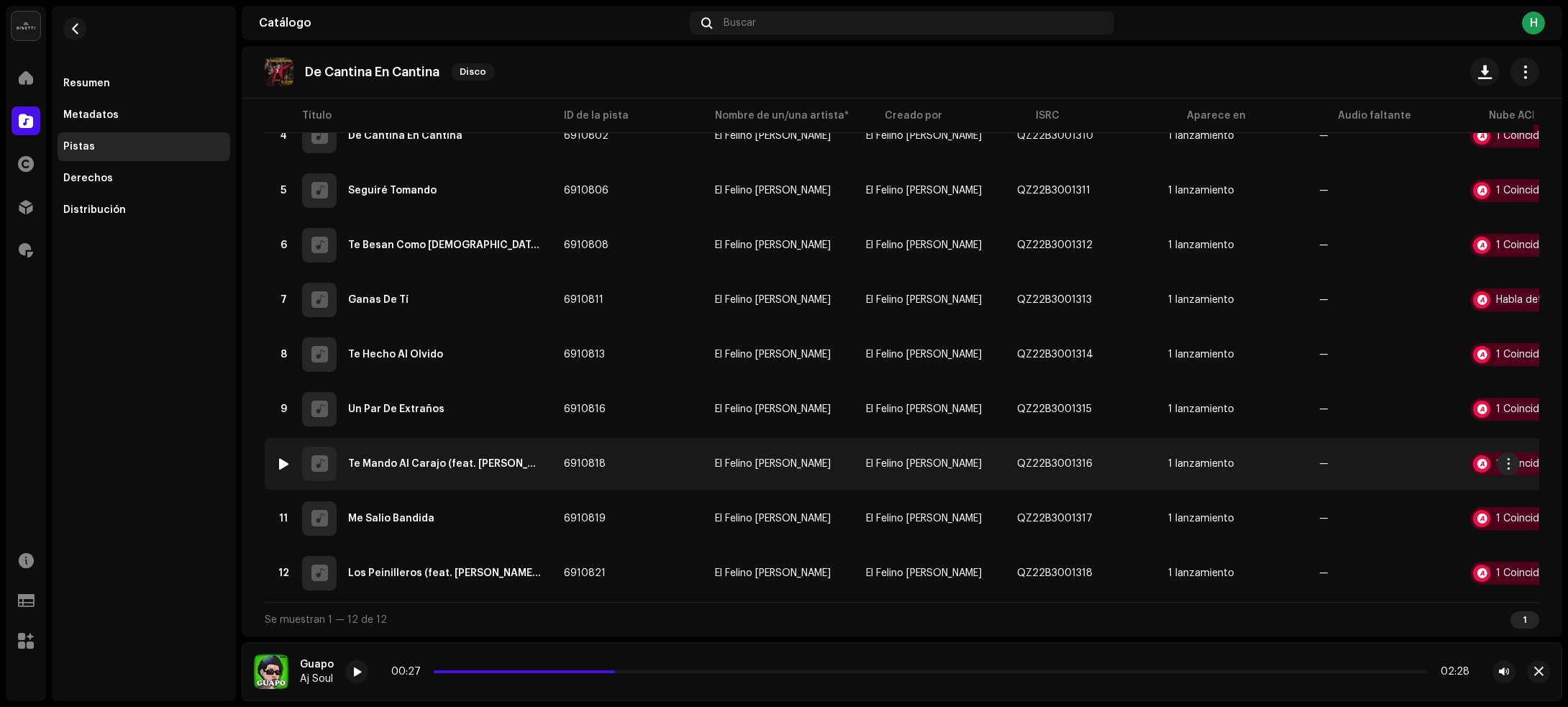
click at [681, 456] on td "6910818" at bounding box center [628, 464] width 151 height 51
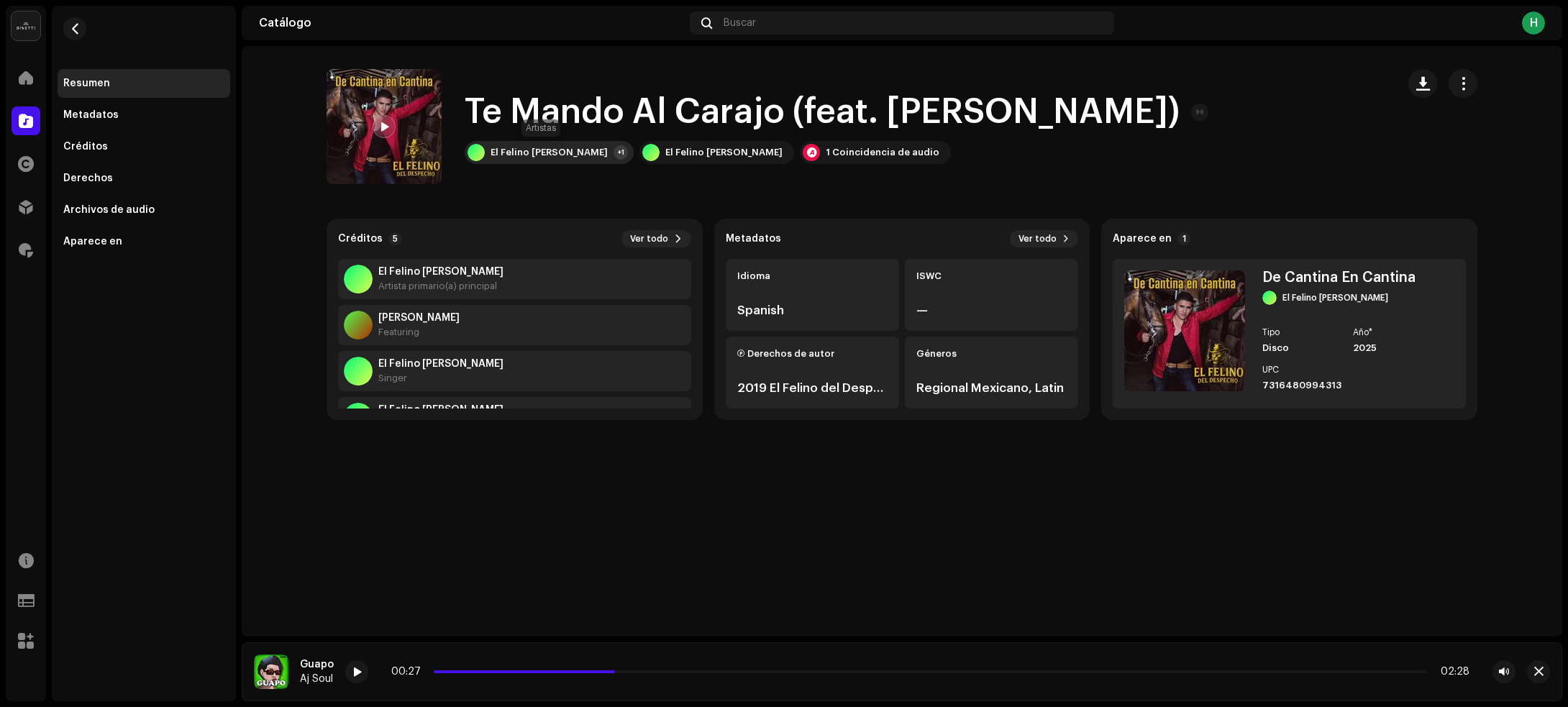
click at [544, 148] on div "El Felino [PERSON_NAME]" at bounding box center [549, 152] width 118 height 12
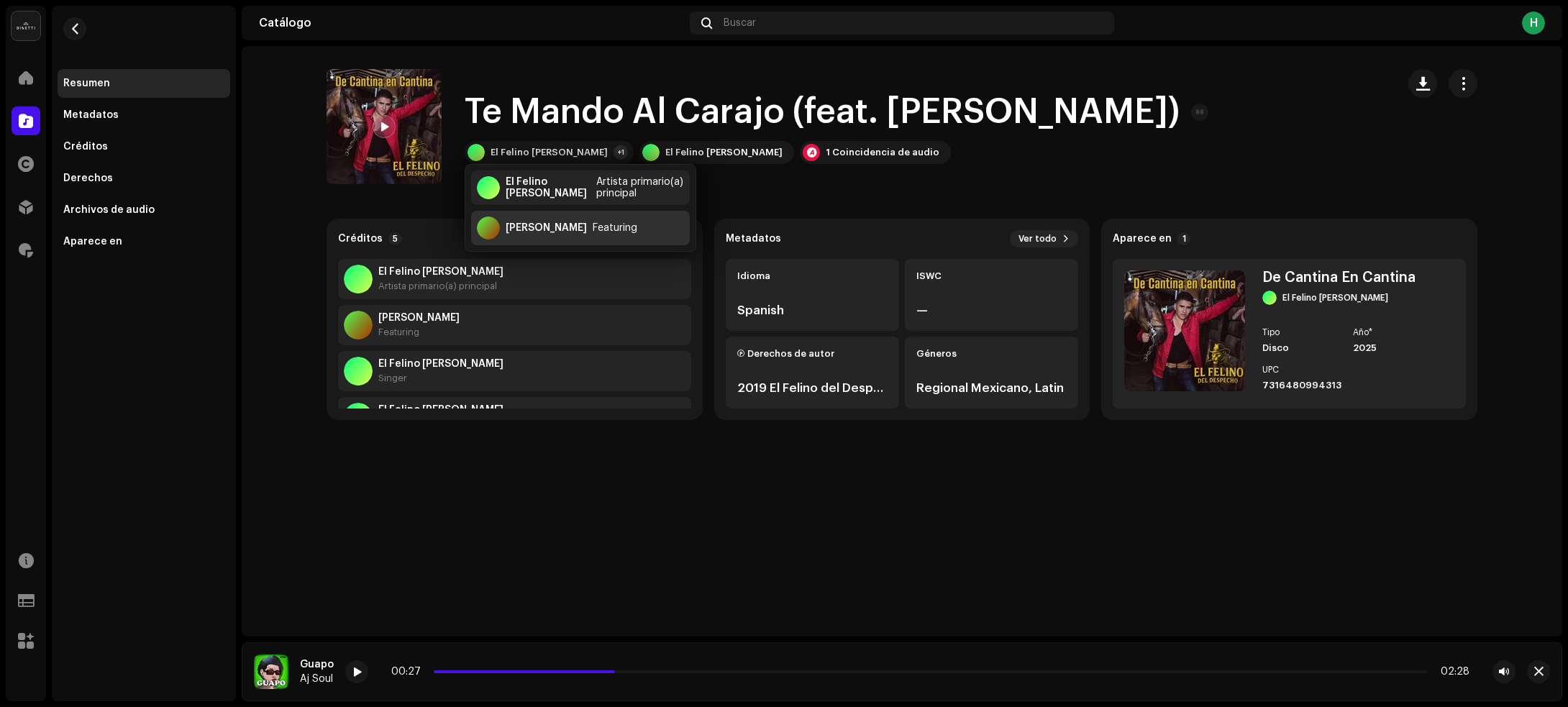
click at [523, 219] on div "[PERSON_NAME] Featuring" at bounding box center [580, 229] width 218 height 35
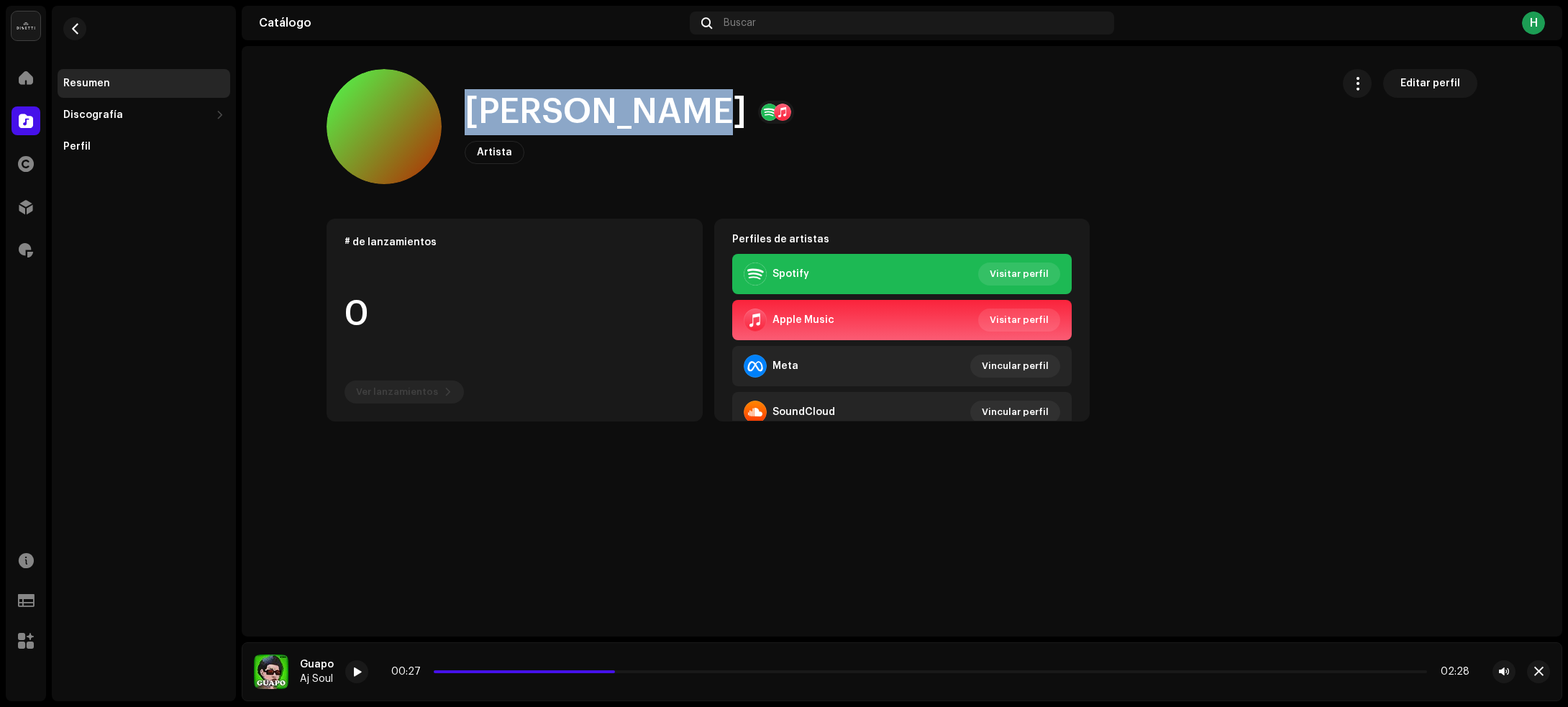
drag, startPoint x: 460, startPoint y: 116, endPoint x: 683, endPoint y: 115, distance: 223.0
click at [683, 115] on div "[PERSON_NAME] Artista Editar perfil" at bounding box center [823, 126] width 993 height 115
copy h1 "[PERSON_NAME]"
click at [81, 30] on button "button" at bounding box center [74, 28] width 23 height 23
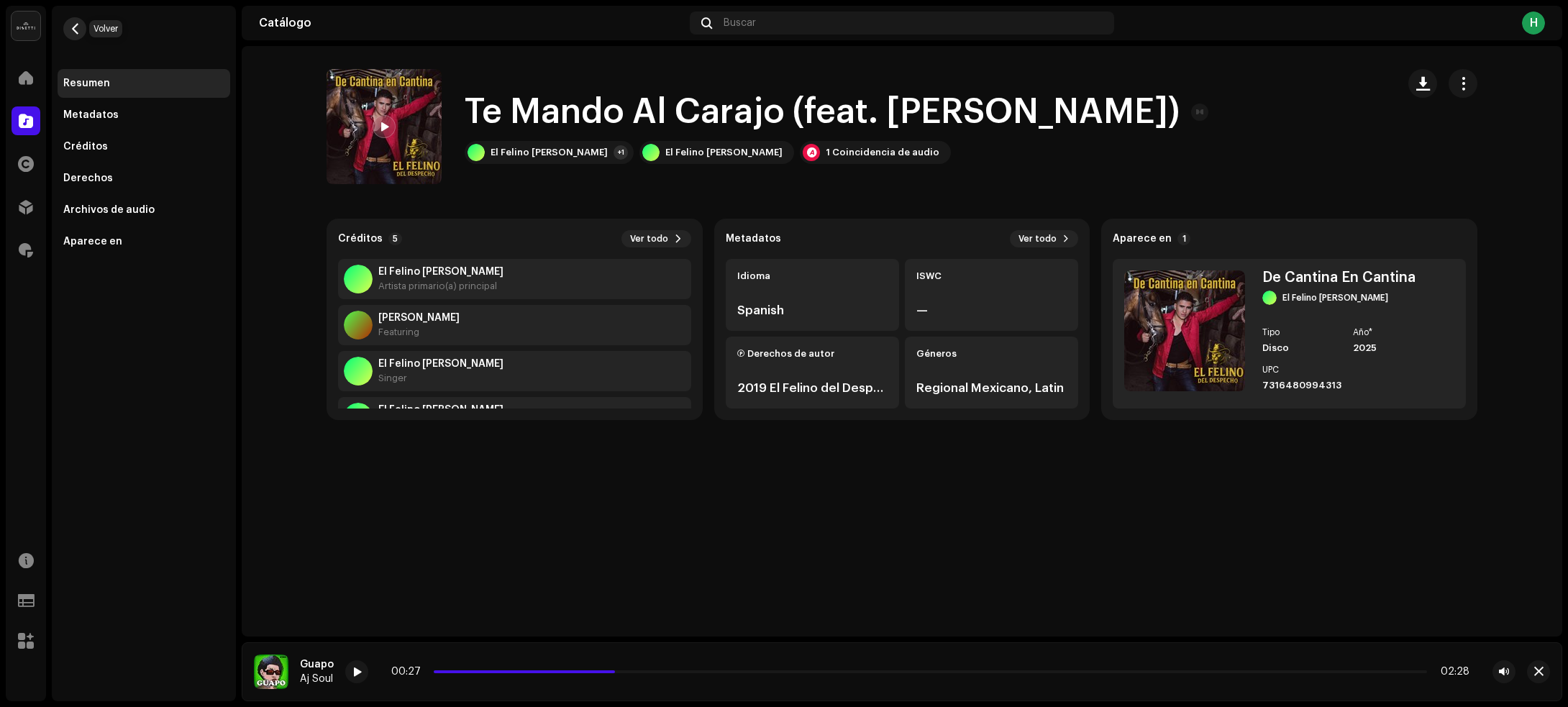
click at [79, 29] on span "button" at bounding box center [75, 28] width 11 height 12
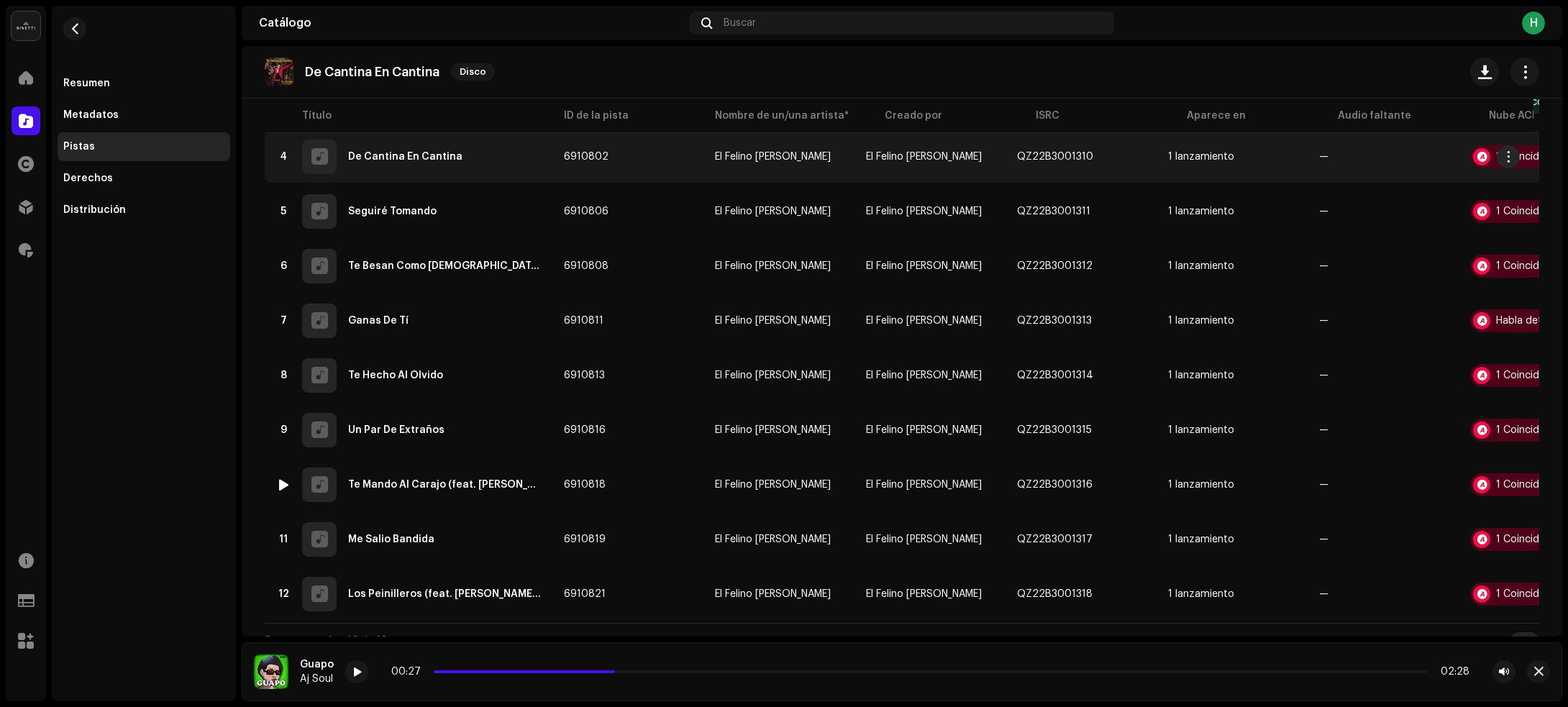
scroll to position [337, 0]
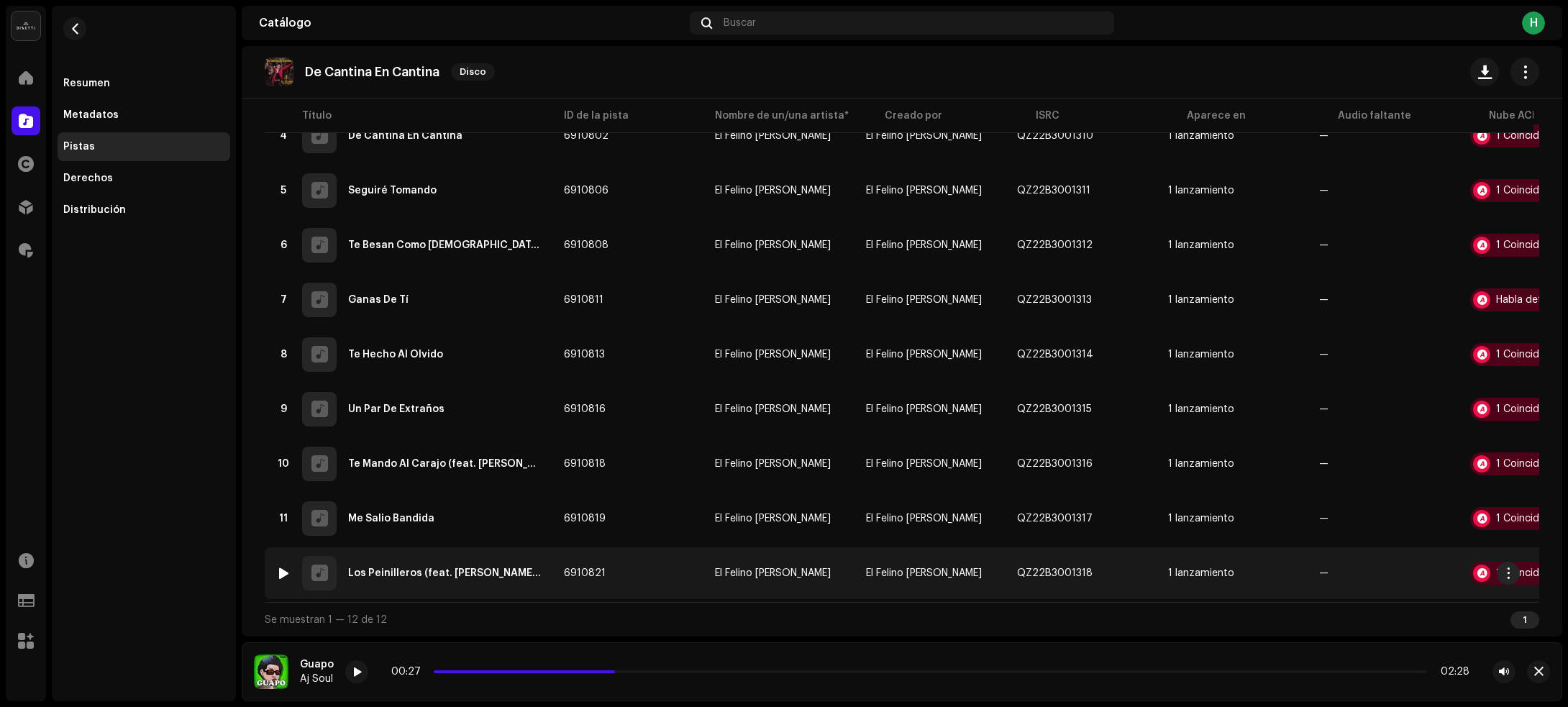
click at [659, 574] on td "6910821" at bounding box center [628, 573] width 151 height 51
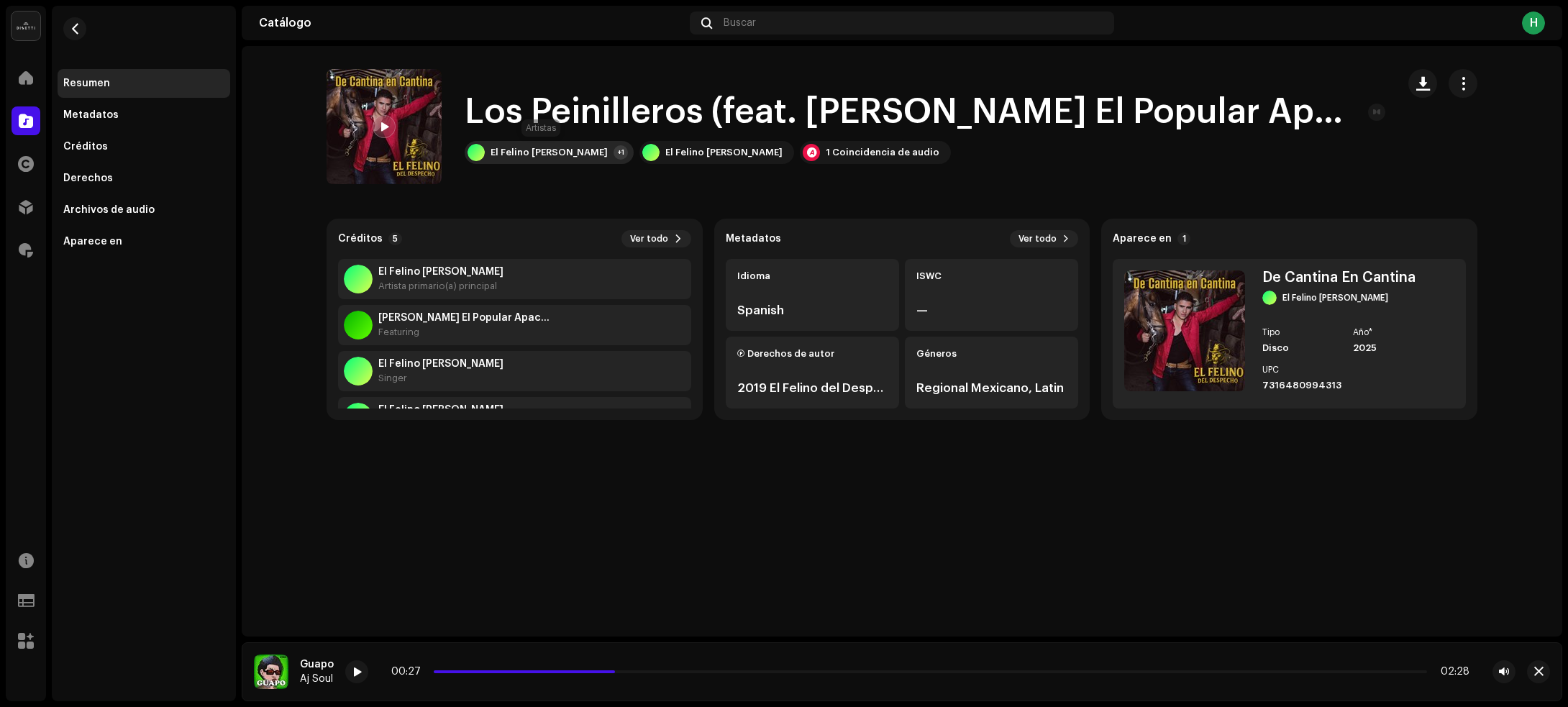
click at [613, 155] on div "+1" at bounding box center [621, 152] width 15 height 15
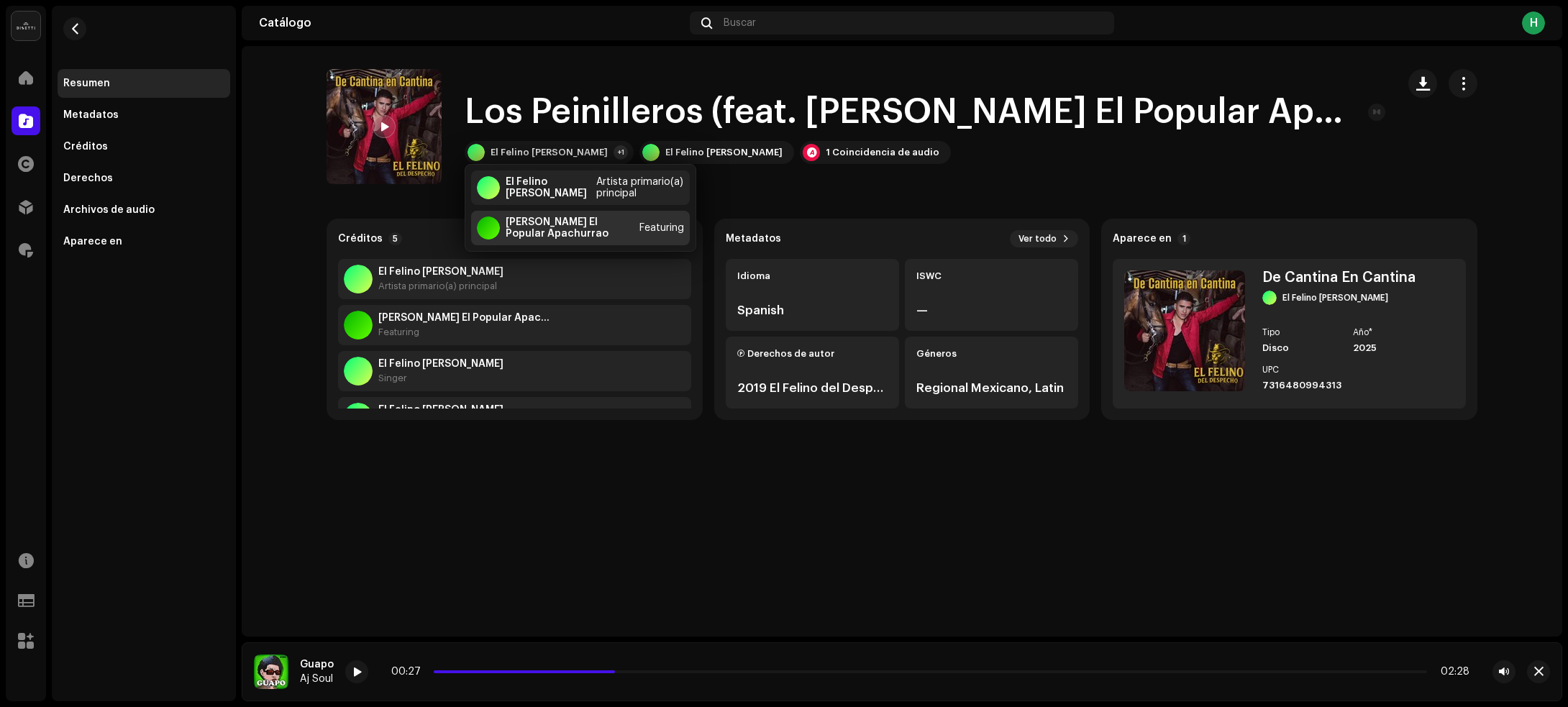
click at [565, 217] on div "[PERSON_NAME] El Popular Apachurrao" at bounding box center [569, 228] width 128 height 23
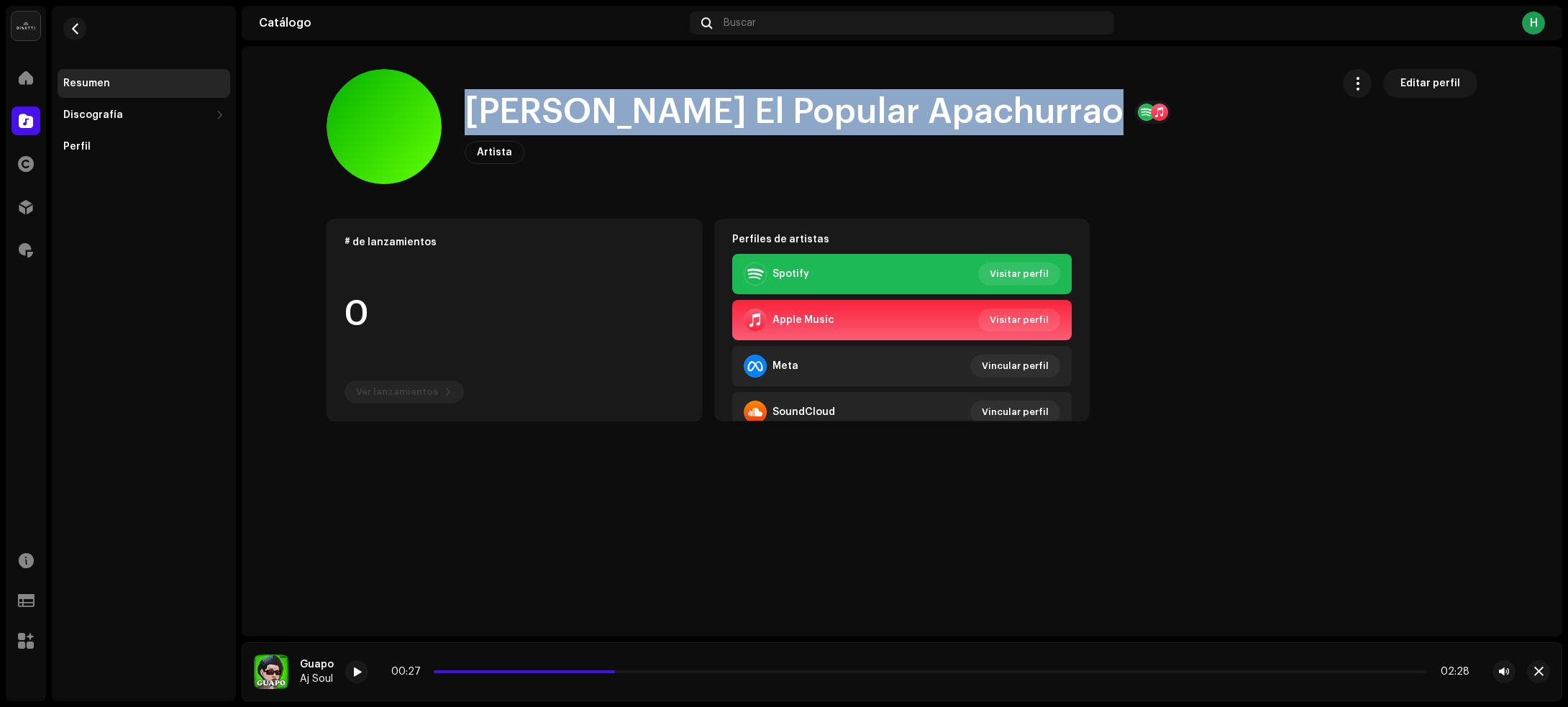
drag, startPoint x: 466, startPoint y: 111, endPoint x: 1104, endPoint y: 108, distance: 638.0
click at [1104, 108] on div "[PERSON_NAME] El Popular Apachurrao" at bounding box center [817, 112] width 706 height 46
copy h1 "[PERSON_NAME] El Popular Apachurrao"
click at [73, 28] on span "button" at bounding box center [75, 28] width 11 height 12
